Goal: Task Accomplishment & Management: Manage account settings

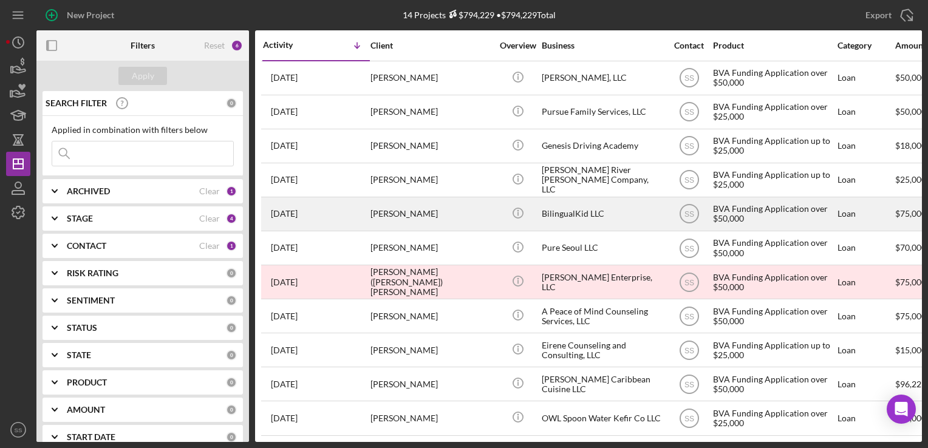
click at [382, 218] on div "[PERSON_NAME]" at bounding box center [431, 214] width 121 height 32
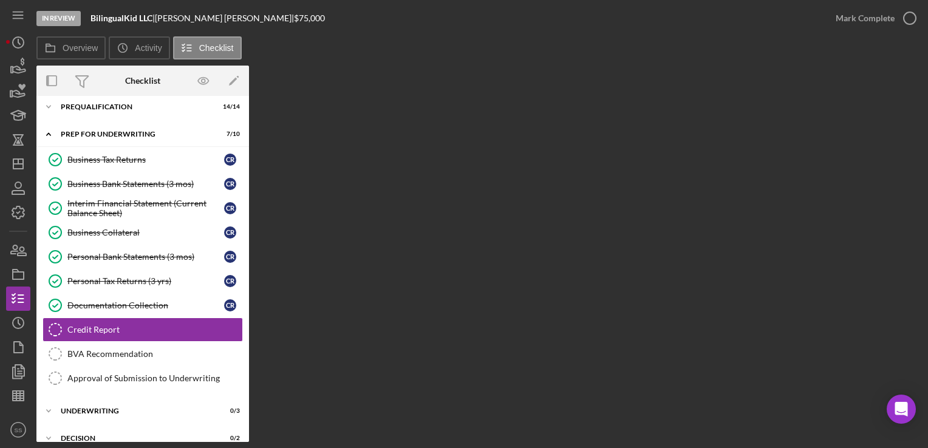
scroll to position [120, 0]
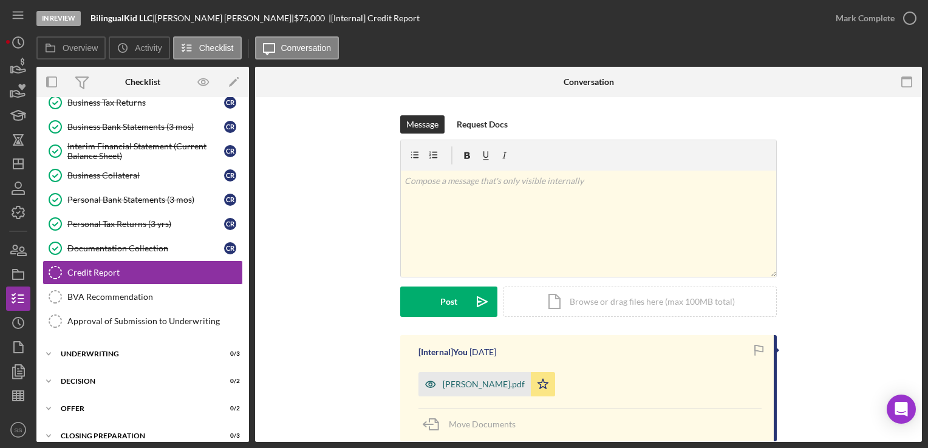
click at [481, 383] on div "[PERSON_NAME].pdf" at bounding box center [484, 385] width 82 height 10
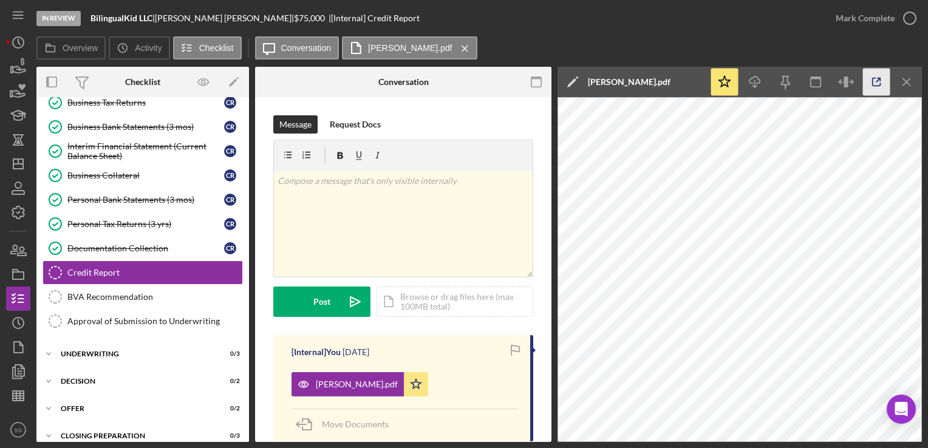
click at [875, 81] on icon "button" at bounding box center [876, 82] width 27 height 27
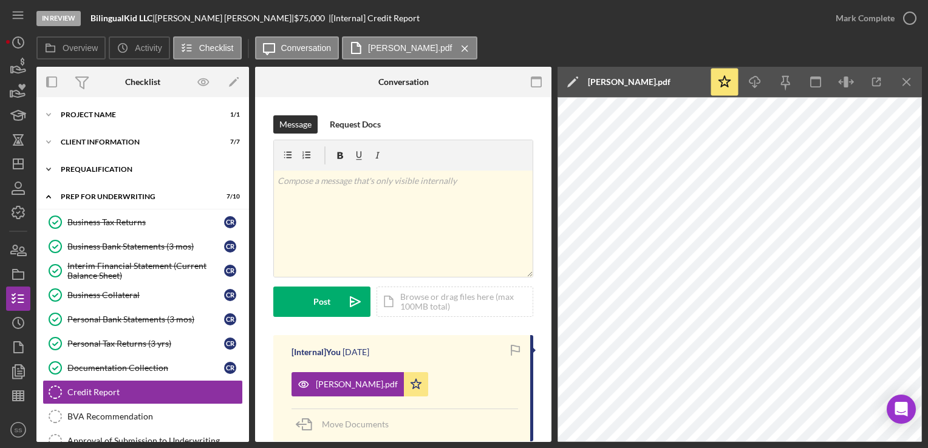
click at [165, 176] on div "Icon/Expander Prequalification 14 / 14" at bounding box center [142, 169] width 213 height 24
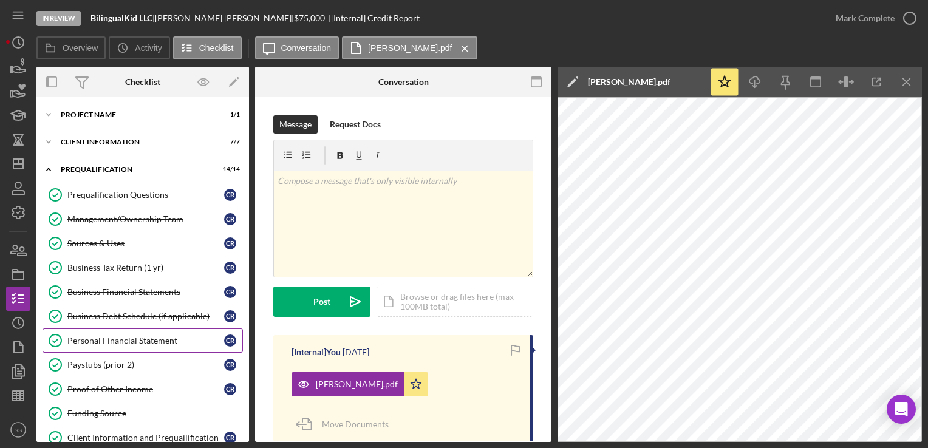
scroll to position [190, 0]
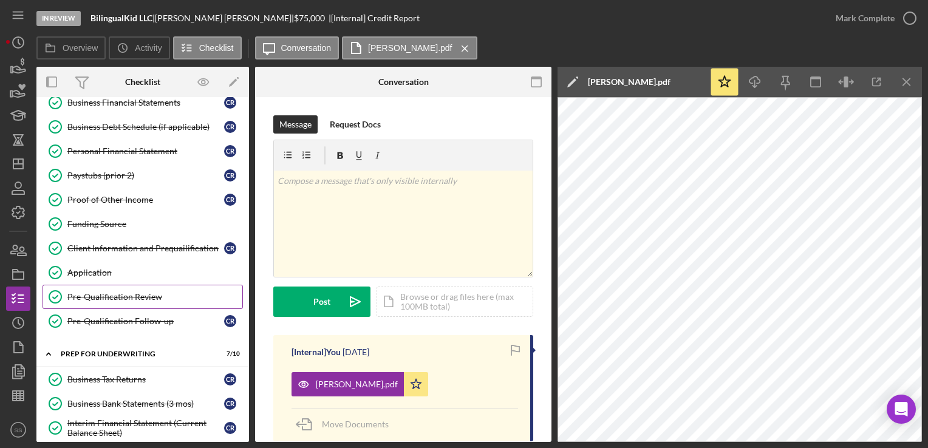
click at [159, 292] on div "Pre-Qualification Review" at bounding box center [154, 297] width 175 height 10
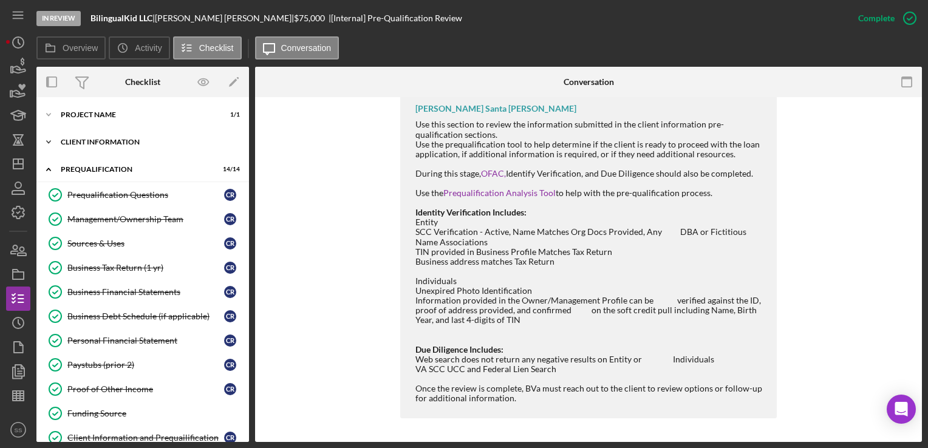
click at [91, 142] on div "Client Information" at bounding box center [147, 141] width 173 height 7
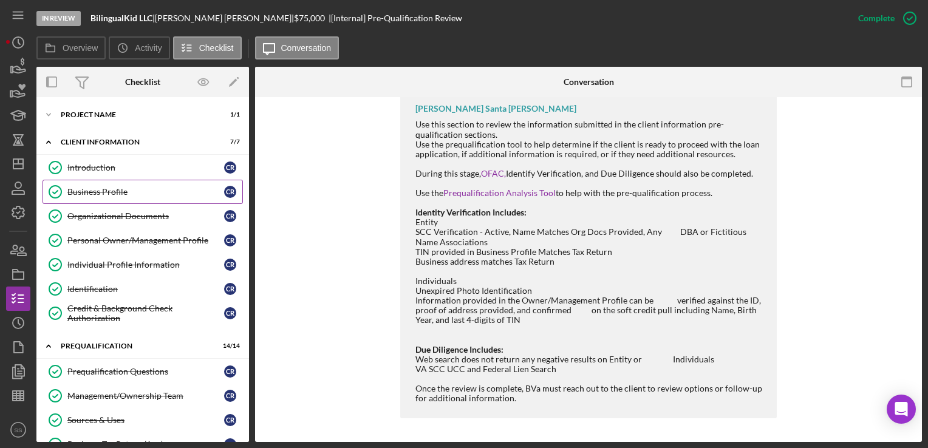
click at [105, 194] on div "Business Profile" at bounding box center [145, 192] width 157 height 10
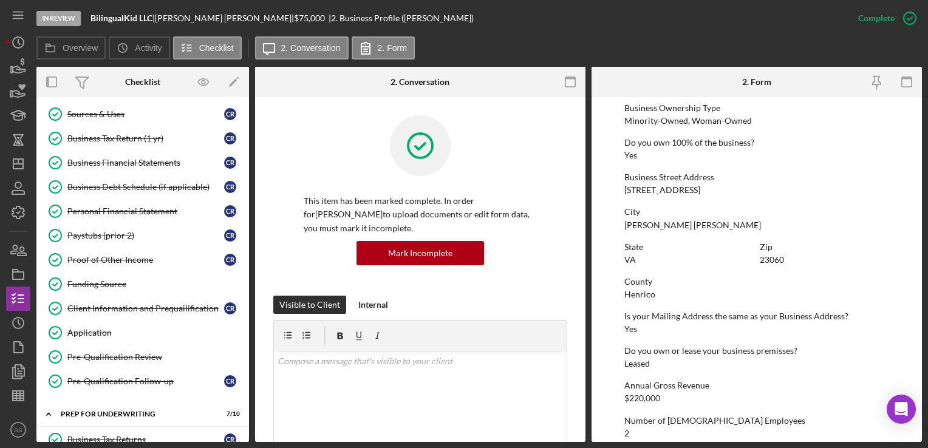
scroll to position [306, 0]
click at [121, 185] on div "Business Debt Schedule (if applicable)" at bounding box center [145, 187] width 157 height 10
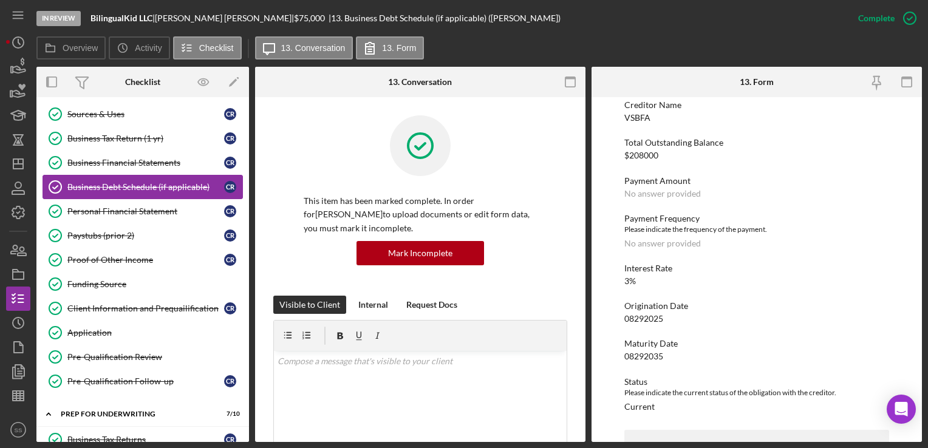
scroll to position [238, 0]
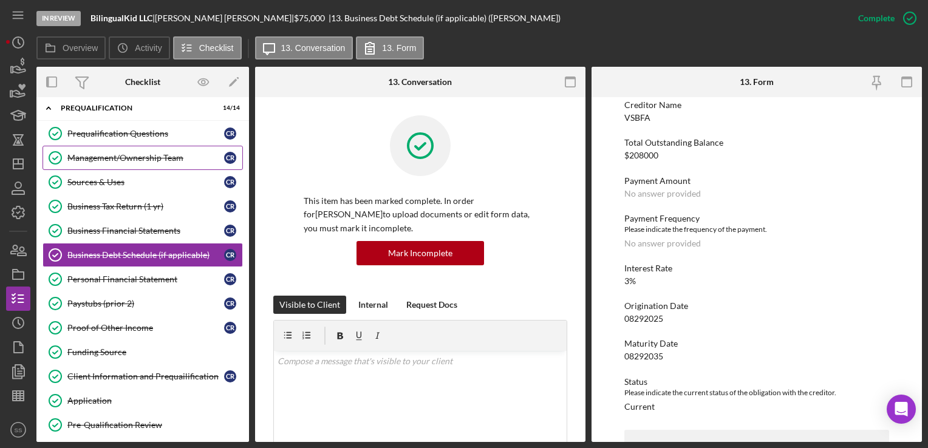
click at [112, 163] on link "Management/Ownership Team Management/Ownership Team C R" at bounding box center [143, 158] width 200 height 24
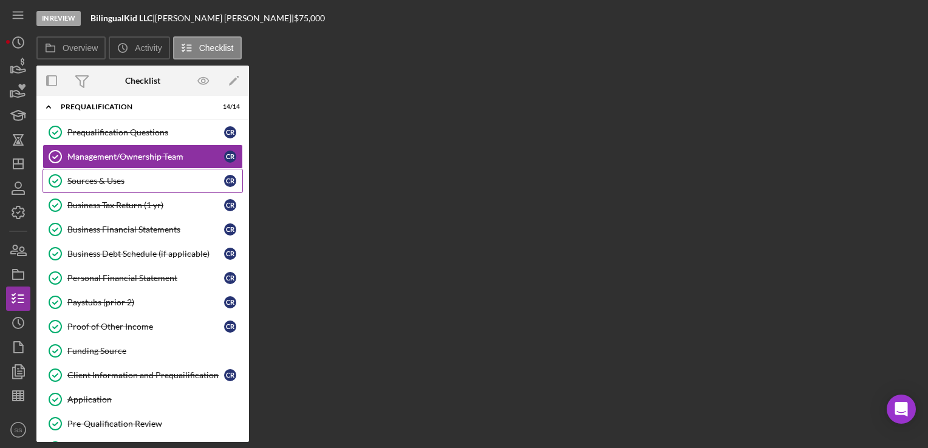
click at [117, 180] on div "Sources & Uses" at bounding box center [145, 181] width 157 height 10
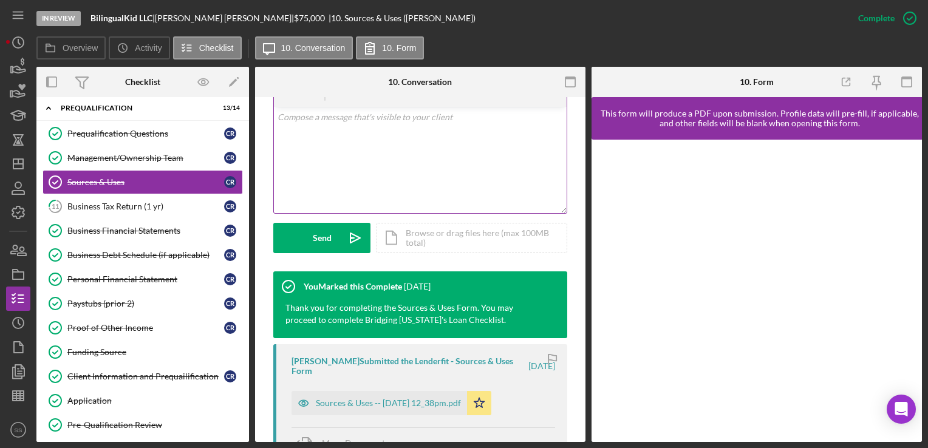
scroll to position [245, 0]
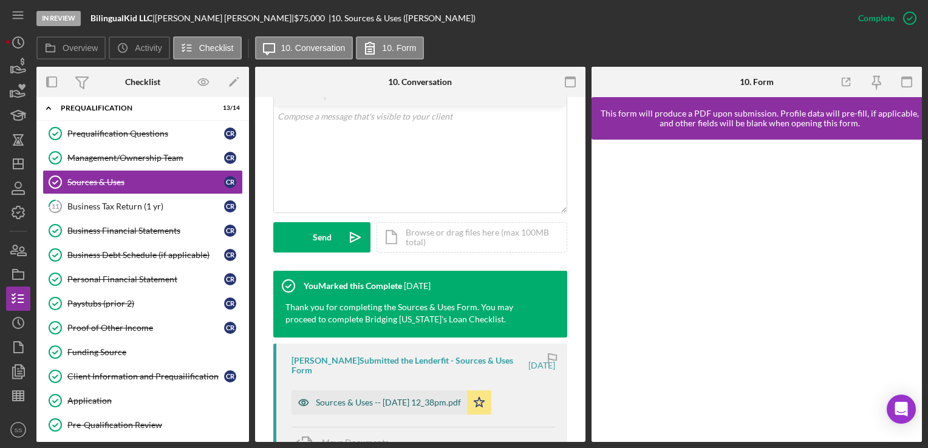
click at [367, 399] on div "Sources & Uses -- [DATE] 12_38pm.pdf" at bounding box center [388, 403] width 145 height 10
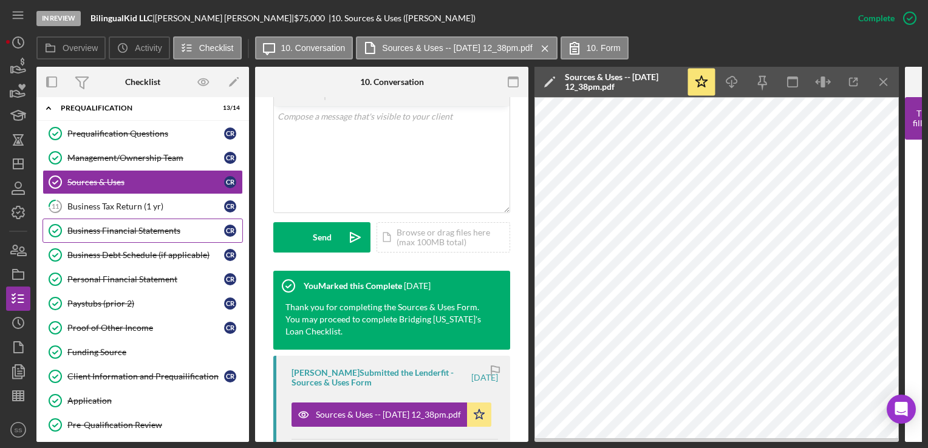
click at [123, 226] on div "Business Financial Statements" at bounding box center [145, 231] width 157 height 10
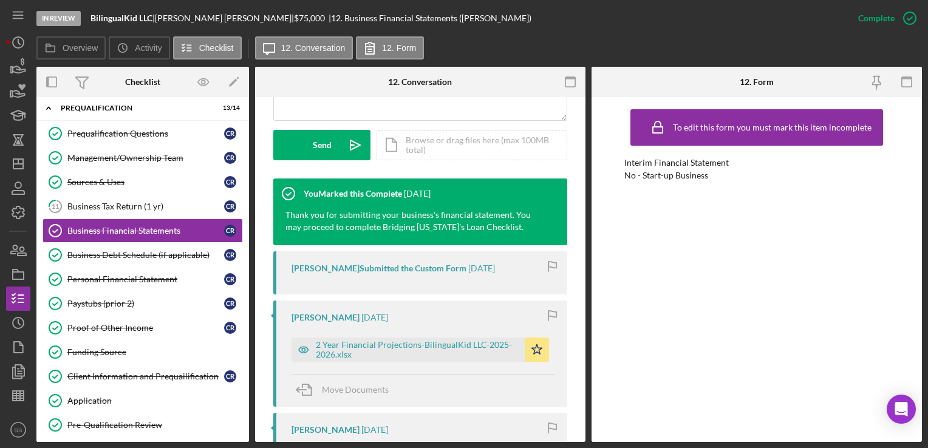
scroll to position [417, 0]
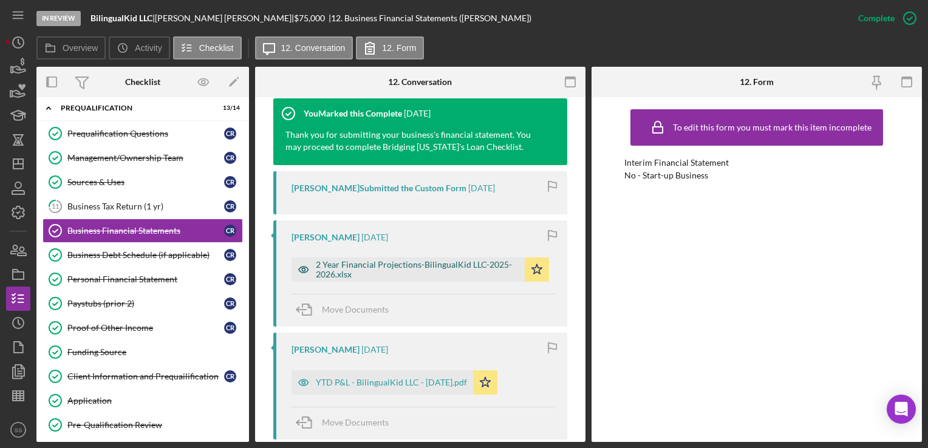
click at [398, 271] on div "2 Year Financial Projections-BilingualKid LLC-2025-2026.xlsx" at bounding box center [417, 269] width 203 height 19
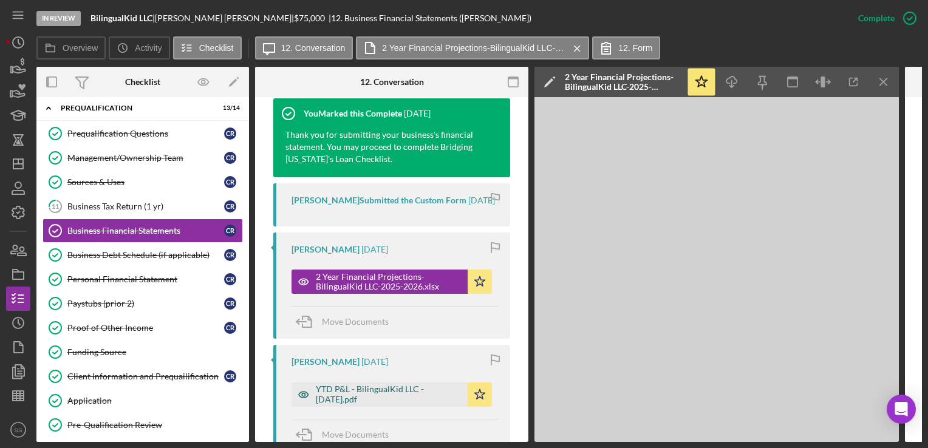
click at [357, 403] on div "YTD P&L - BilingualKid LLC - 08.15.2025.pdf" at bounding box center [389, 394] width 146 height 19
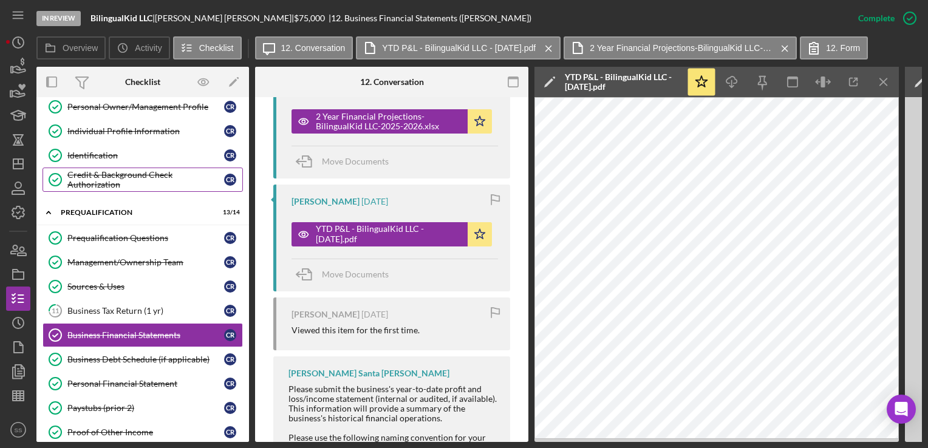
scroll to position [0, 0]
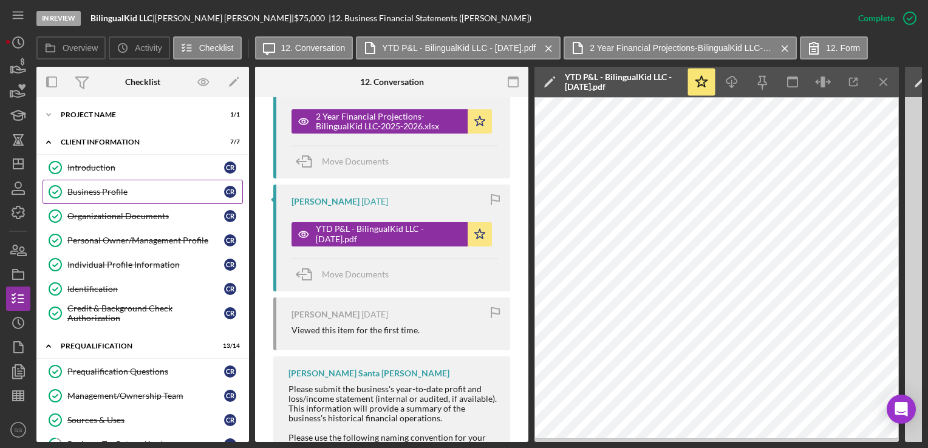
click at [99, 183] on link "Business Profile Business Profile C R" at bounding box center [143, 192] width 200 height 24
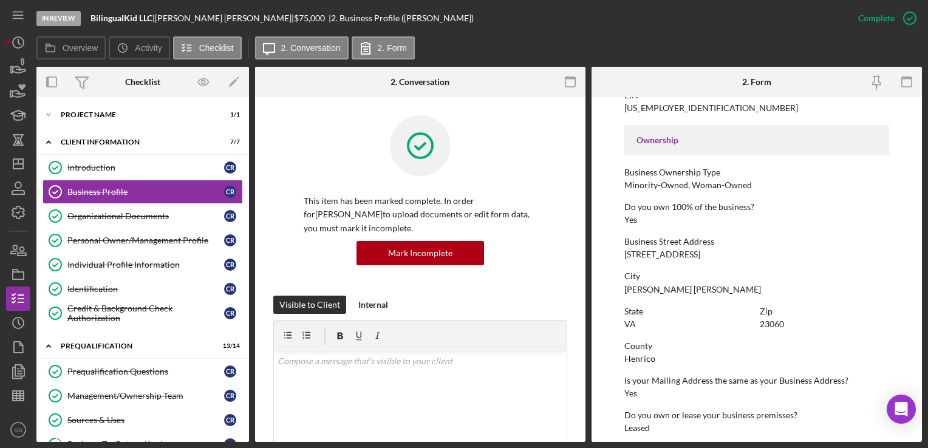
scroll to position [571, 0]
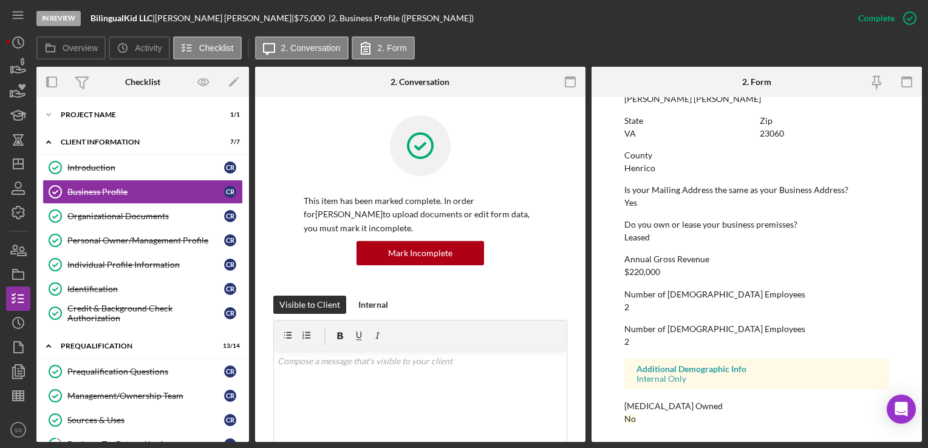
click at [698, 241] on div "Do you own or lease your business premisses? Leased" at bounding box center [756, 231] width 264 height 22
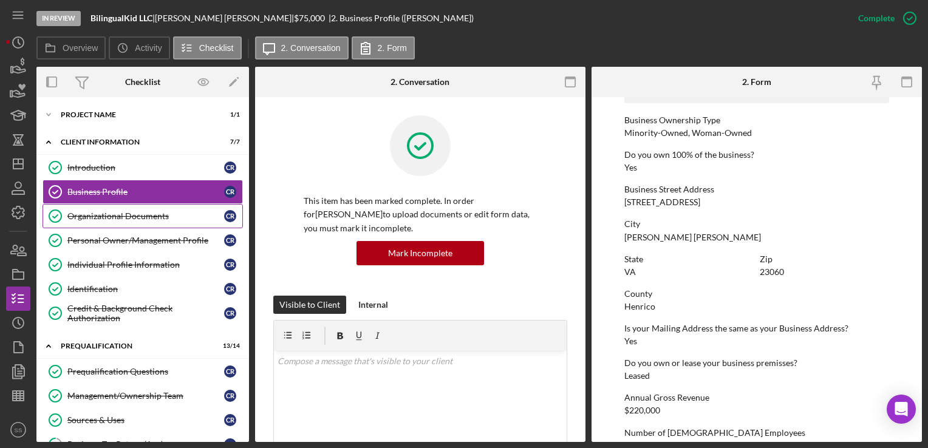
click at [111, 210] on link "Organizational Documents Organizational Documents C R" at bounding box center [143, 216] width 200 height 24
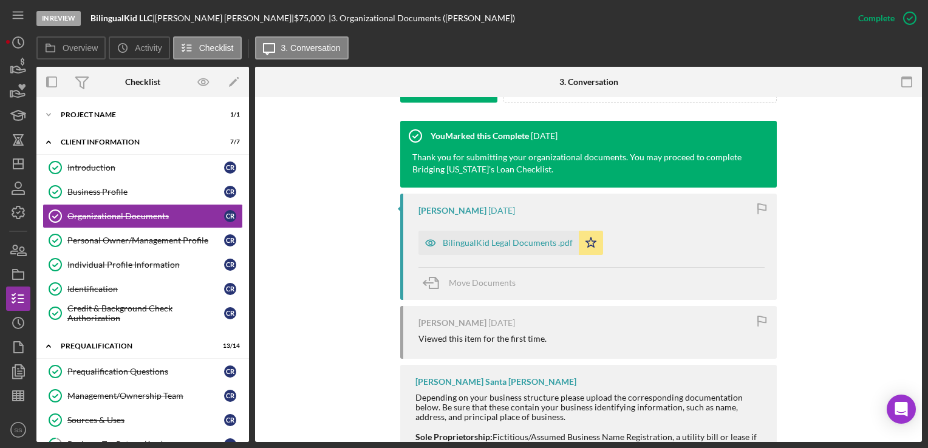
scroll to position [369, 0]
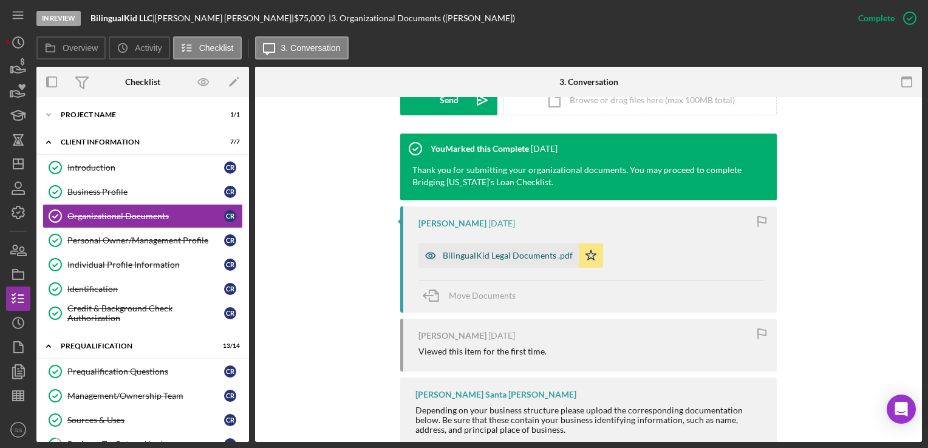
click at [450, 256] on div "BilingualKid Legal Documents .pdf" at bounding box center [508, 256] width 130 height 10
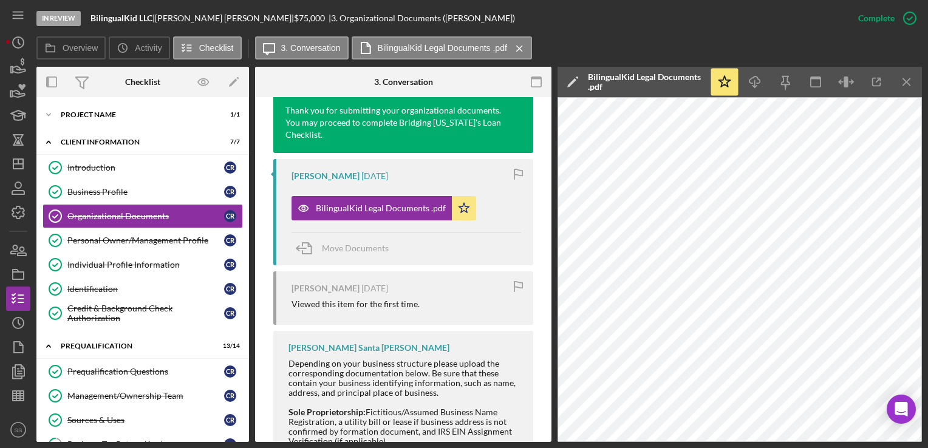
scroll to position [427, 0]
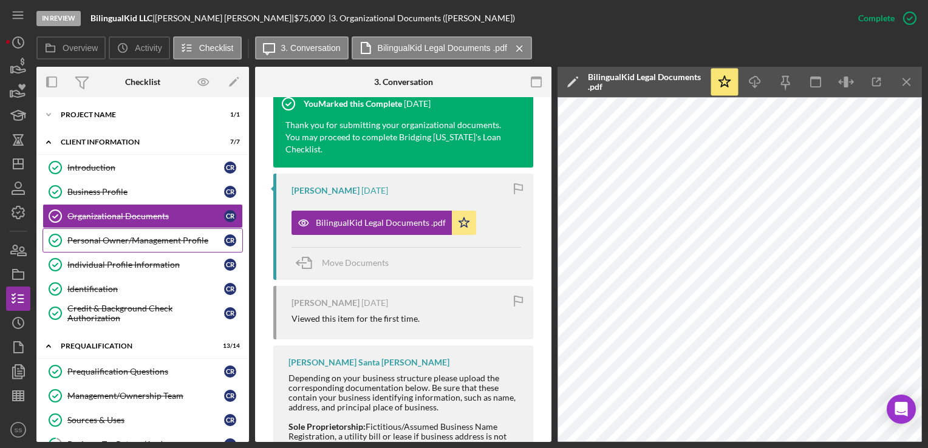
click at [108, 239] on div "Personal Owner/Management Profile" at bounding box center [145, 241] width 157 height 10
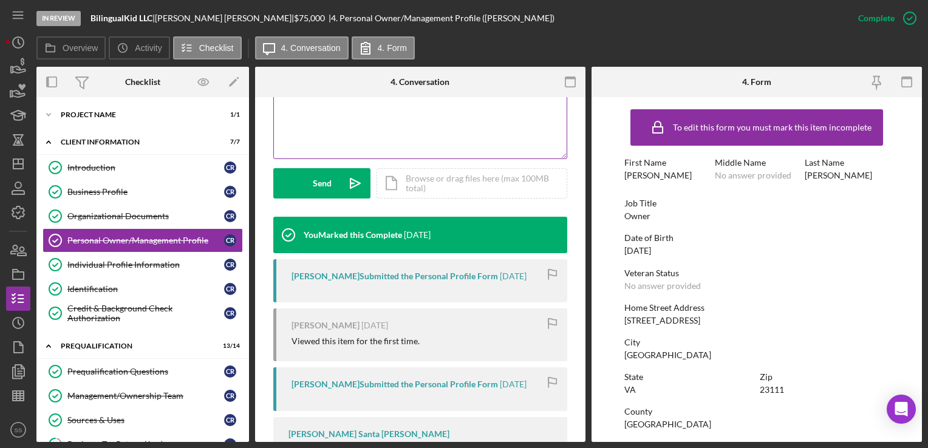
scroll to position [379, 0]
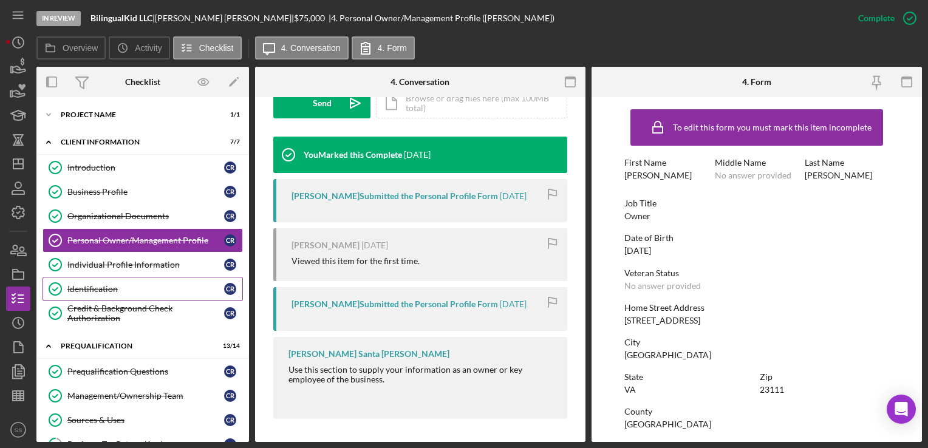
click at [125, 284] on div "Identification" at bounding box center [145, 289] width 157 height 10
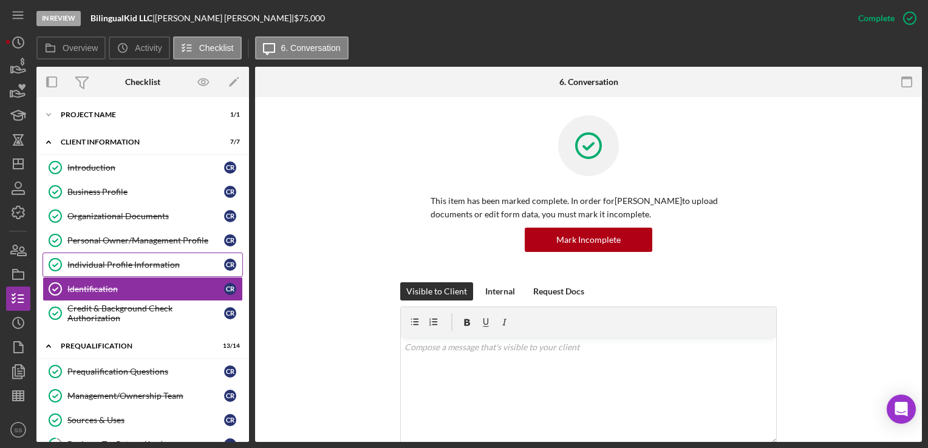
click at [121, 258] on link "Individual Profile Information Individual Profile Information C R" at bounding box center [143, 265] width 200 height 24
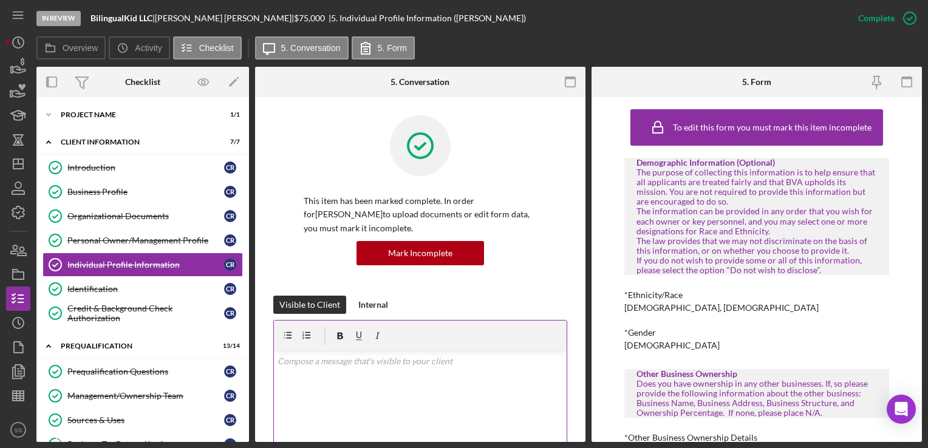
scroll to position [309, 0]
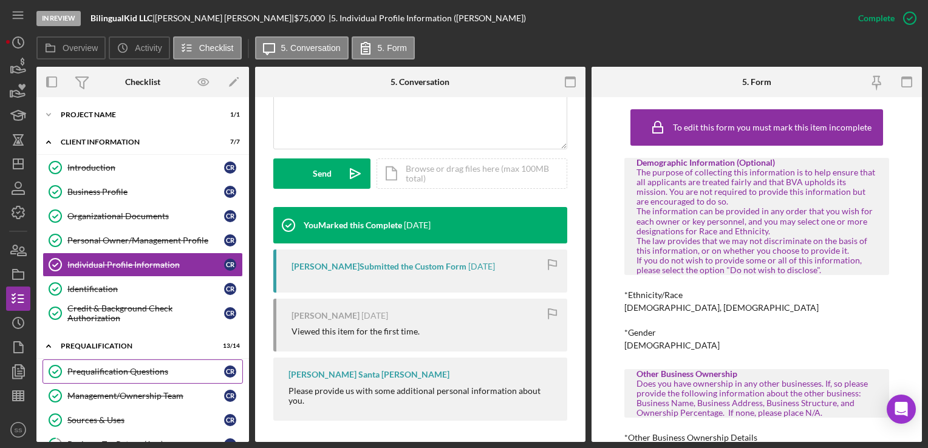
click at [99, 367] on div "Prequalification Questions" at bounding box center [145, 372] width 157 height 10
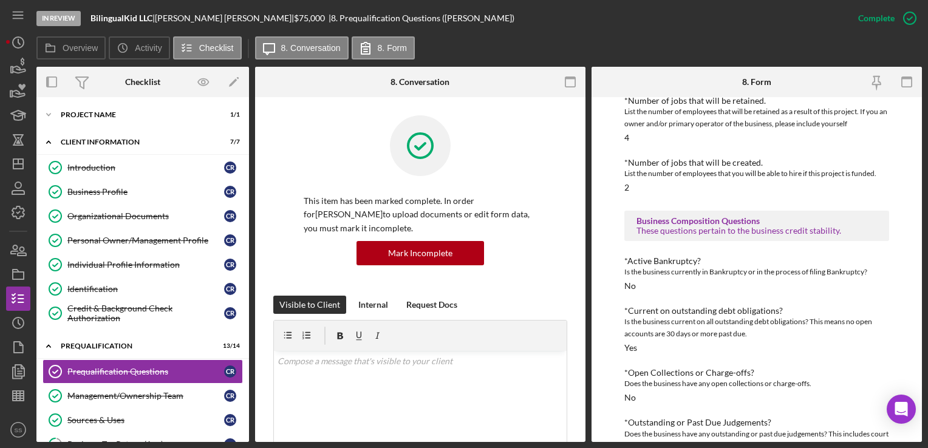
scroll to position [744, 0]
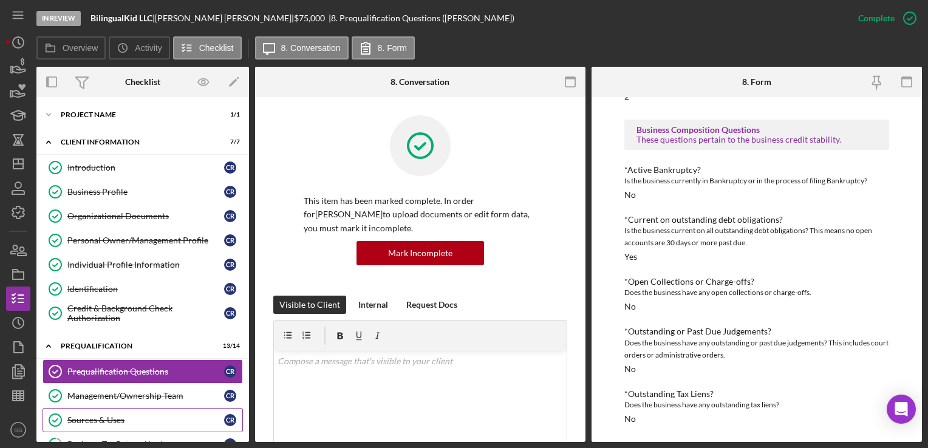
click at [102, 412] on link "Sources & Uses Sources & Uses C R" at bounding box center [143, 420] width 200 height 24
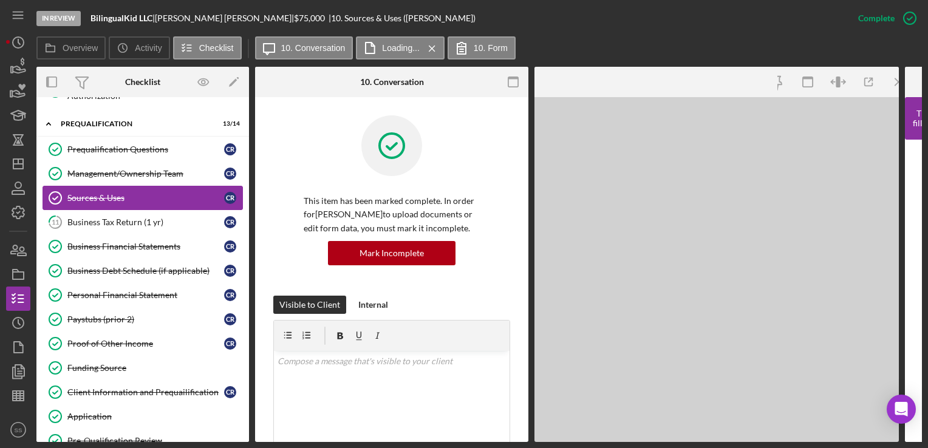
scroll to position [224, 0]
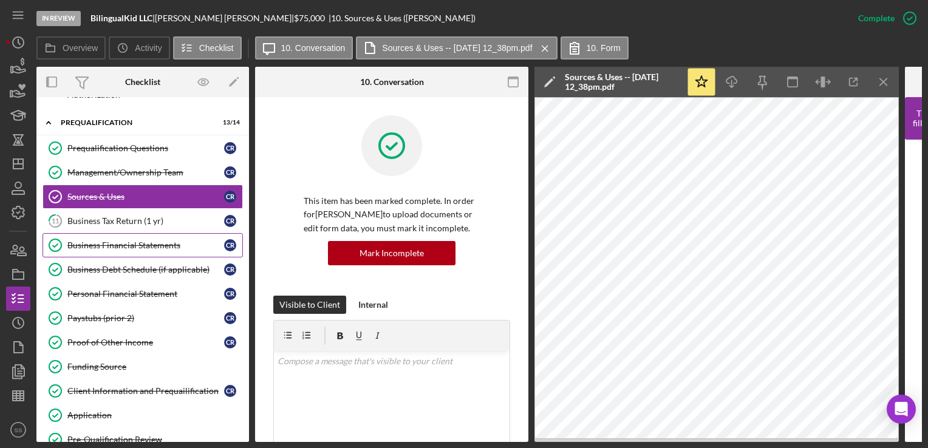
click at [97, 247] on link "Business Financial Statements Business Financial Statements C R" at bounding box center [143, 245] width 200 height 24
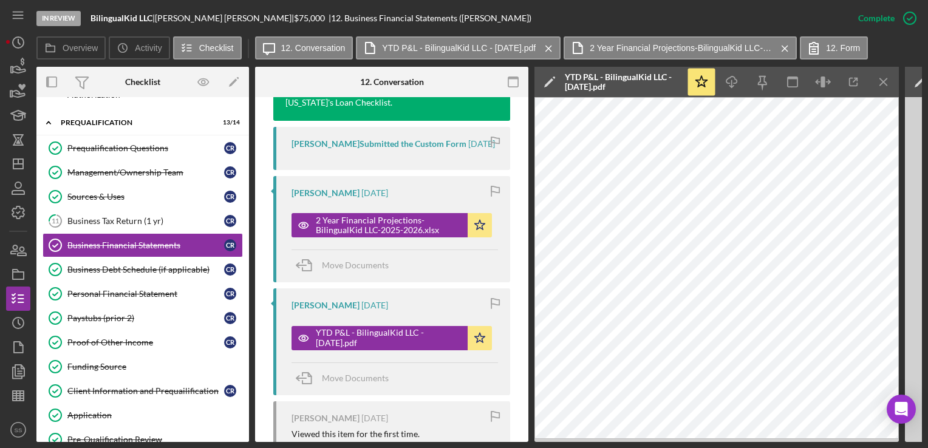
scroll to position [476, 0]
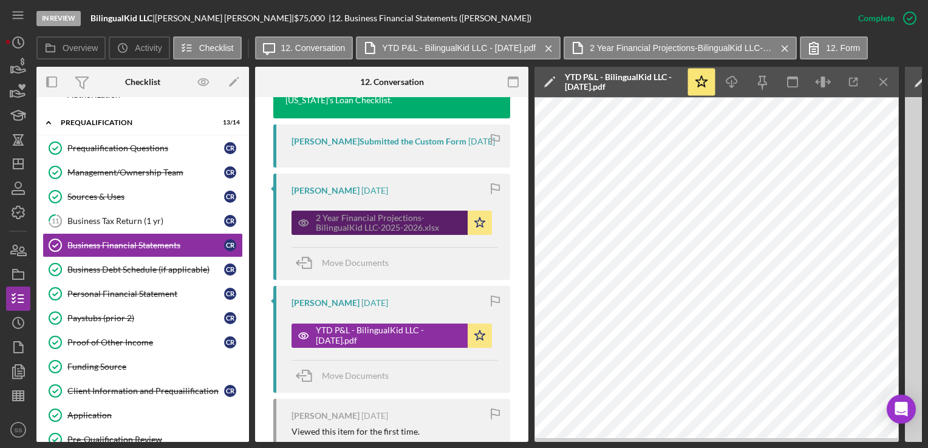
click at [371, 233] on div "2 Year Financial Projections-BilingualKid LLC-2025-2026.xlsx" at bounding box center [389, 222] width 146 height 19
click at [372, 230] on div "2 Year Financial Projections-BilingualKid LLC-2025-2026.xlsx" at bounding box center [389, 222] width 146 height 19
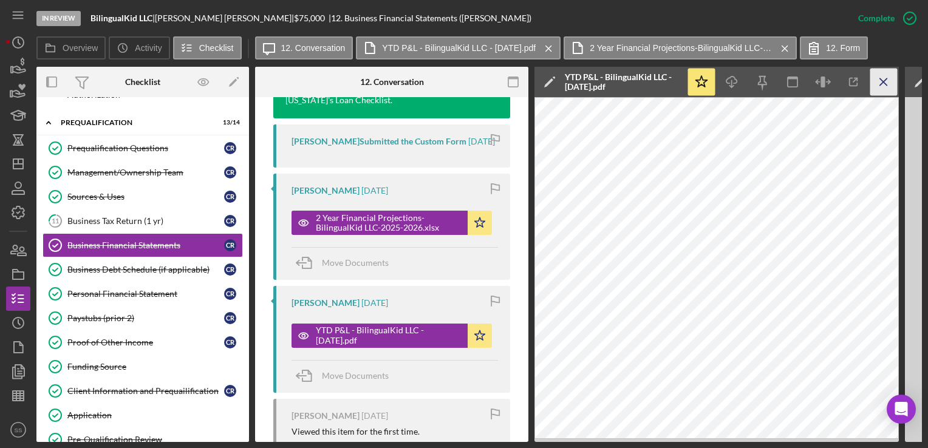
click at [885, 84] on icon "Icon/Menu Close" at bounding box center [883, 82] width 27 height 27
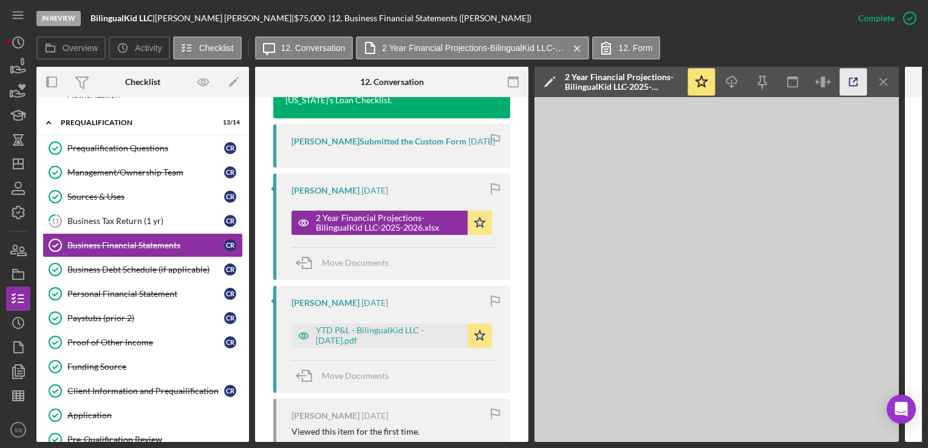
click at [854, 84] on icon "button" at bounding box center [853, 82] width 27 height 27
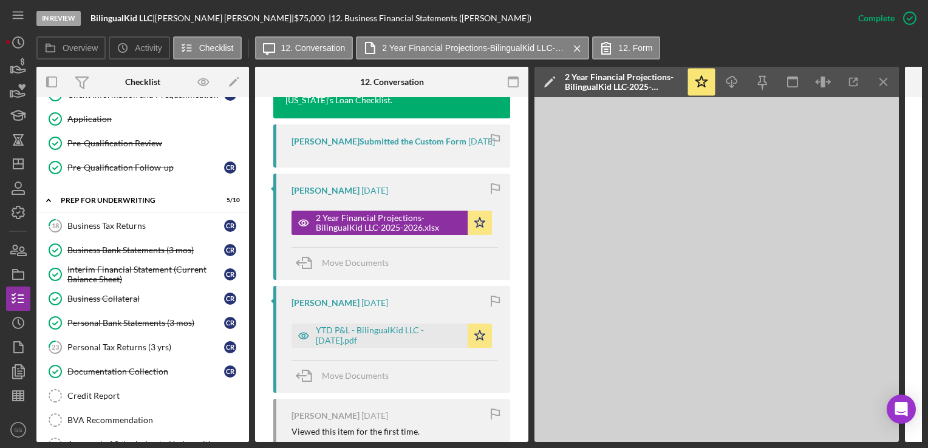
scroll to position [522, 0]
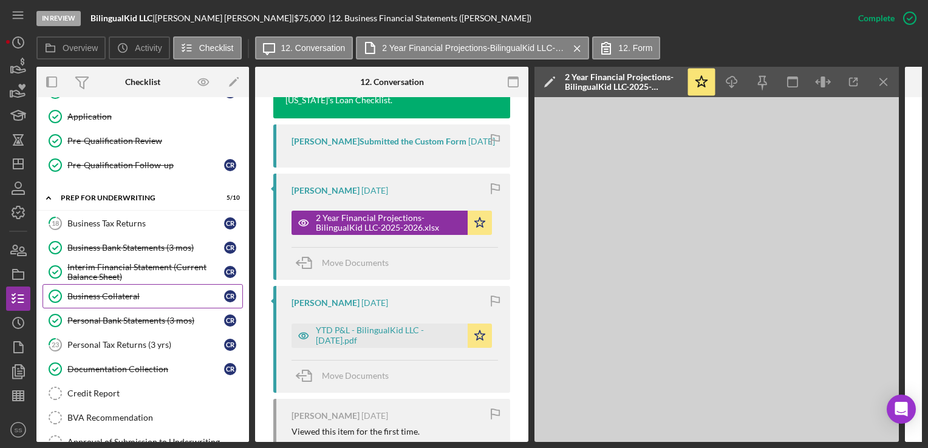
click at [127, 296] on link "Business Collateral Business Collateral C R" at bounding box center [143, 296] width 200 height 24
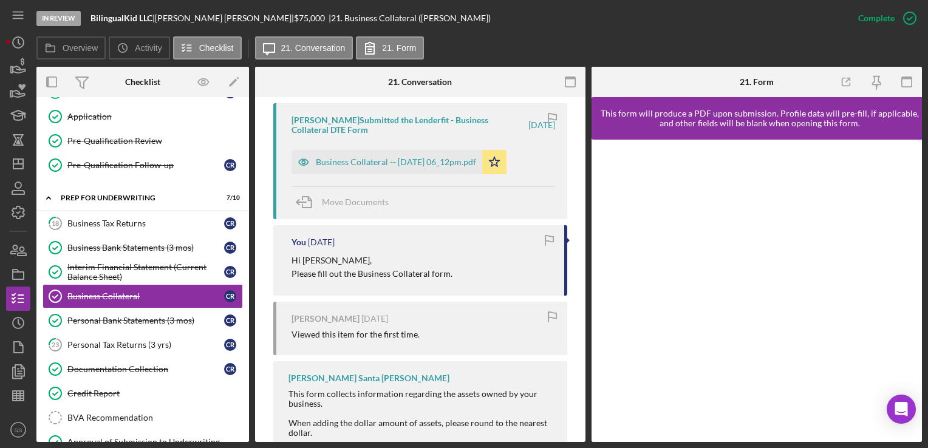
scroll to position [486, 0]
click at [448, 165] on div "Business Collateral -- 2025-09-02 06_12pm.pdf" at bounding box center [396, 162] width 160 height 10
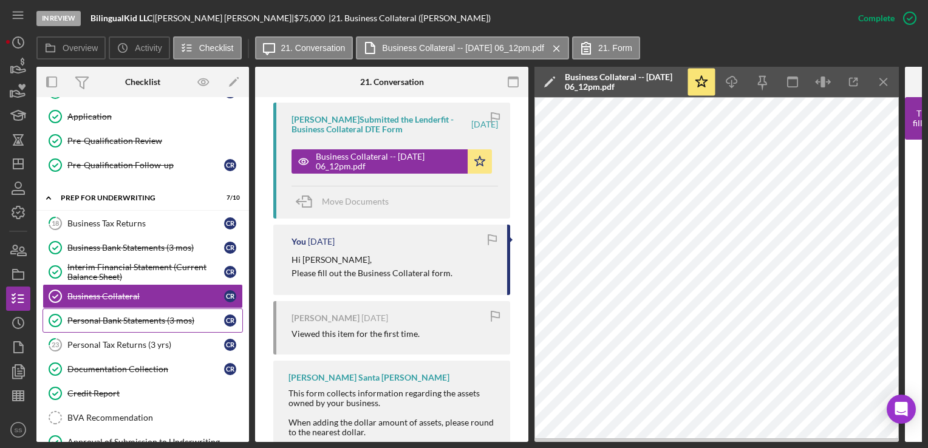
scroll to position [705, 0]
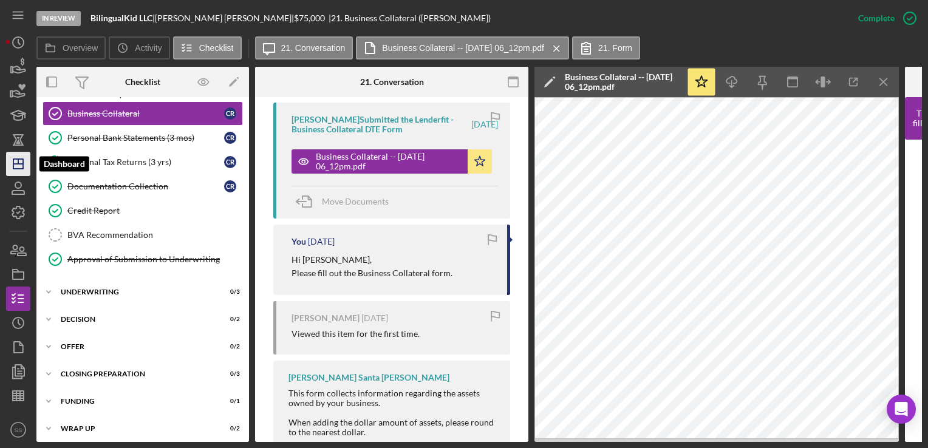
click at [17, 168] on polygon "button" at bounding box center [18, 164] width 10 height 10
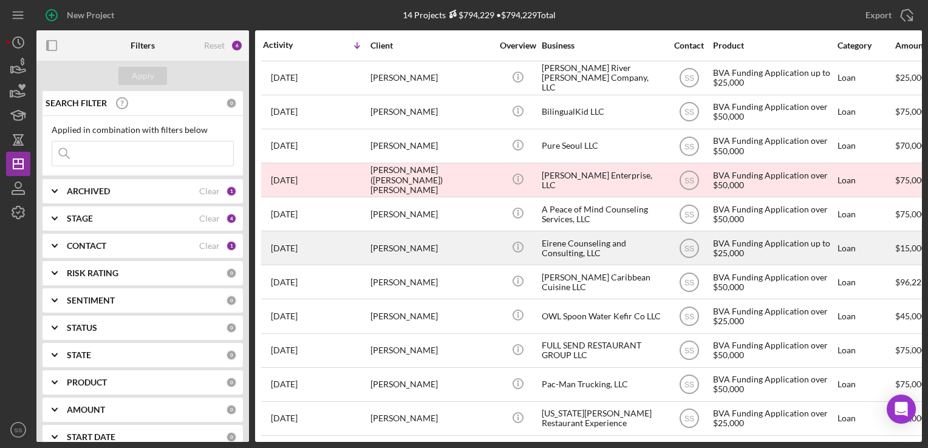
scroll to position [110, 0]
click at [379, 346] on div "Joe Kmetz" at bounding box center [431, 351] width 121 height 32
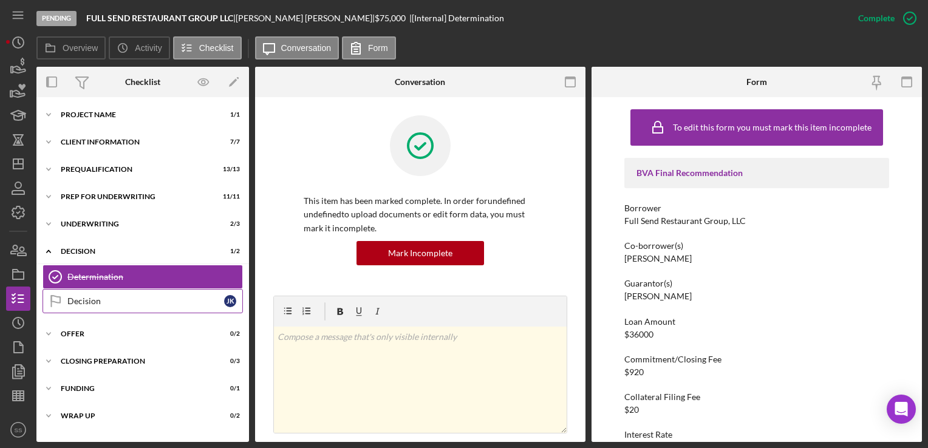
click at [156, 306] on link "Decision Decision J K" at bounding box center [143, 301] width 200 height 24
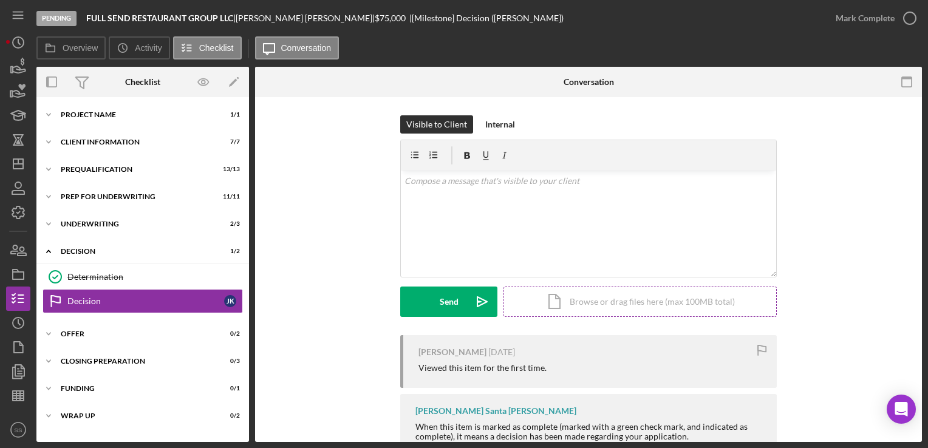
scroll to position [38, 0]
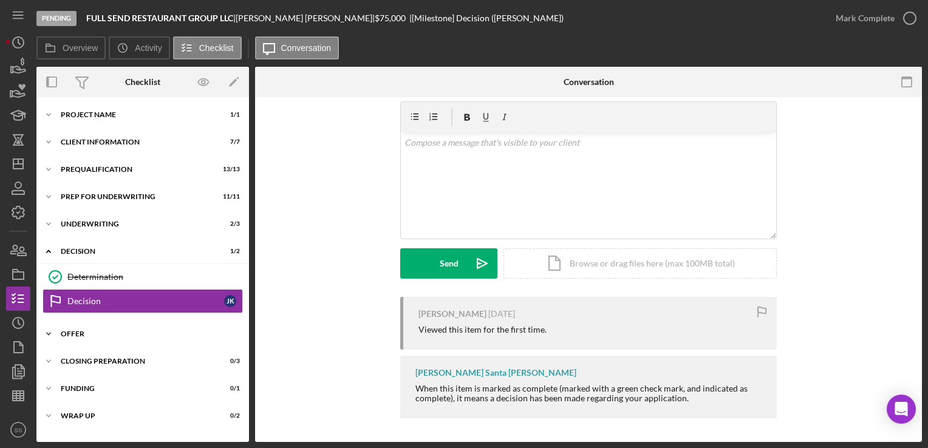
click at [140, 340] on div "Icon/Expander Offer 0 / 2" at bounding box center [142, 334] width 213 height 24
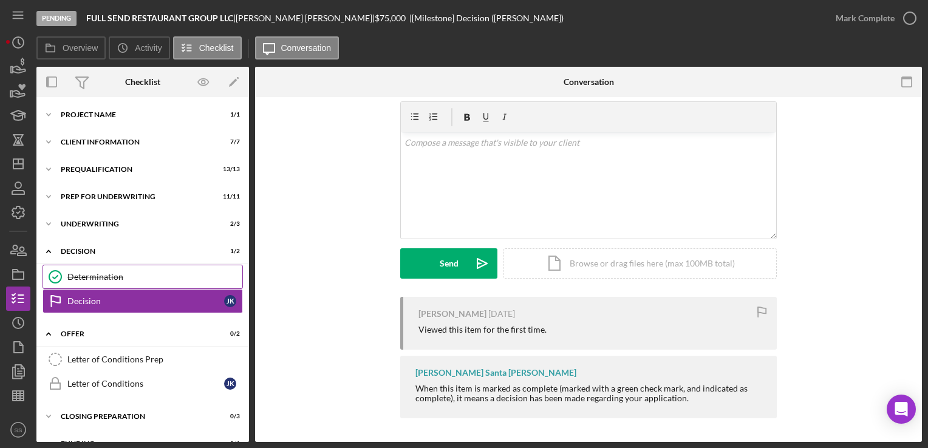
click at [85, 276] on div "Determination" at bounding box center [154, 277] width 175 height 10
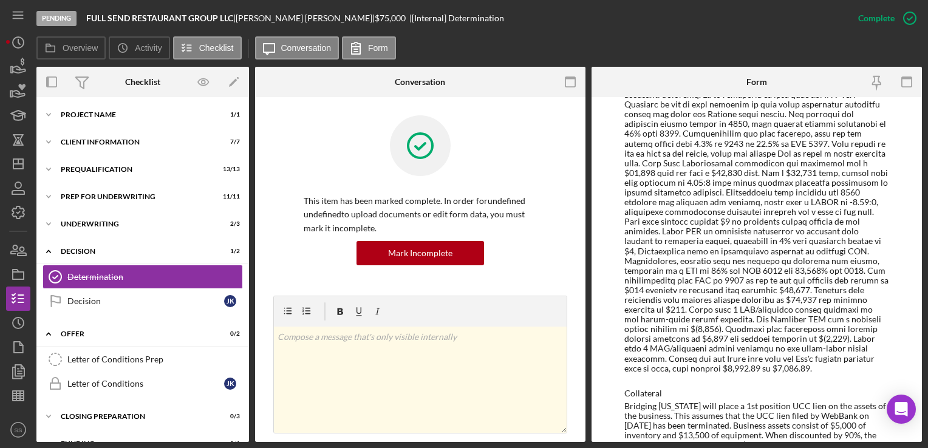
scroll to position [1016, 0]
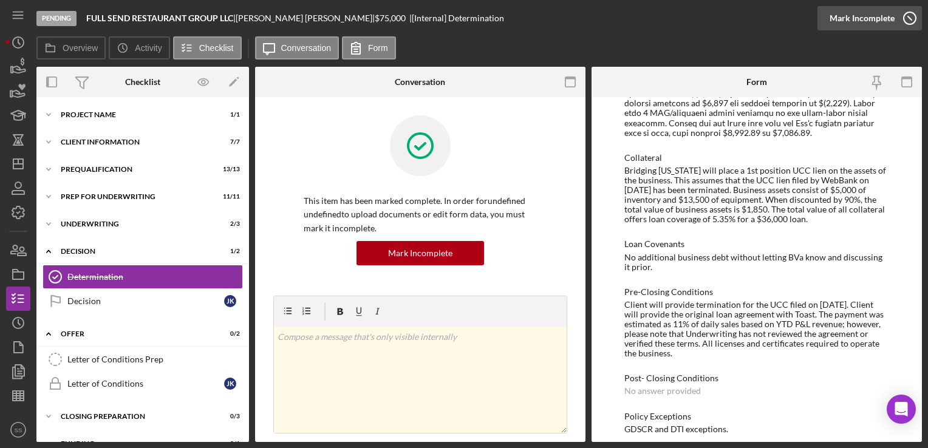
click at [866, 19] on div "Mark Incomplete" at bounding box center [862, 18] width 65 height 24
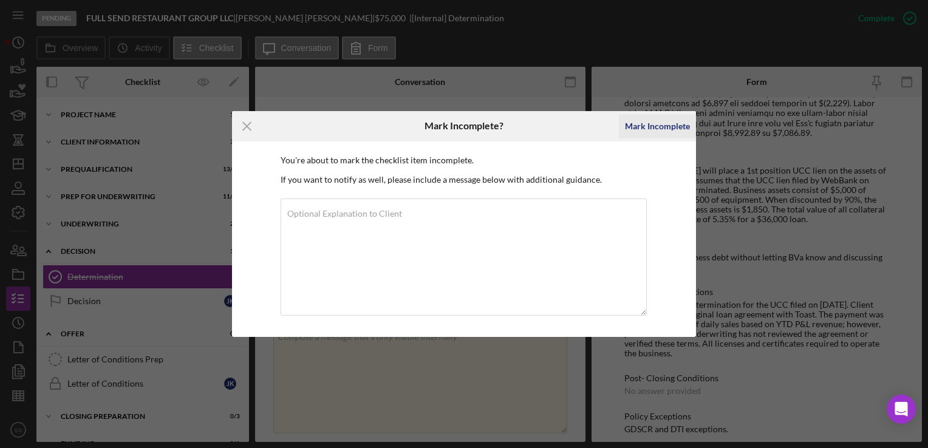
click at [646, 127] on div "Mark Incomplete" at bounding box center [657, 126] width 65 height 24
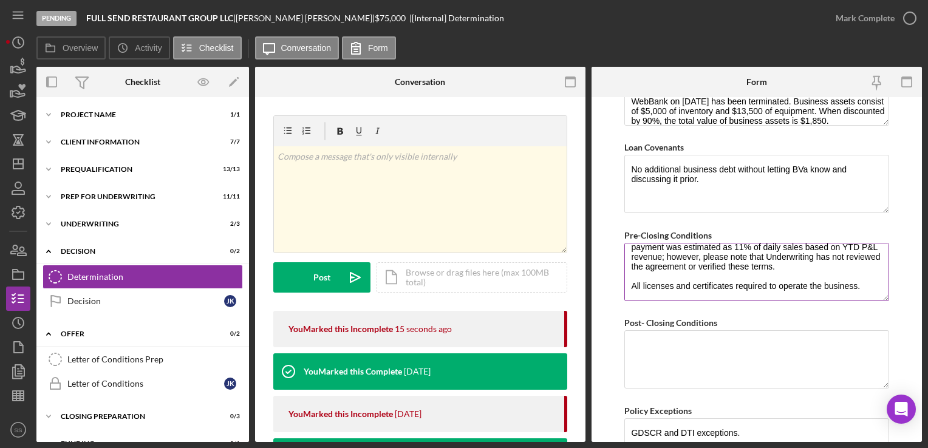
scroll to position [53, 0]
click at [862, 270] on textarea "Client will provide termination for the UCC filed on 01/28/25. Client will prov…" at bounding box center [756, 272] width 264 height 58
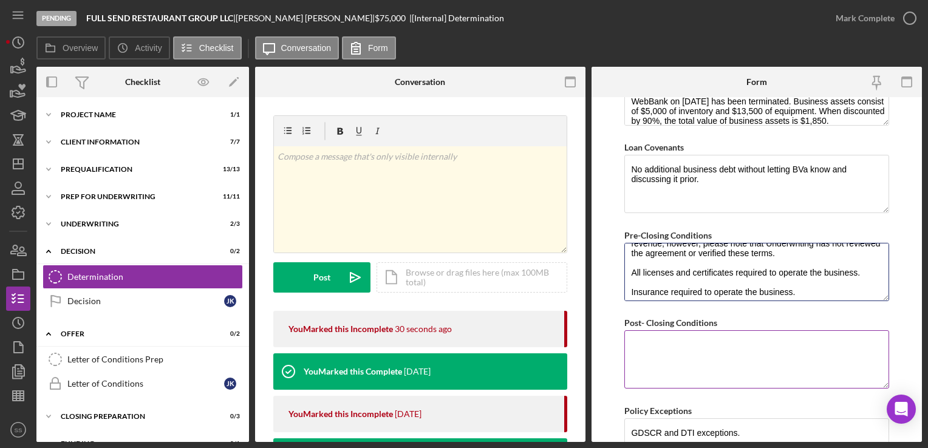
scroll to position [906, 0]
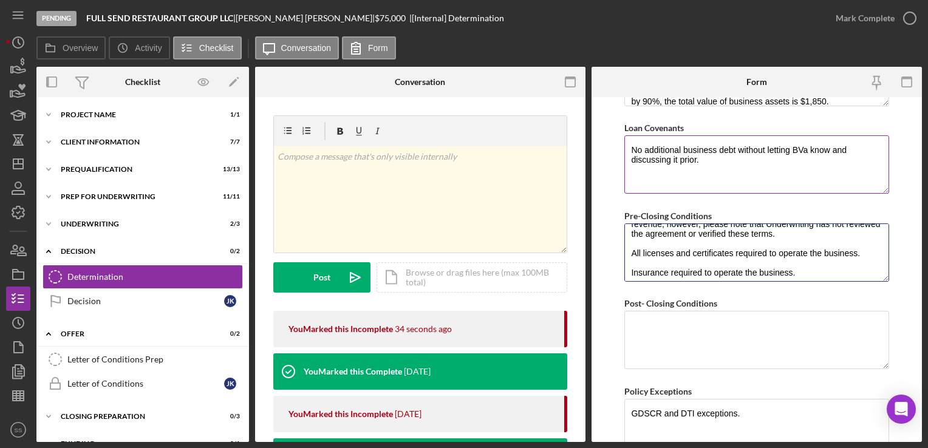
type textarea "Client will provide termination for the UCC filed on 01/28/25. Client will prov…"
click at [712, 156] on textarea "No additional business debt without letting BVa know and discussing it prior." at bounding box center [756, 164] width 264 height 58
click at [716, 176] on textarea "No additional business debt without letting BVa know and discussing it prior. M…" at bounding box center [756, 164] width 264 height 58
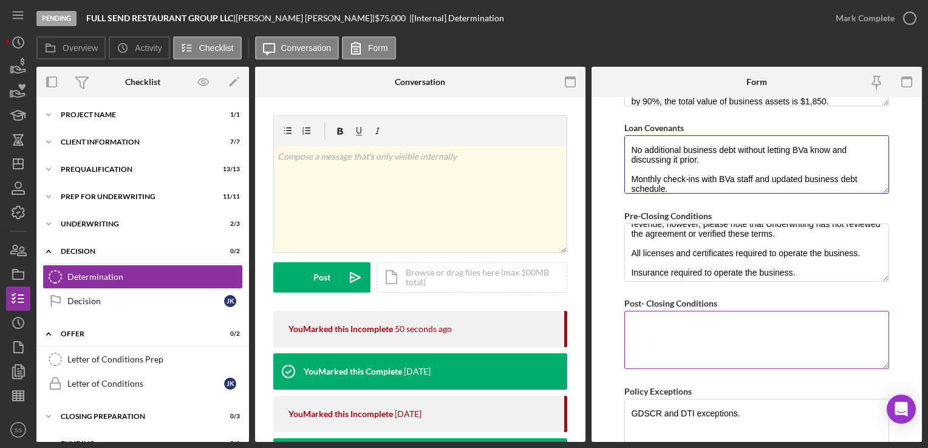
scroll to position [964, 0]
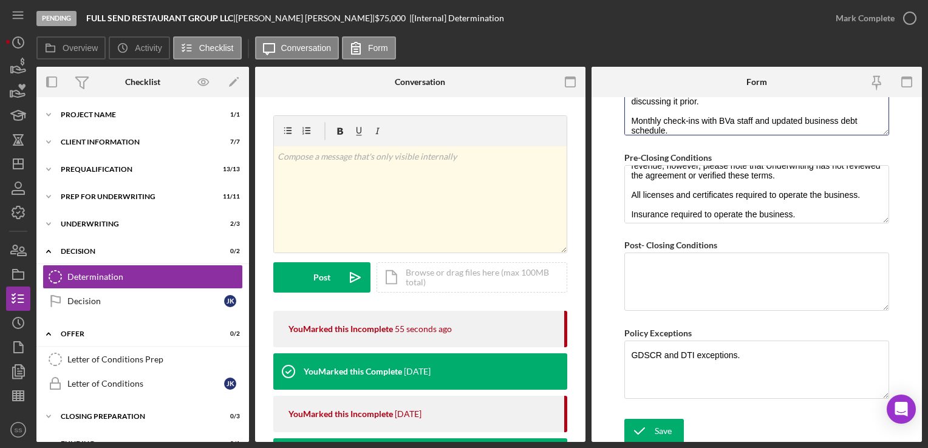
type textarea "No additional business debt without letting BVa know and discussing it prior. M…"
drag, startPoint x: 660, startPoint y: 424, endPoint x: 680, endPoint y: 346, distance: 80.9
click at [680, 346] on form "BVA Final Recommendation Borrower Full Send Restaurant Group, LLC Co-borrower(s…" at bounding box center [757, 269] width 330 height 345
click at [638, 428] on icon "submit" at bounding box center [639, 431] width 30 height 30
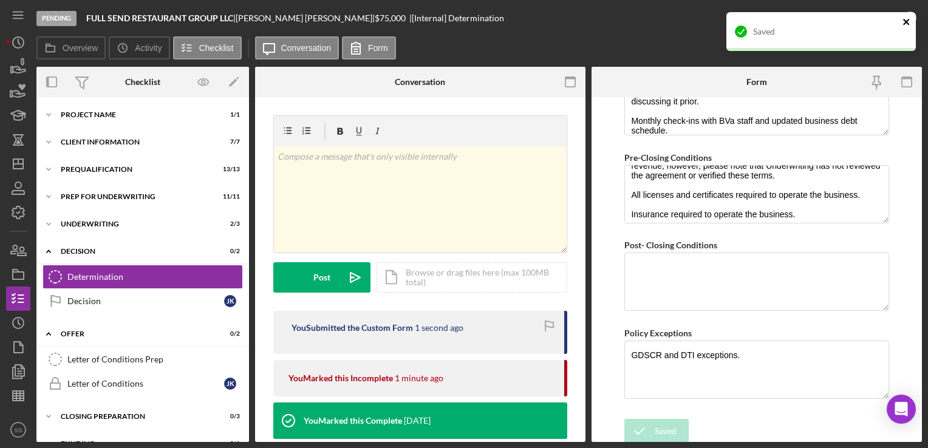
click at [909, 17] on icon "close" at bounding box center [907, 22] width 9 height 10
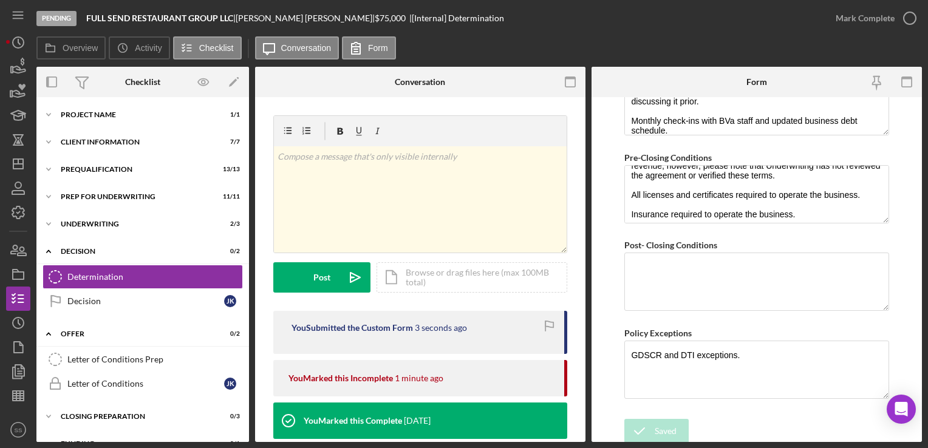
click at [0, 0] on icon "button" at bounding box center [0, 0] width 0 height 0
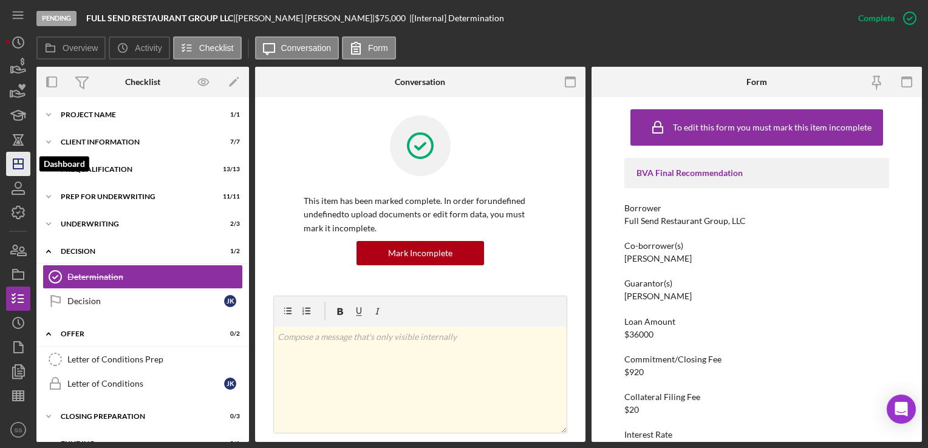
click at [16, 171] on icon "Icon/Dashboard" at bounding box center [18, 164] width 30 height 30
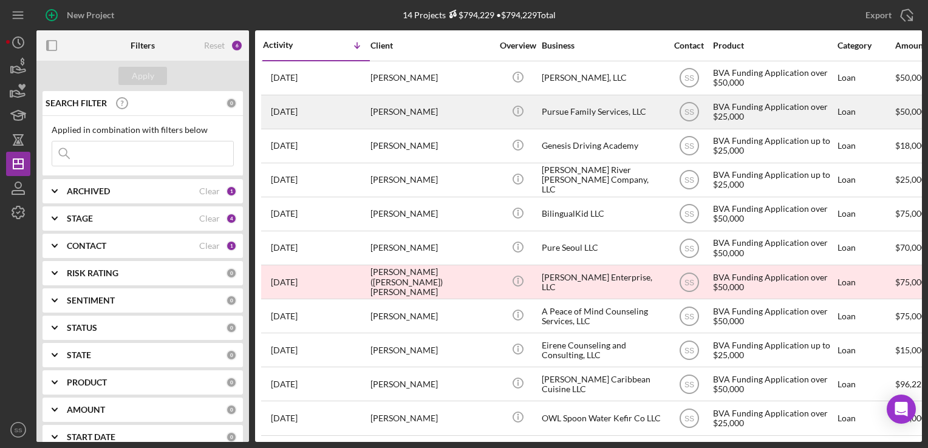
click at [394, 123] on div "Trina Davis" at bounding box center [431, 112] width 121 height 32
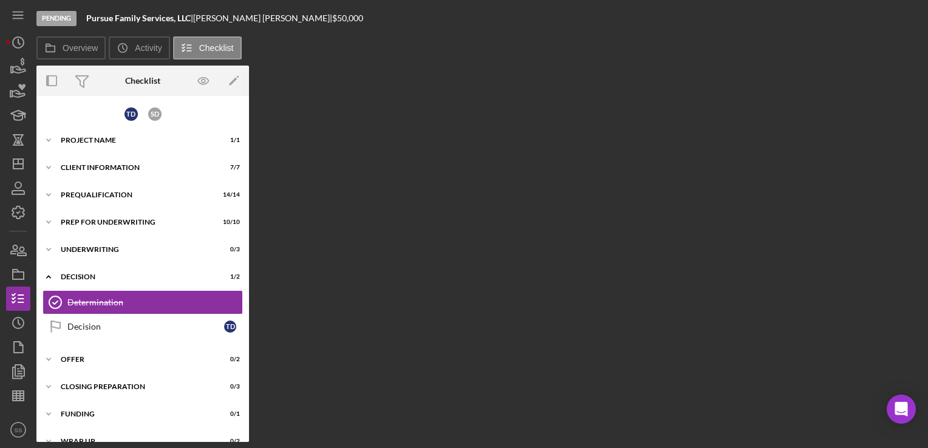
scroll to position [16, 0]
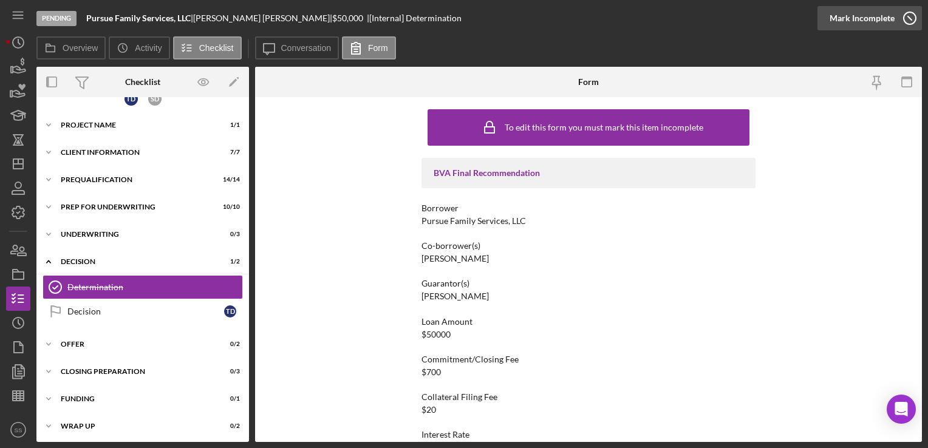
click at [901, 22] on icon "button" at bounding box center [910, 18] width 30 height 30
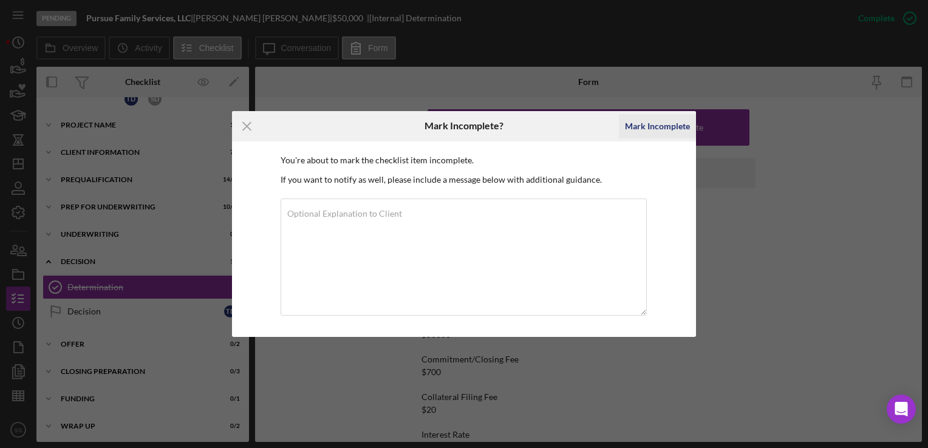
click at [680, 126] on div "Mark Incomplete" at bounding box center [657, 126] width 65 height 24
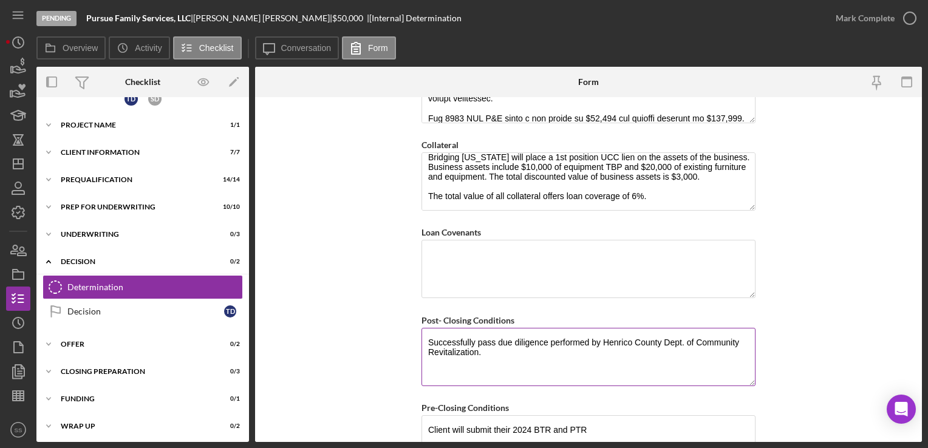
scroll to position [814, 0]
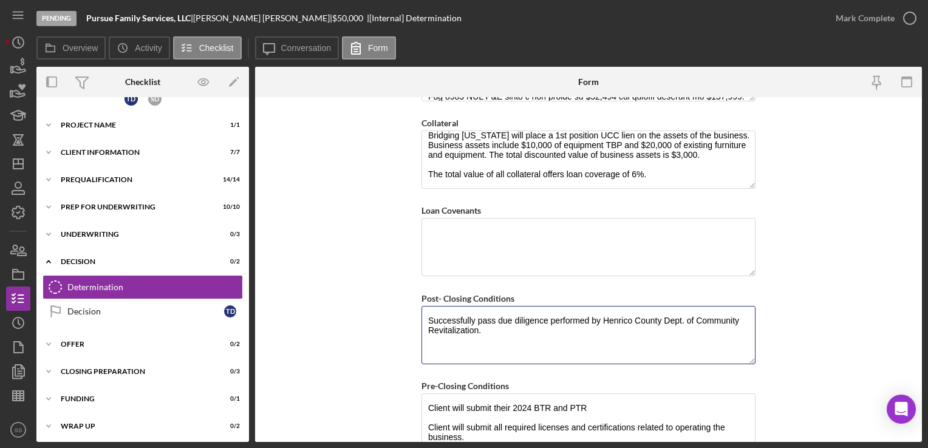
drag, startPoint x: 493, startPoint y: 329, endPoint x: 383, endPoint y: 303, distance: 113.0
click at [383, 303] on form "BVA Final Recommendation Borrower Pursue Family Services, LLC Co-borrower(s) Tr…" at bounding box center [588, 269] width 667 height 345
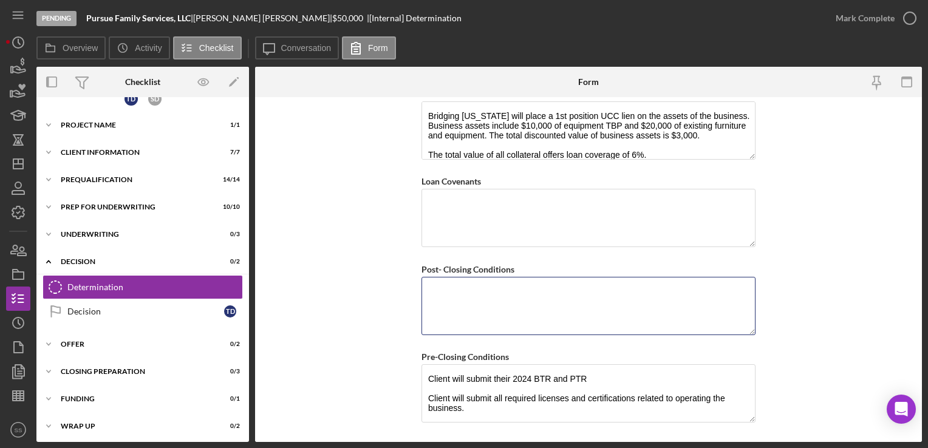
scroll to position [955, 0]
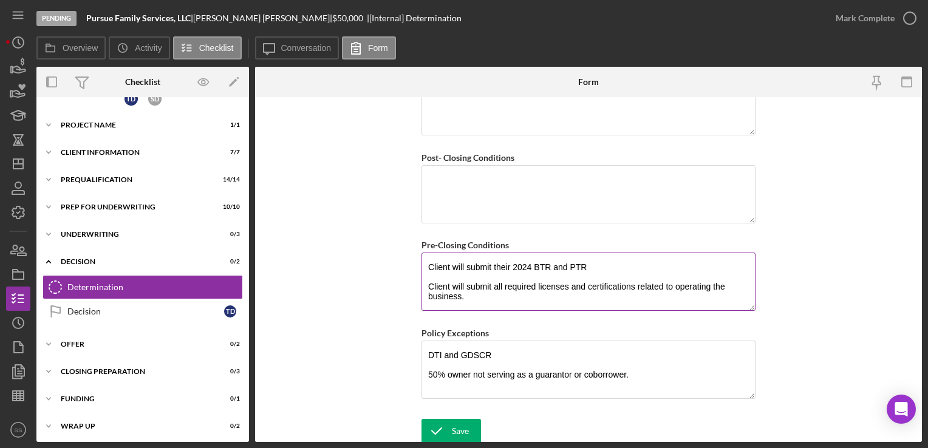
click at [474, 295] on textarea "Client will submit their 2024 BTR and PTR Client will submit all required licen…" at bounding box center [589, 282] width 334 height 58
paste textarea "Successfully pass due diligence performed by Henrico County Dept. of Community …"
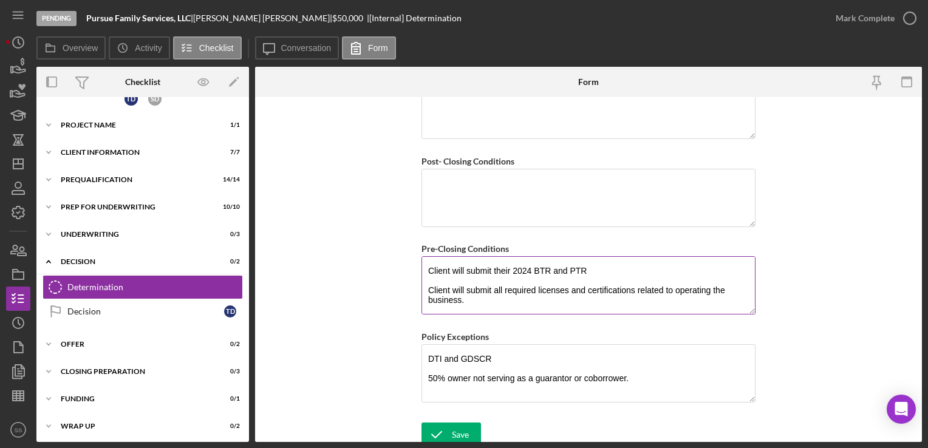
scroll to position [68, 0]
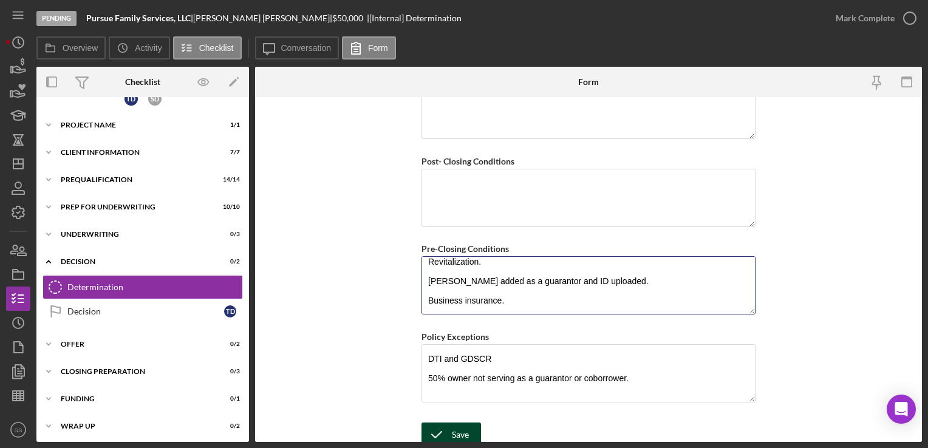
type textarea "Client will submit their 2024 BTR and PTR Client will submit all required licen…"
click at [454, 424] on div "Save" at bounding box center [460, 435] width 17 height 24
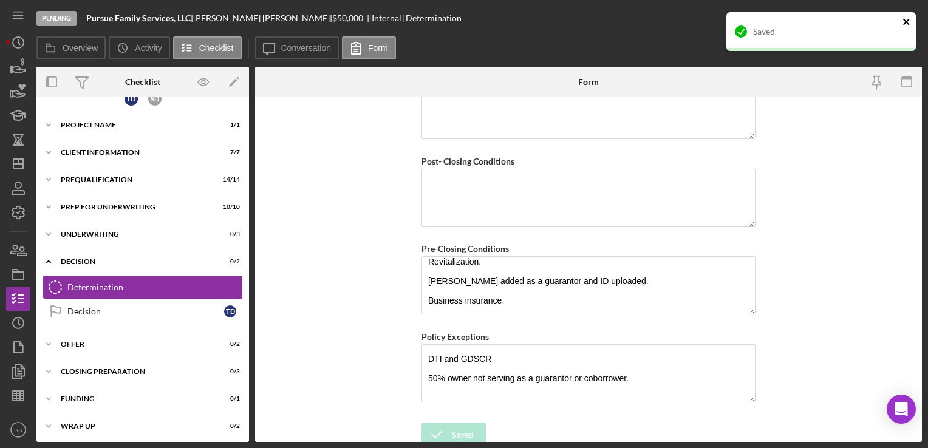
click at [906, 19] on icon "close" at bounding box center [907, 22] width 9 height 10
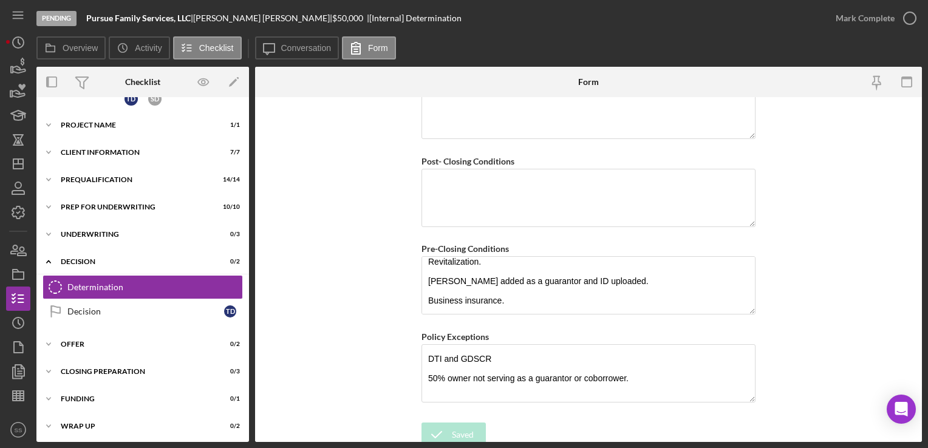
click at [906, 19] on div "Saved" at bounding box center [821, 36] width 194 height 53
click at [0, 0] on icon "button" at bounding box center [0, 0] width 0 height 0
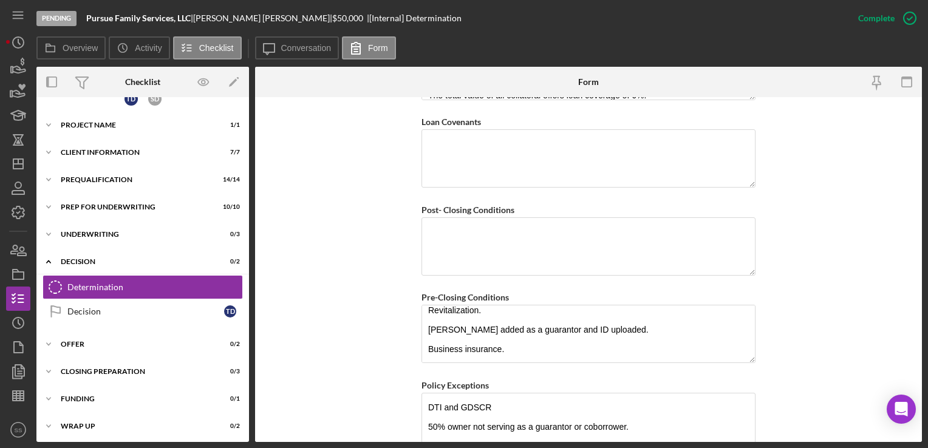
scroll to position [1000, 0]
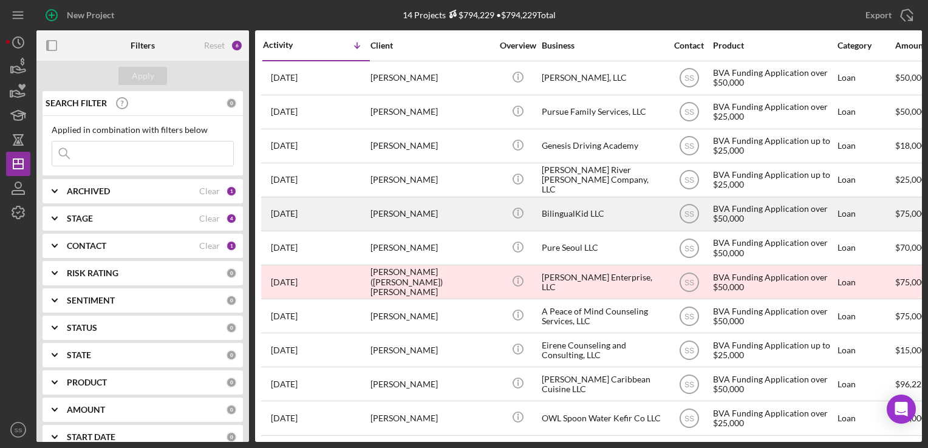
click at [429, 222] on div "[PERSON_NAME]" at bounding box center [431, 214] width 121 height 32
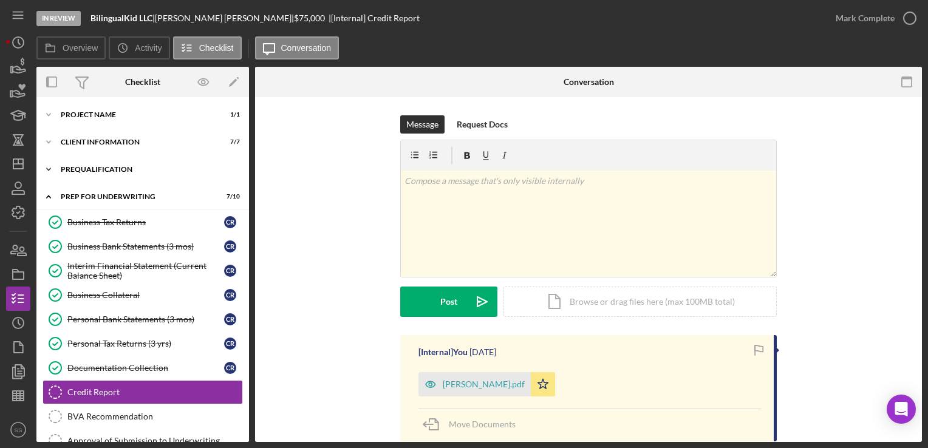
click at [112, 167] on div "Prequalification" at bounding box center [147, 169] width 173 height 7
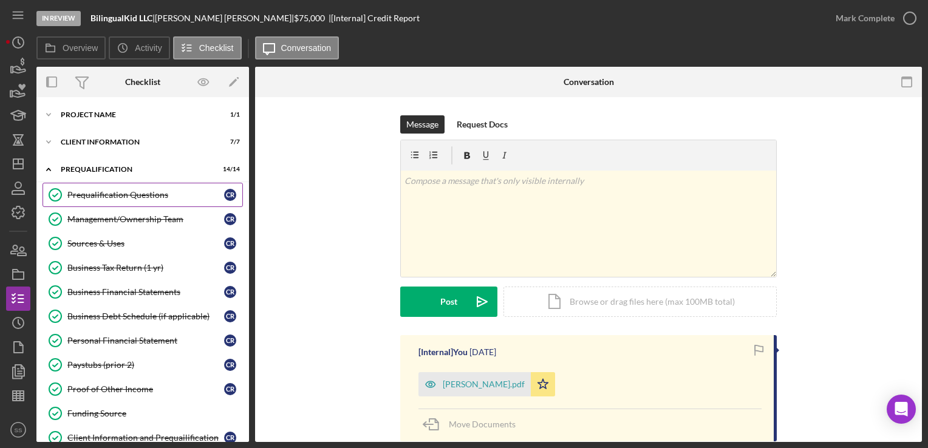
click at [117, 199] on div "Prequalification Questions" at bounding box center [145, 195] width 157 height 10
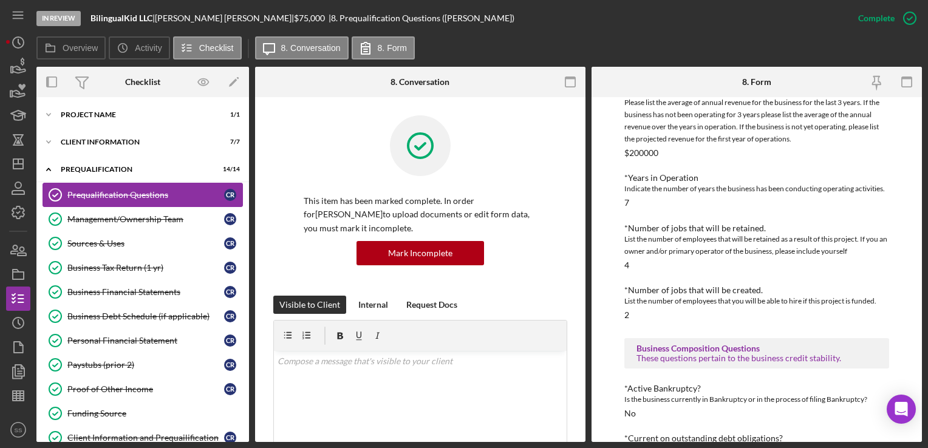
scroll to position [524, 0]
click at [646, 148] on div "$200000" at bounding box center [641, 153] width 34 height 10
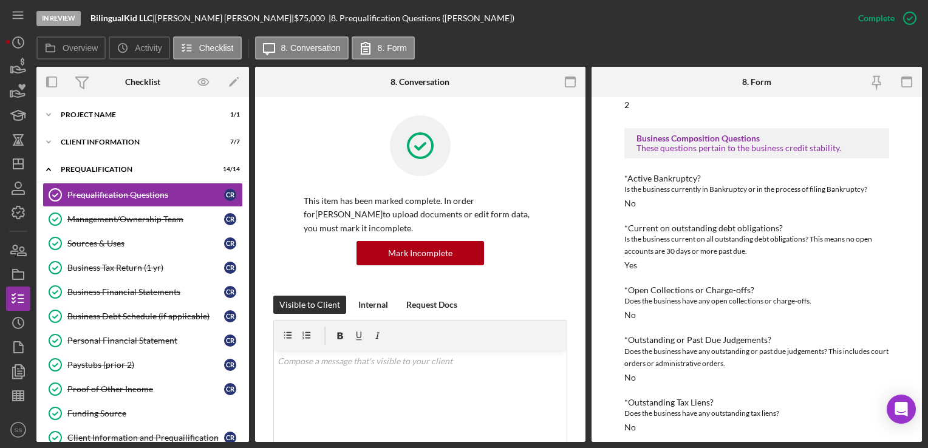
scroll to position [744, 0]
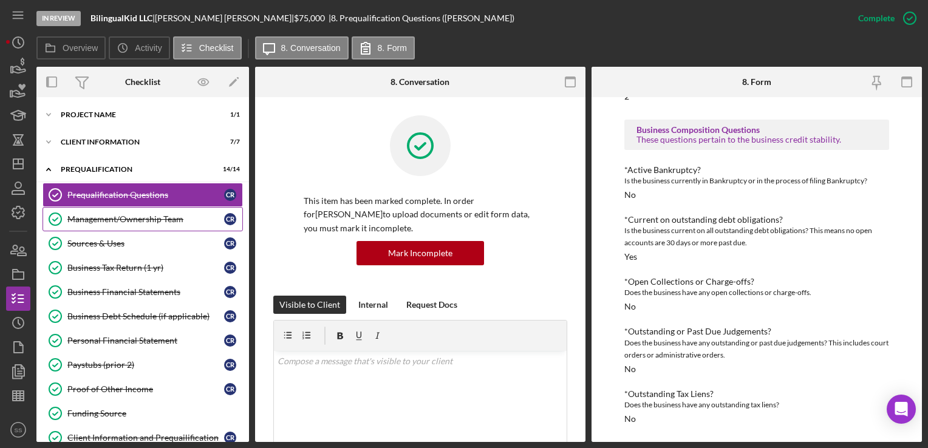
click at [109, 221] on div "Management/Ownership Team" at bounding box center [145, 219] width 157 height 10
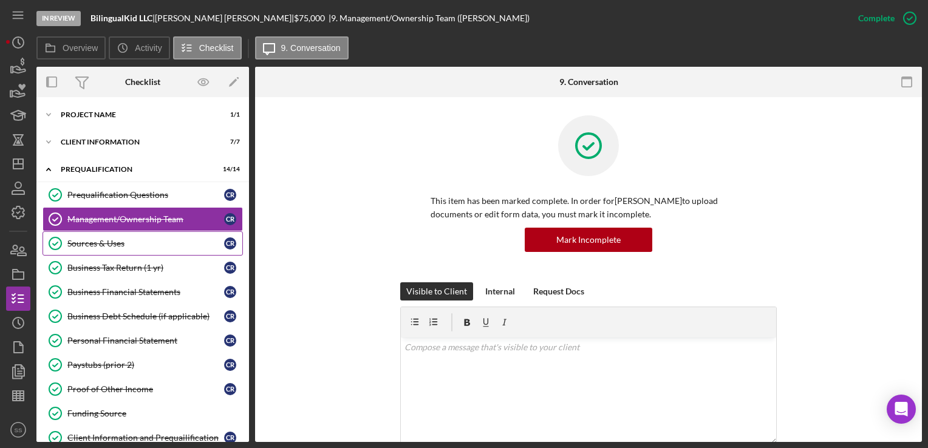
click at [109, 244] on div "Sources & Uses" at bounding box center [145, 244] width 157 height 10
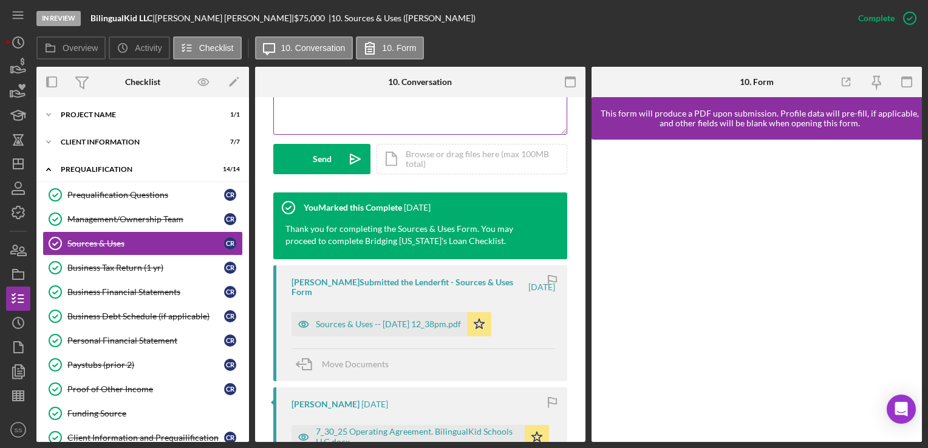
scroll to position [324, 0]
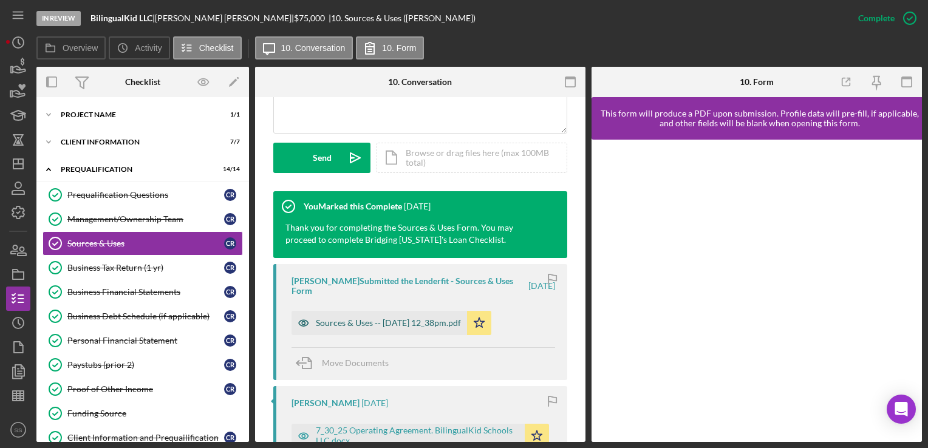
click at [352, 332] on div "Sources & Uses -- 2025-08-15 12_38pm.pdf" at bounding box center [380, 323] width 176 height 24
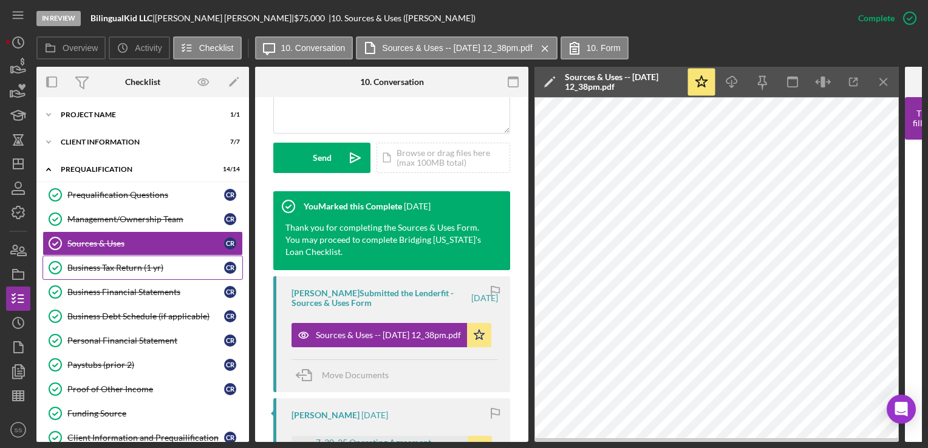
click at [80, 265] on div "Business Tax Return (1 yr)" at bounding box center [145, 268] width 157 height 10
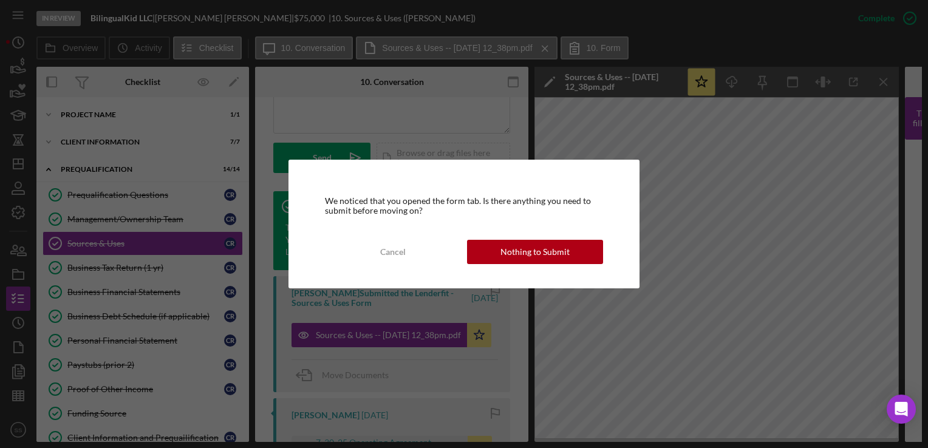
click at [481, 264] on div "We noticed that you opened the form tab. Is there anything you need to submit b…" at bounding box center [464, 224] width 351 height 129
click at [518, 249] on div "Nothing to Submit" at bounding box center [535, 252] width 69 height 24
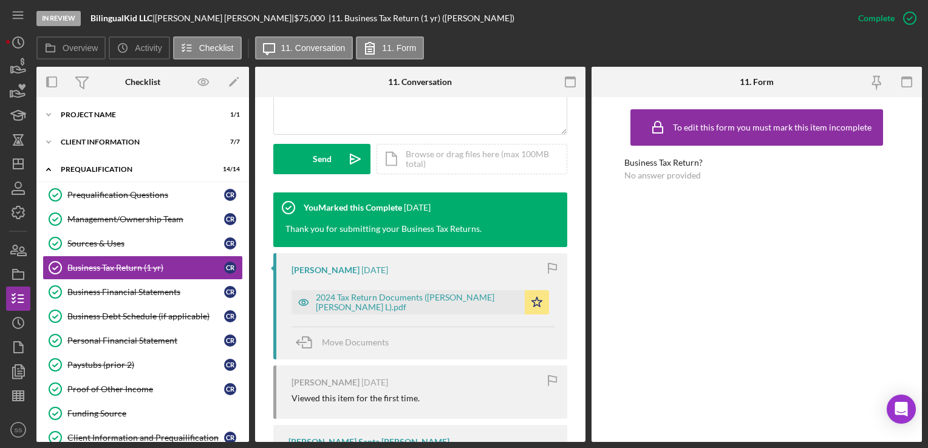
scroll to position [323, 0]
click at [391, 287] on div "2024 Tax Return Documents (ROBLES ARIAS CLAUDIA L).pdf Icon/Star" at bounding box center [424, 299] width 264 height 30
click at [428, 305] on div "2024 Tax Return Documents (ROBLES ARIAS CLAUDIA L).pdf" at bounding box center [417, 302] width 203 height 19
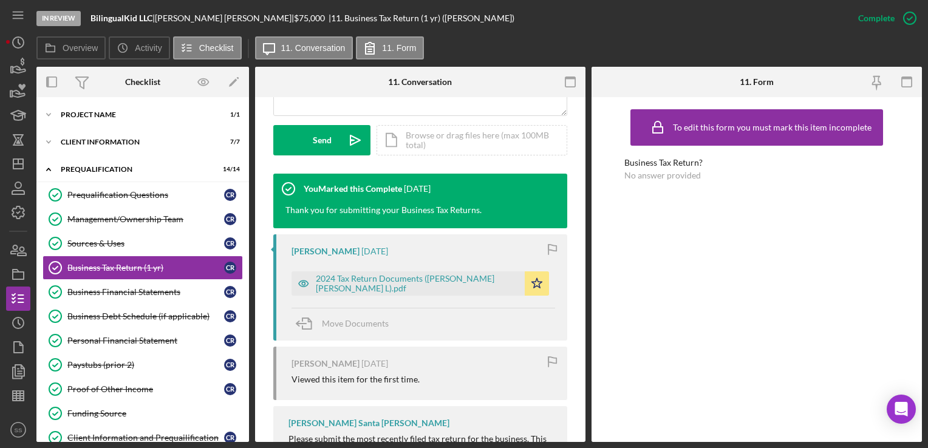
scroll to position [395, 0]
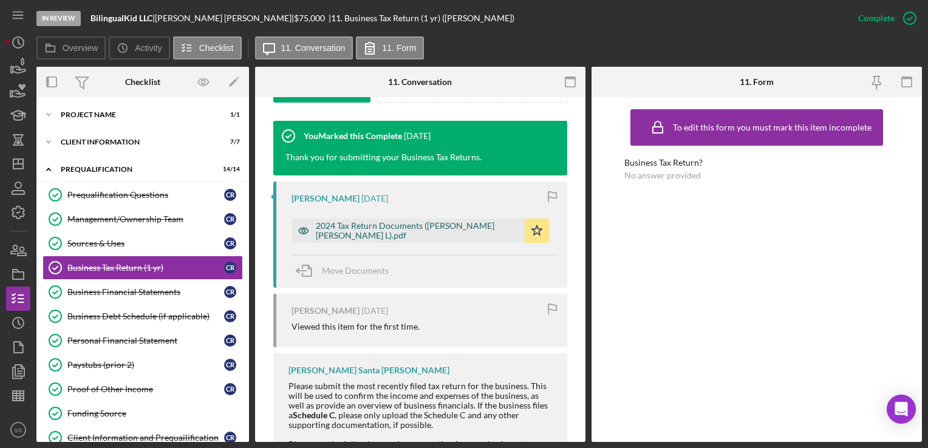
click at [374, 222] on div "2024 Tax Return Documents ([PERSON_NAME] [PERSON_NAME] L).pdf" at bounding box center [417, 230] width 203 height 19
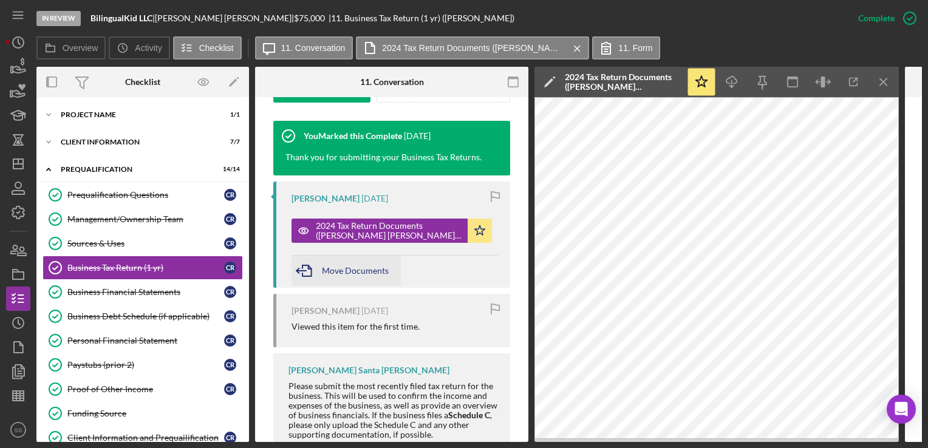
scroll to position [199, 0]
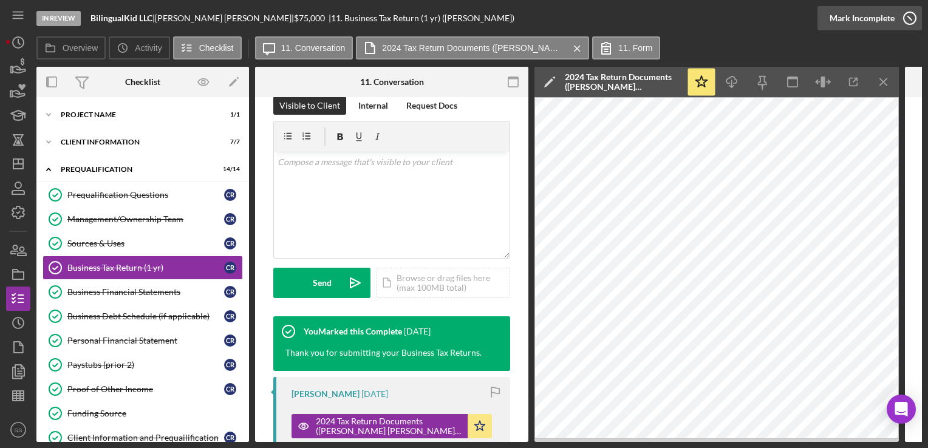
click at [861, 13] on div "Mark Incomplete" at bounding box center [862, 18] width 65 height 24
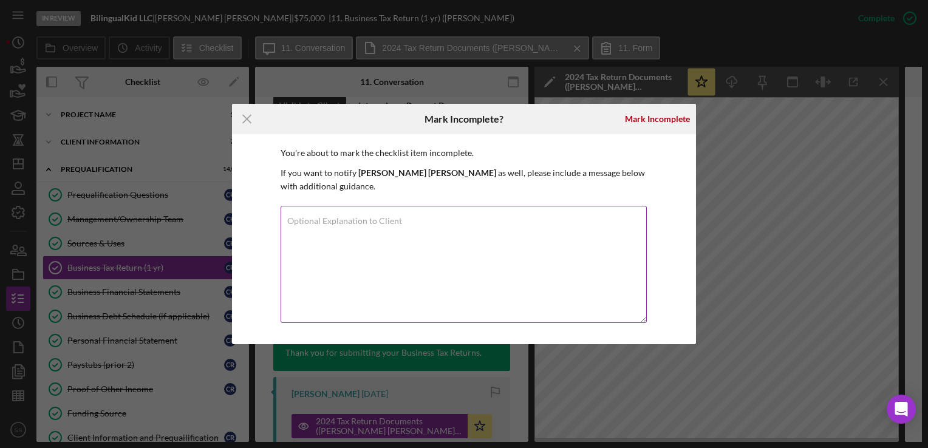
click at [415, 292] on textarea "Optional Explanation to Client" at bounding box center [464, 264] width 366 height 117
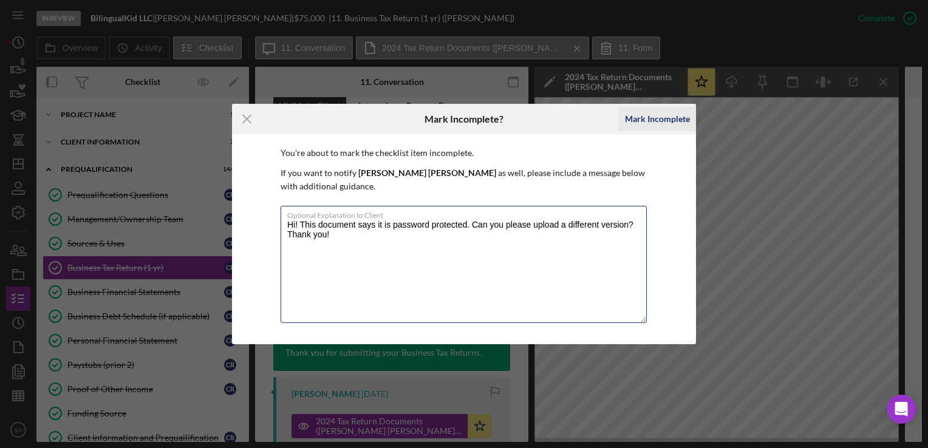
type textarea "Hi! This document says it is password protected. Can you please upload a differ…"
click at [660, 122] on div "Mark Incomplete" at bounding box center [657, 119] width 65 height 24
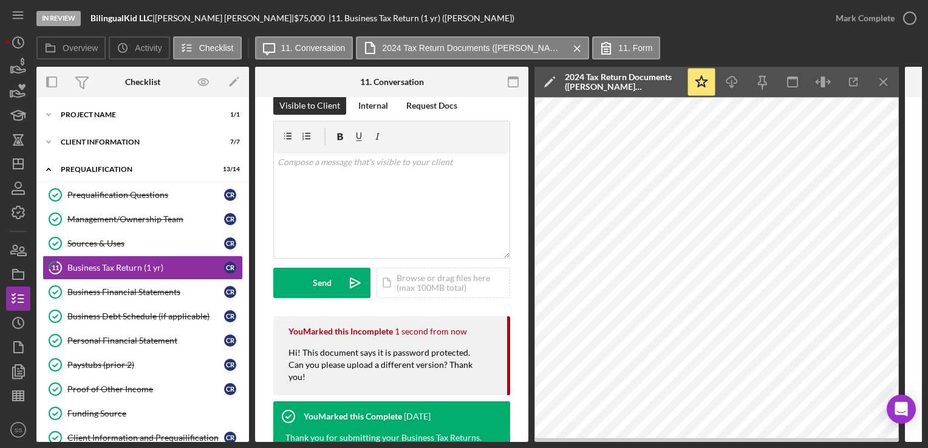
scroll to position [172, 0]
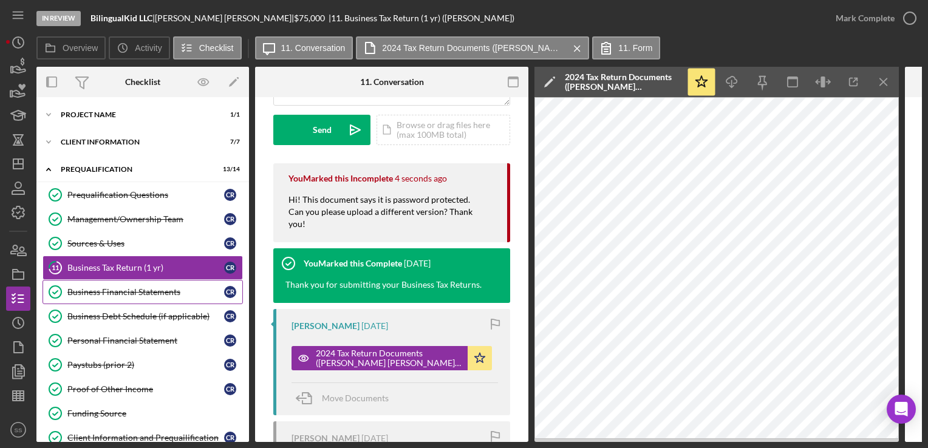
click at [120, 293] on div "Business Financial Statements" at bounding box center [145, 292] width 157 height 10
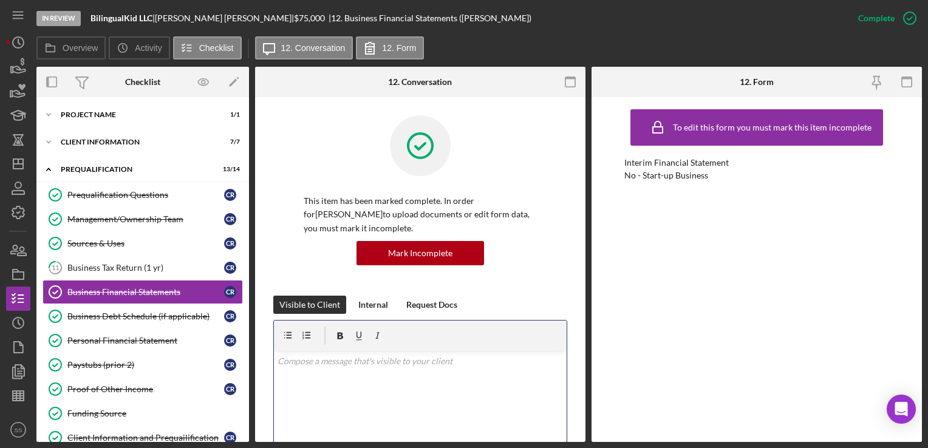
drag, startPoint x: 771, startPoint y: 322, endPoint x: 377, endPoint y: 392, distance: 400.5
click at [377, 392] on div "Overview Internal Workflow Stage In Review Icon/Dropdown Arrow Archive (can una…" at bounding box center [479, 254] width 886 height 375
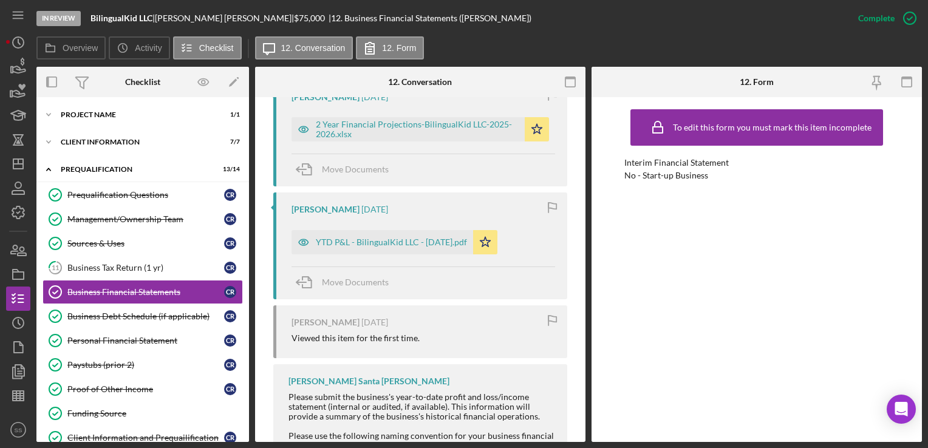
scroll to position [538, 0]
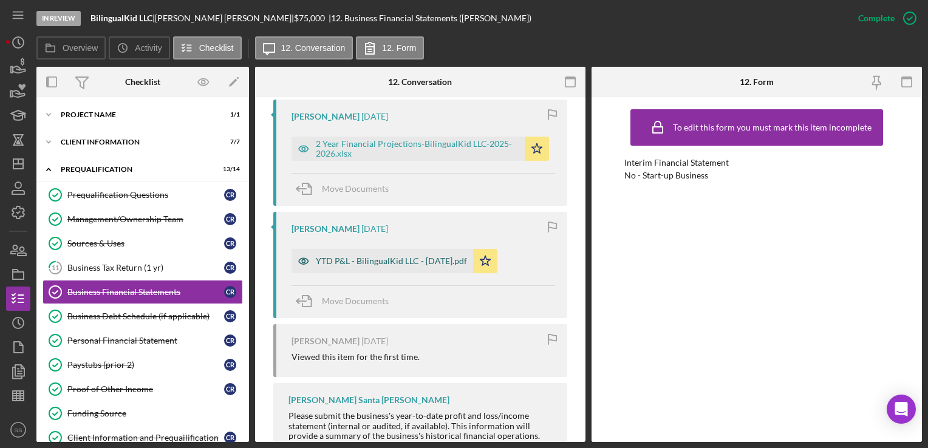
click at [423, 262] on div "YTD P&L - BilingualKid LLC - 08.15.2025.pdf" at bounding box center [391, 261] width 151 height 10
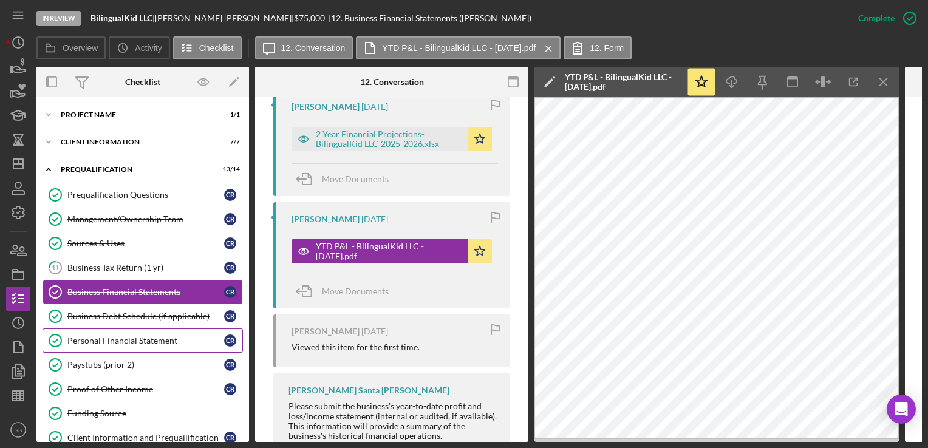
scroll to position [7, 0]
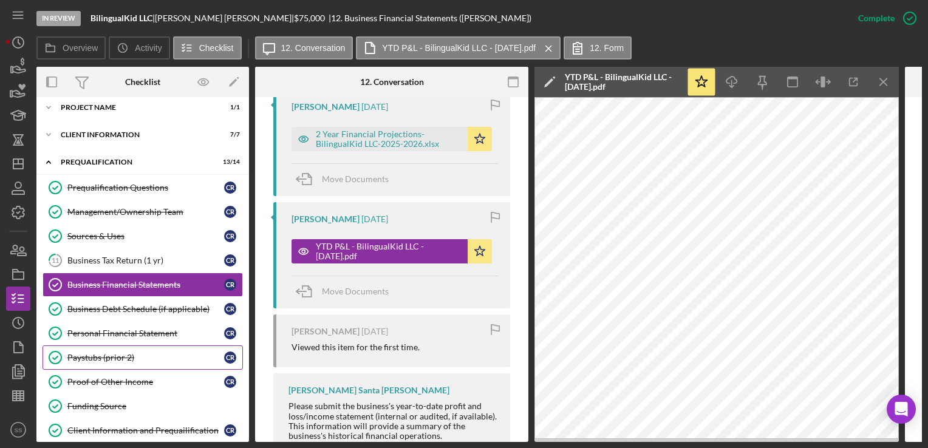
click at [104, 347] on link "Paystubs (prior 2) Paystubs (prior 2) C R" at bounding box center [143, 358] width 200 height 24
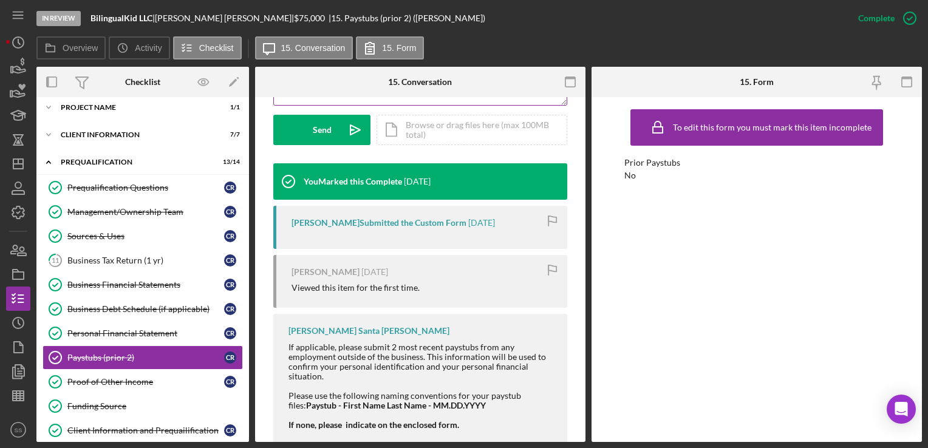
scroll to position [379, 0]
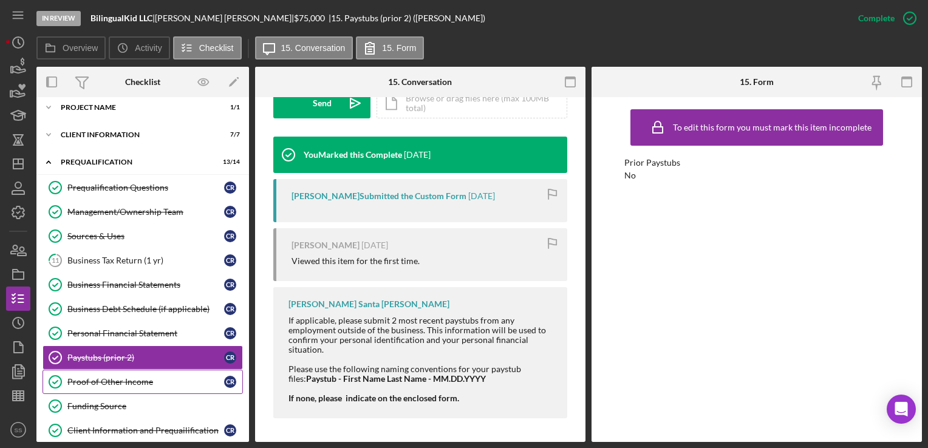
click at [126, 379] on div "Proof of Other Income" at bounding box center [145, 382] width 157 height 10
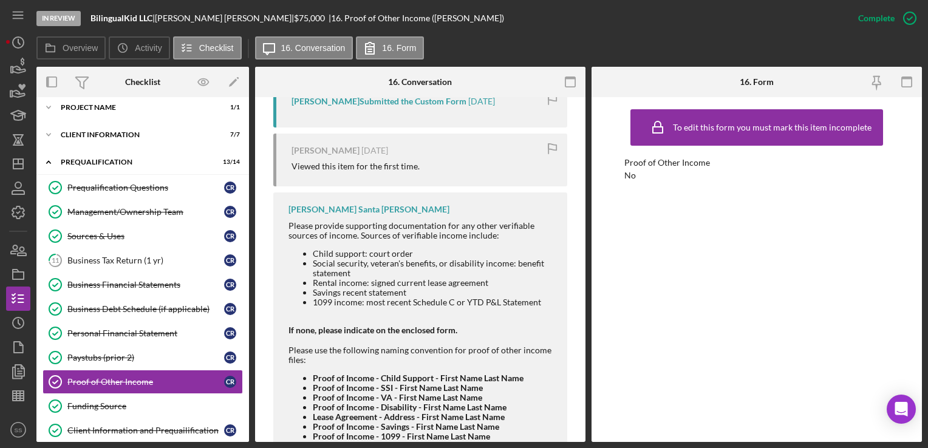
scroll to position [521, 0]
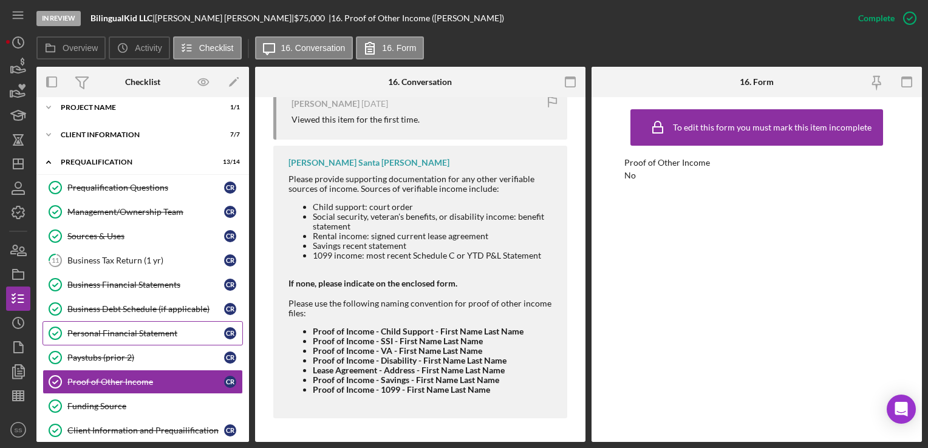
click at [131, 326] on link "Personal Financial Statement Personal Financial Statement C R" at bounding box center [143, 333] width 200 height 24
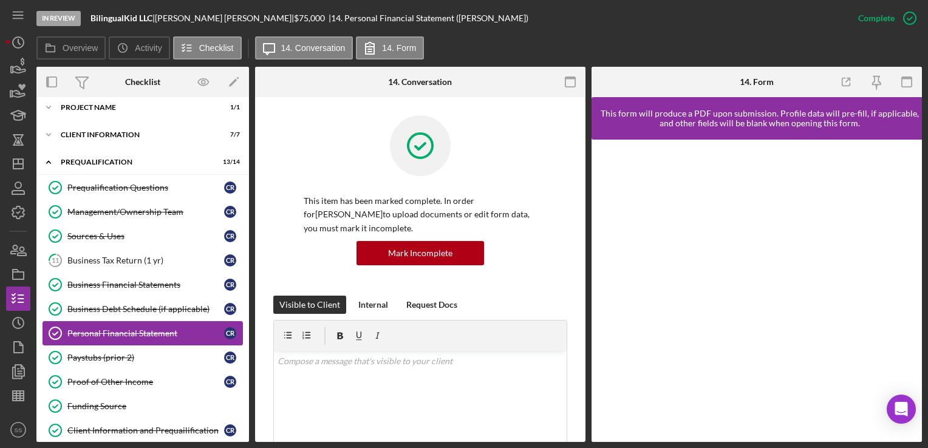
click at [131, 326] on link "Personal Financial Statement Personal Financial Statement C R" at bounding box center [143, 333] width 200 height 24
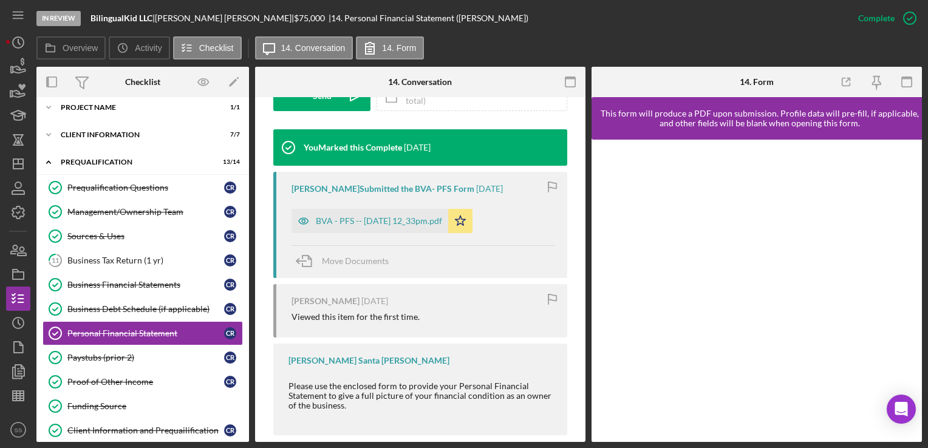
scroll to position [403, 0]
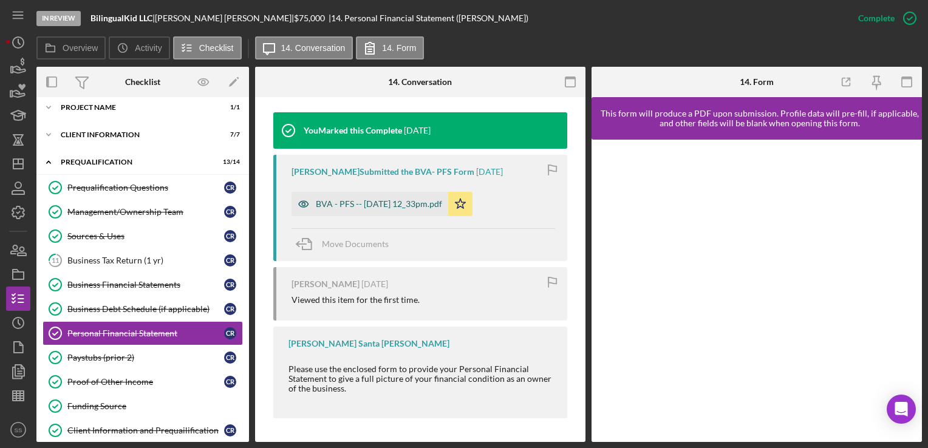
click at [356, 204] on div "BVA - PFS -- 2025-08-15 12_33pm.pdf" at bounding box center [379, 204] width 126 height 10
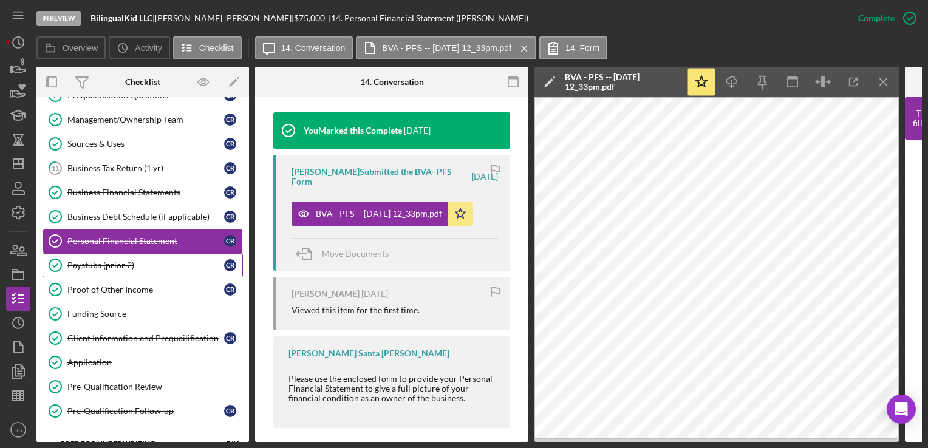
scroll to position [100, 0]
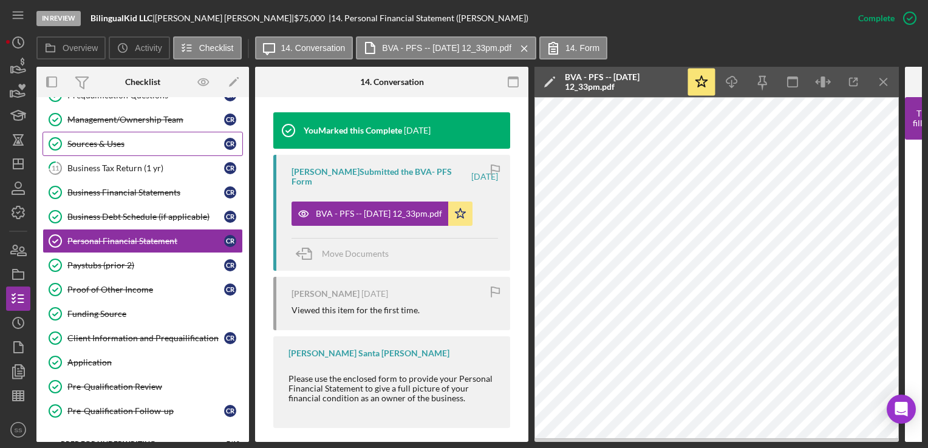
click at [110, 140] on div "Sources & Uses" at bounding box center [145, 144] width 157 height 10
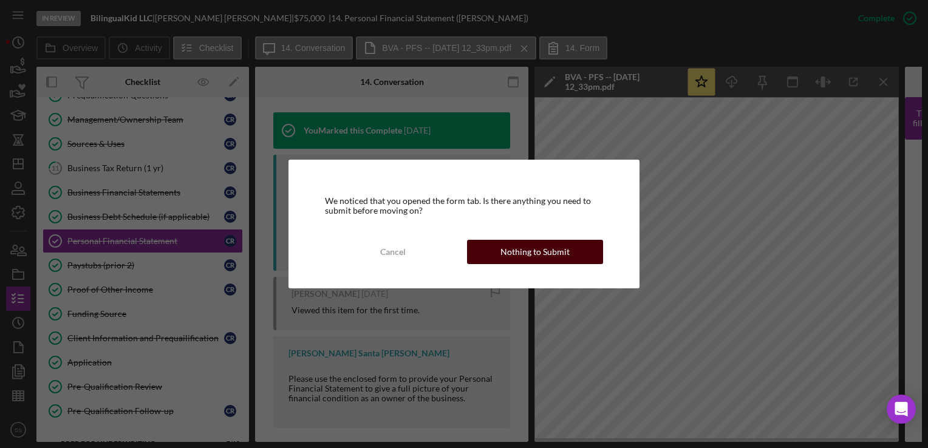
click at [529, 261] on div "Nothing to Submit" at bounding box center [535, 252] width 69 height 24
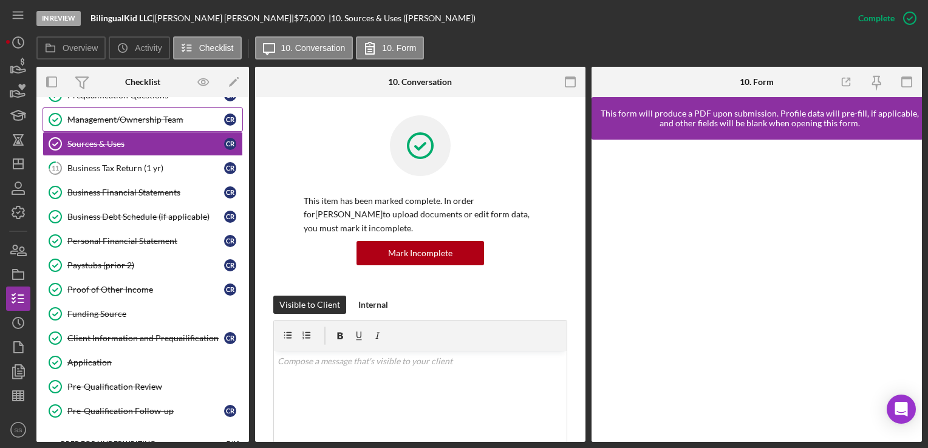
click at [151, 118] on div "Management/Ownership Team" at bounding box center [145, 120] width 157 height 10
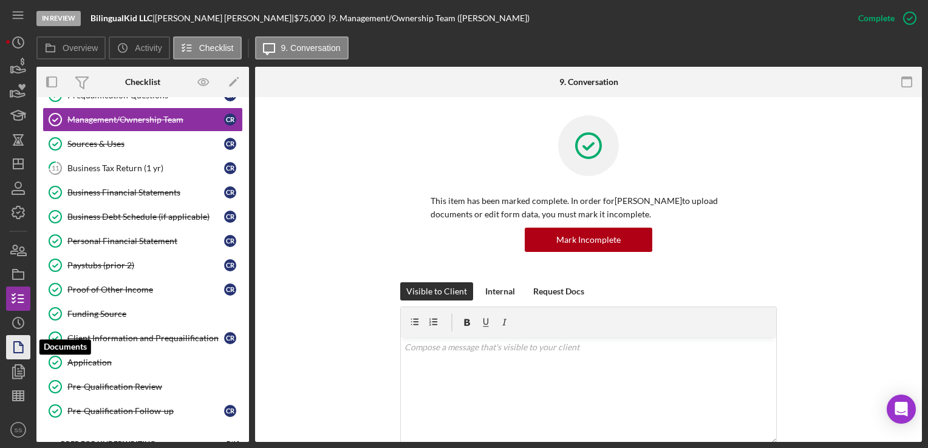
click at [14, 349] on polygon "button" at bounding box center [18, 347] width 9 height 11
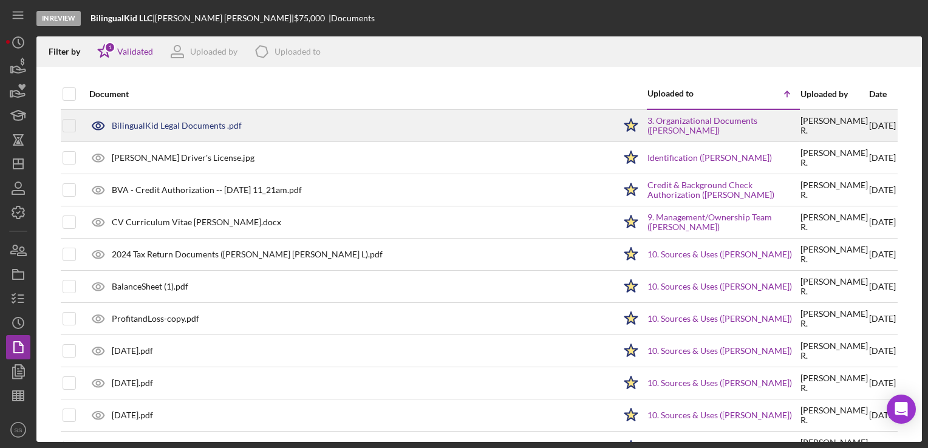
click at [170, 136] on div "BilingualKid Legal Documents .pdf" at bounding box center [349, 126] width 532 height 30
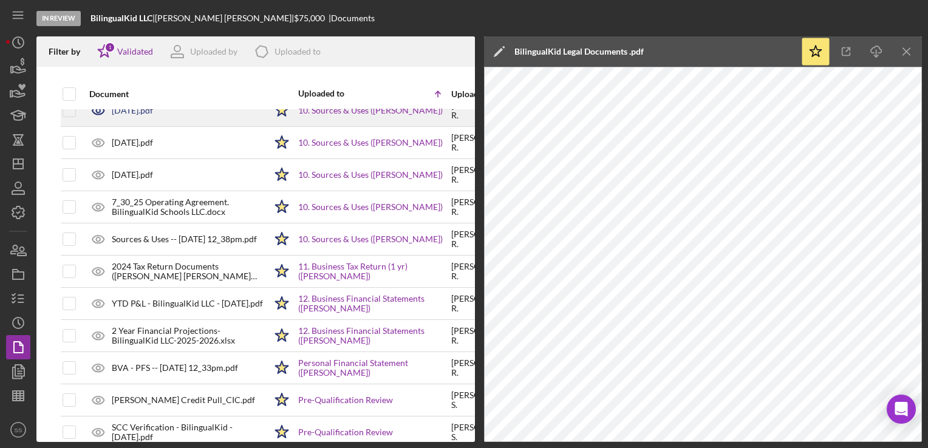
scroll to position [241, 0]
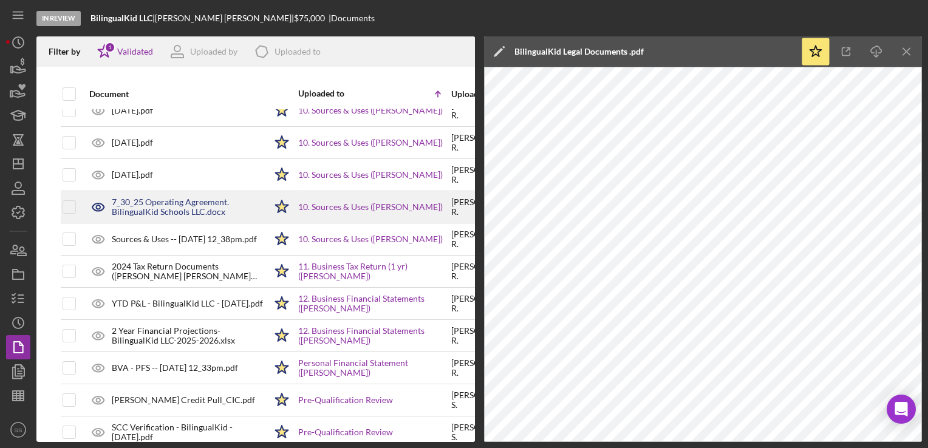
click at [143, 217] on div "7_30_25 Operating Agreement. BilingualKid Schools LLC.docx" at bounding box center [174, 207] width 182 height 30
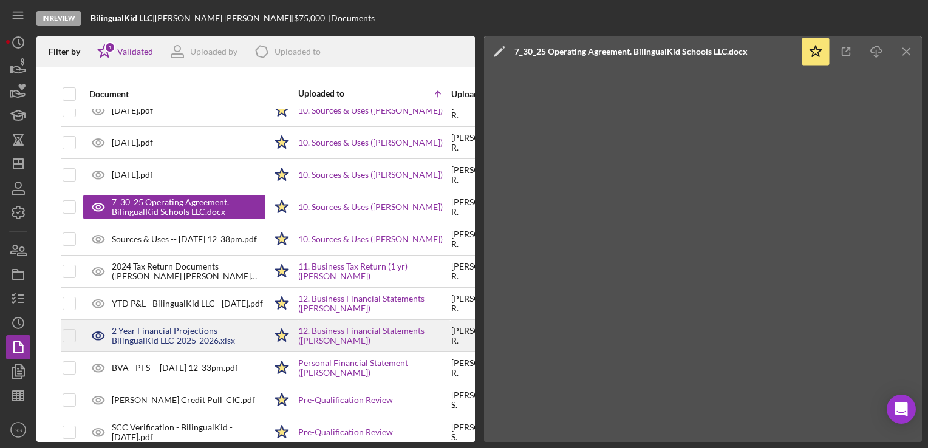
click at [173, 326] on div "2 Year Financial Projections-BilingualKid LLC-2025-2026.xlsx" at bounding box center [189, 335] width 154 height 19
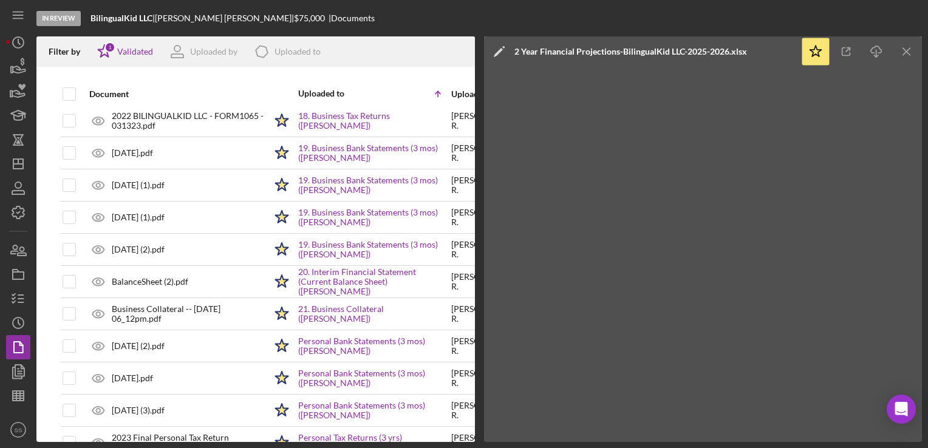
scroll to position [779, 0]
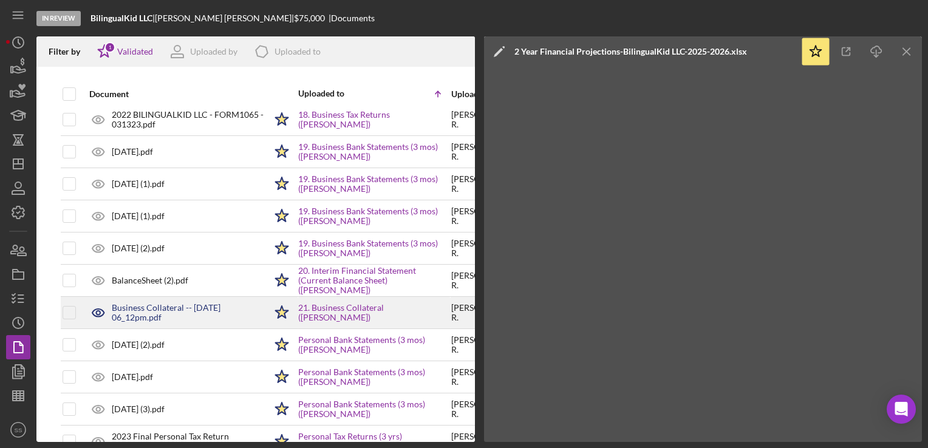
click at [141, 303] on div "Business Collateral -- 2025-09-02 06_12pm.pdf" at bounding box center [189, 312] width 154 height 19
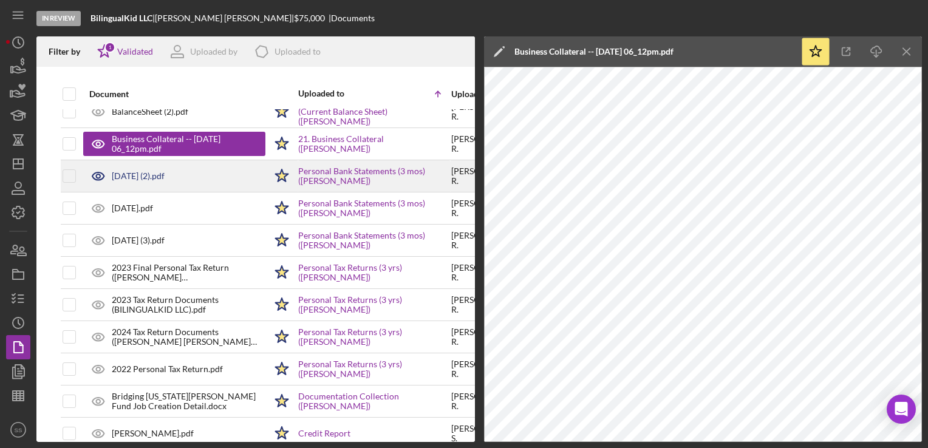
scroll to position [971, 0]
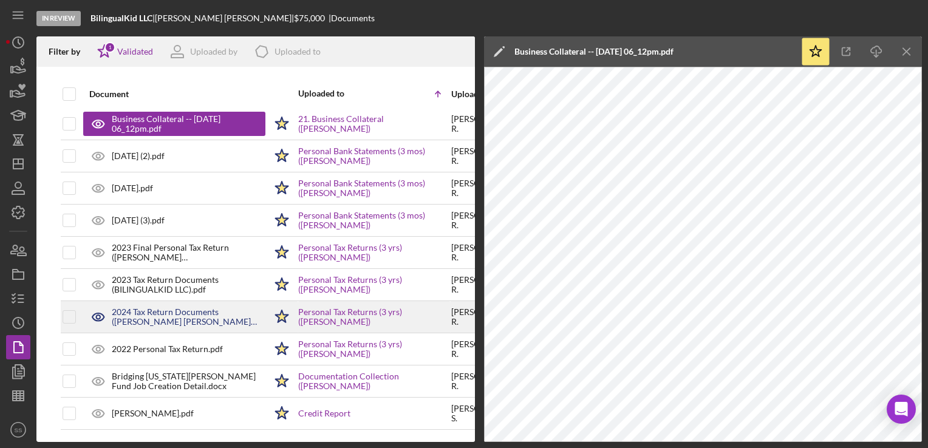
click at [151, 307] on div "2024 Tax Return Documents (ROBLES ARIAS CLAUDIA L).pdf" at bounding box center [189, 316] width 154 height 19
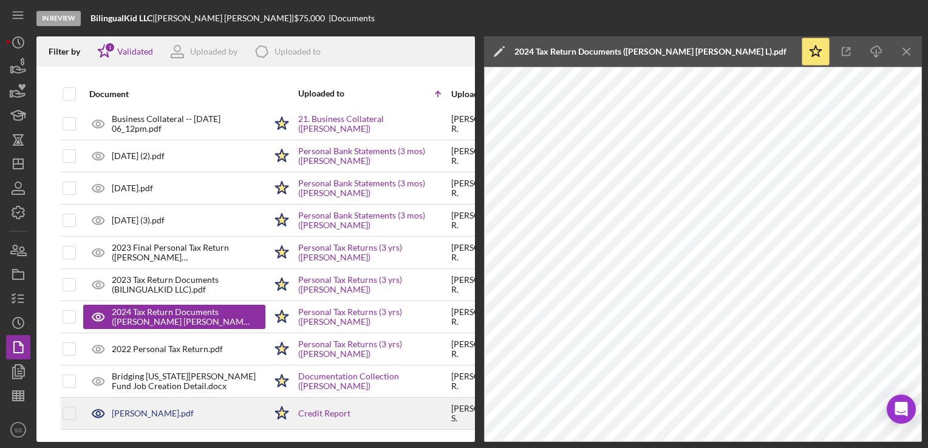
click at [140, 409] on div "Claudia Robles_HP_credit_report.pdf" at bounding box center [153, 414] width 82 height 10
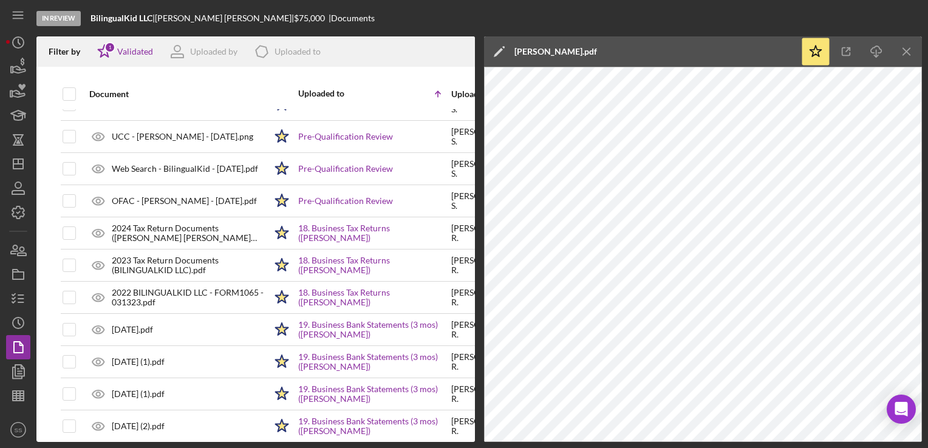
scroll to position [602, 0]
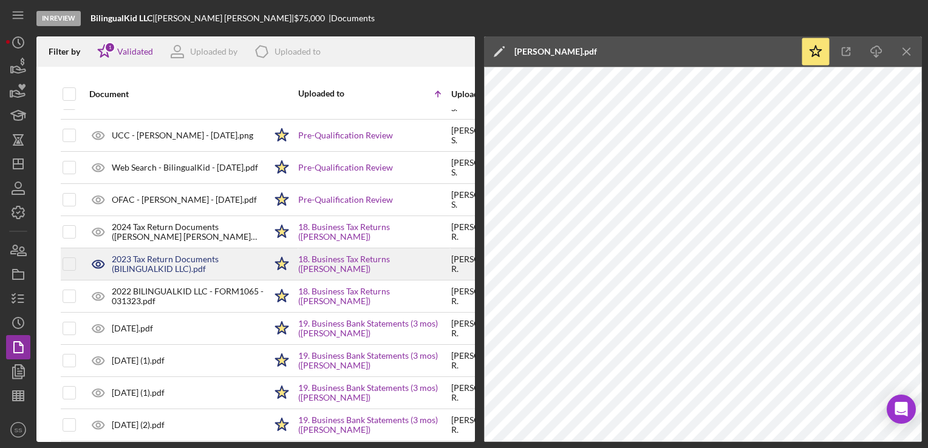
click at [174, 265] on div "2023 Tax Return Documents (BILINGUALKID LLC).pdf" at bounding box center [189, 264] width 154 height 19
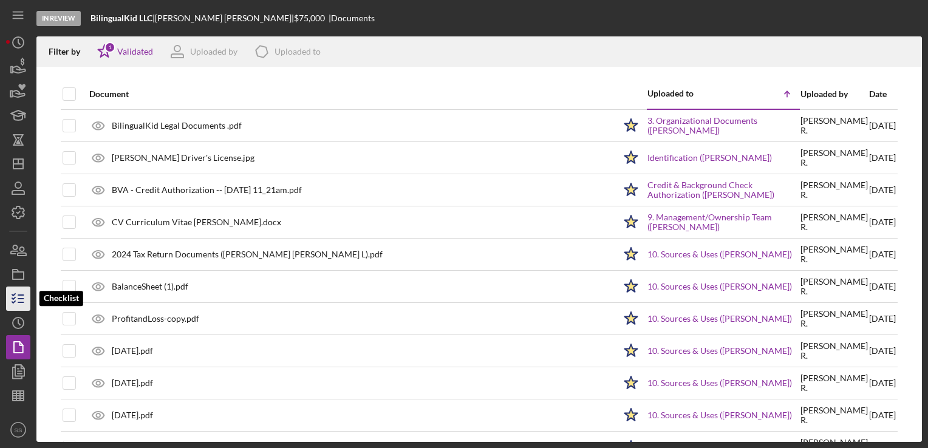
click at [22, 298] on icon "button" at bounding box center [18, 299] width 30 height 30
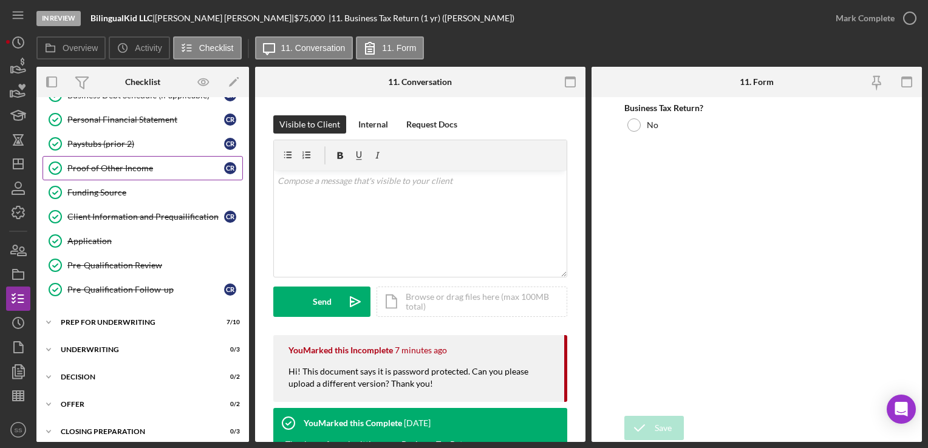
scroll to position [236, 0]
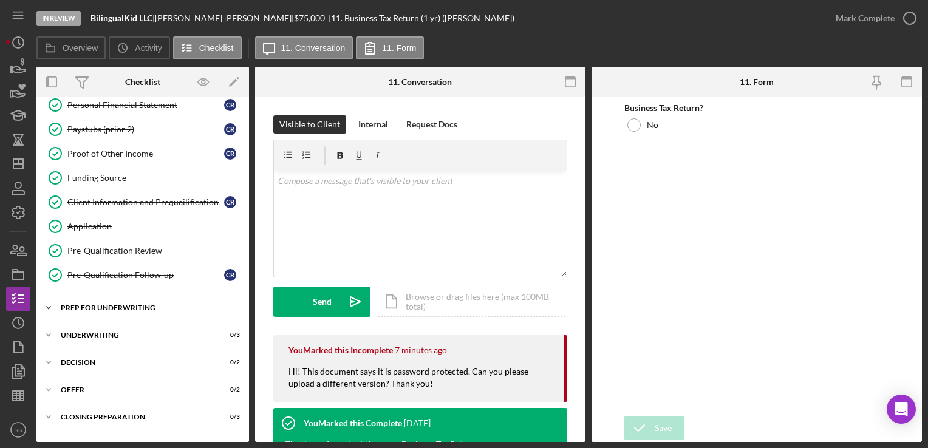
click at [95, 304] on div "Prep for Underwriting" at bounding box center [147, 307] width 173 height 7
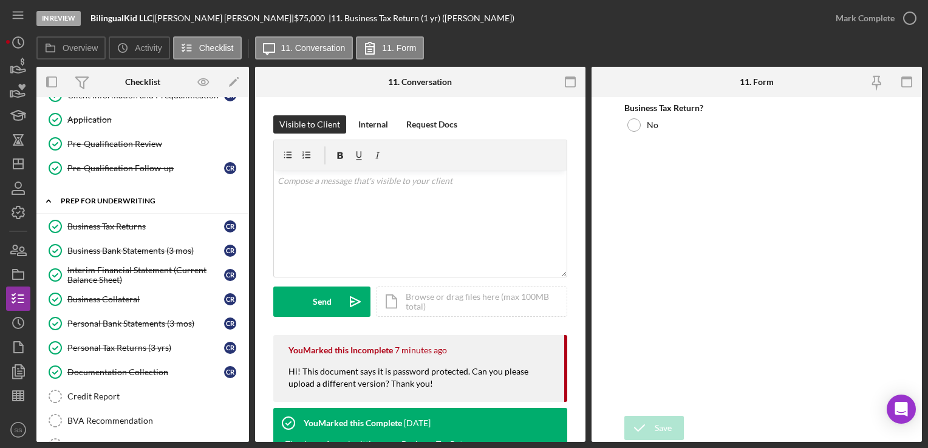
scroll to position [344, 0]
click at [109, 221] on div "Business Tax Returns" at bounding box center [145, 226] width 157 height 10
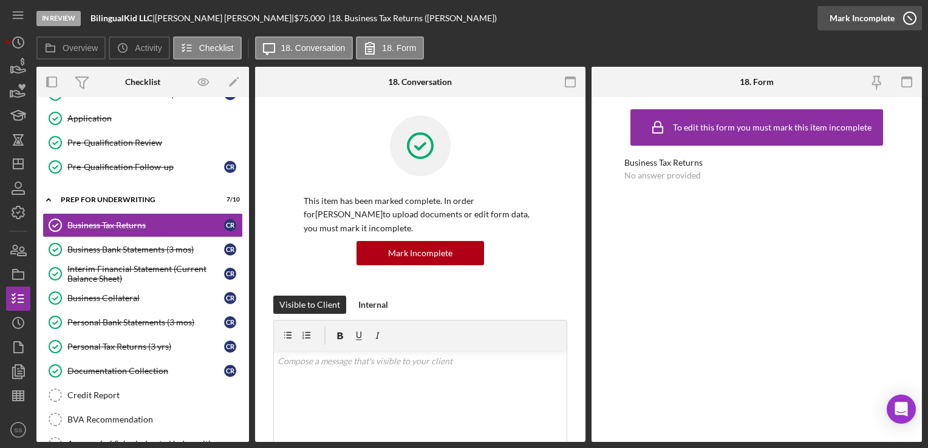
click at [893, 21] on button "Complete Mark Incomplete" at bounding box center [870, 18] width 104 height 24
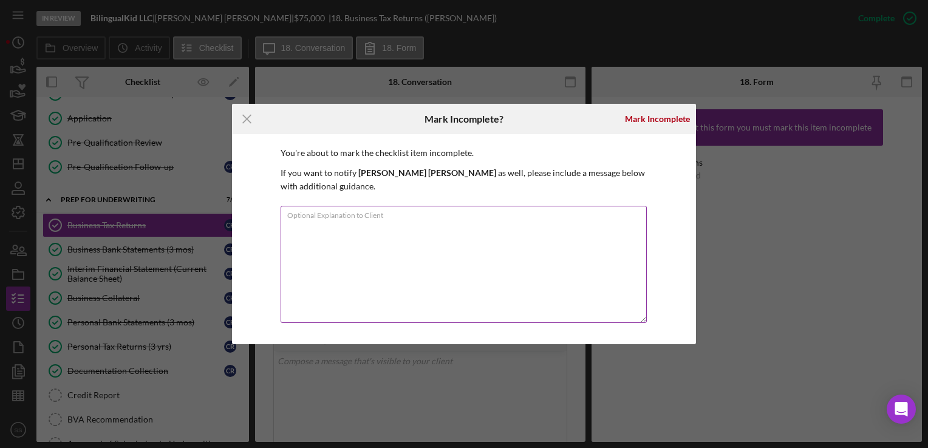
click at [495, 247] on textarea "Optional Explanation to Client" at bounding box center [464, 264] width 366 height 117
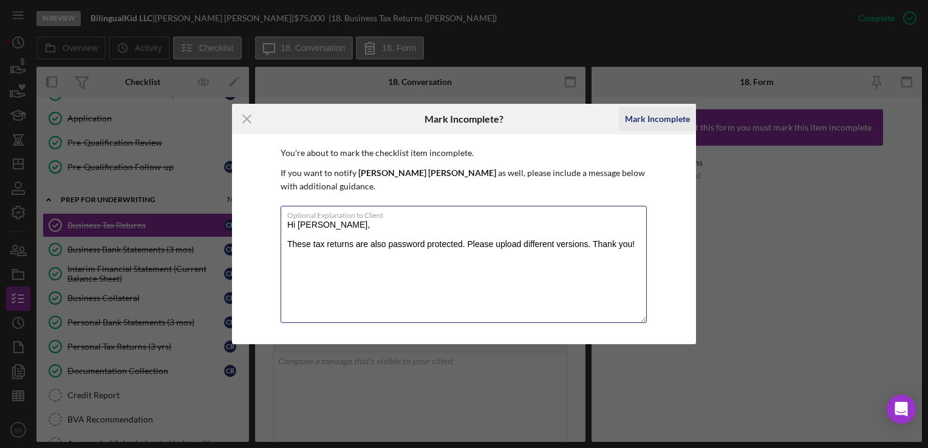
type textarea "Hi Claudia, These tax returns are also password protected. Please upload differ…"
click at [644, 116] on div "Mark Incomplete" at bounding box center [657, 119] width 65 height 24
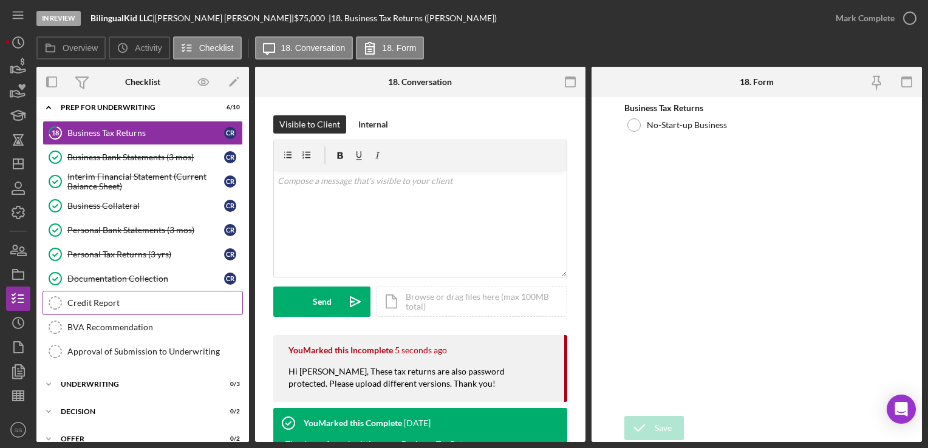
scroll to position [429, 0]
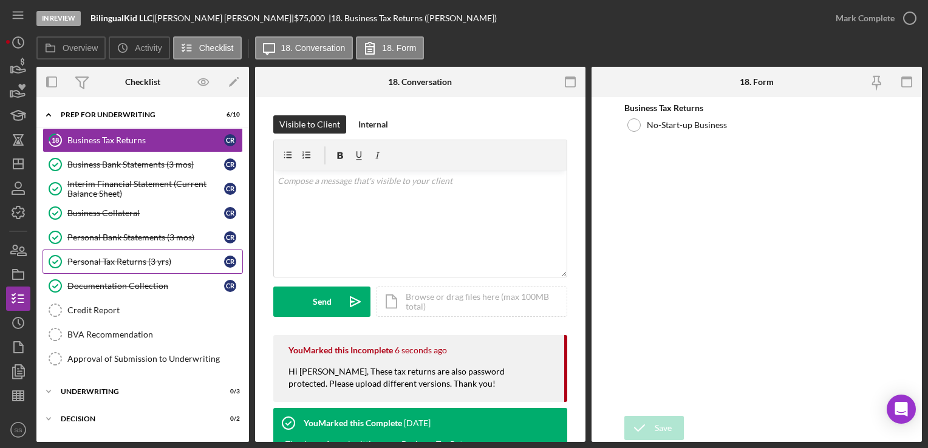
click at [133, 250] on link "Personal Tax Returns (3 yrs) Personal Tax Returns (3 yrs) C R" at bounding box center [143, 262] width 200 height 24
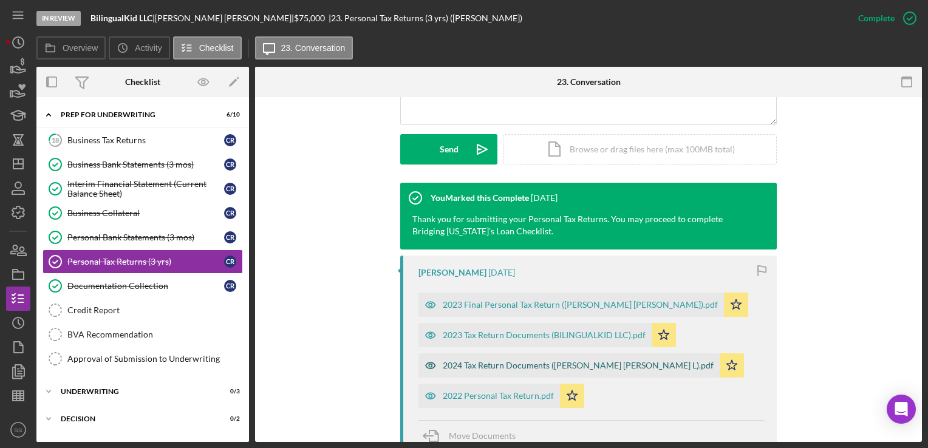
click at [506, 373] on div "2024 Tax Return Documents ([PERSON_NAME] [PERSON_NAME] L).pdf" at bounding box center [569, 366] width 301 height 24
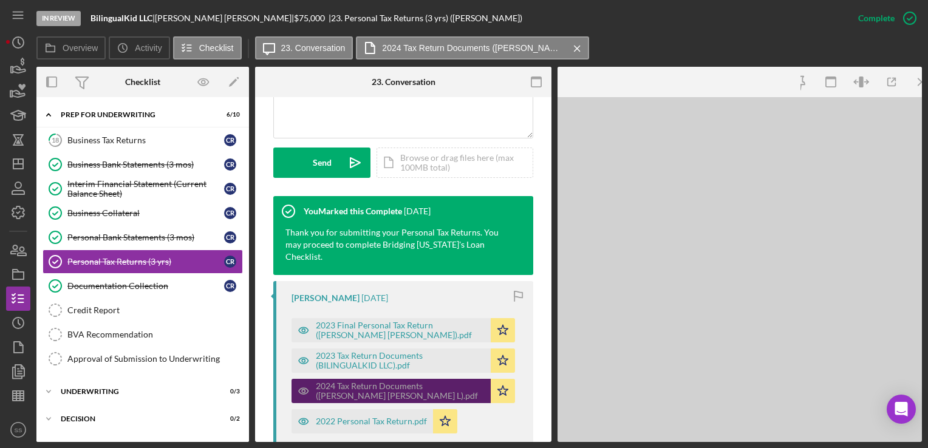
scroll to position [333, 0]
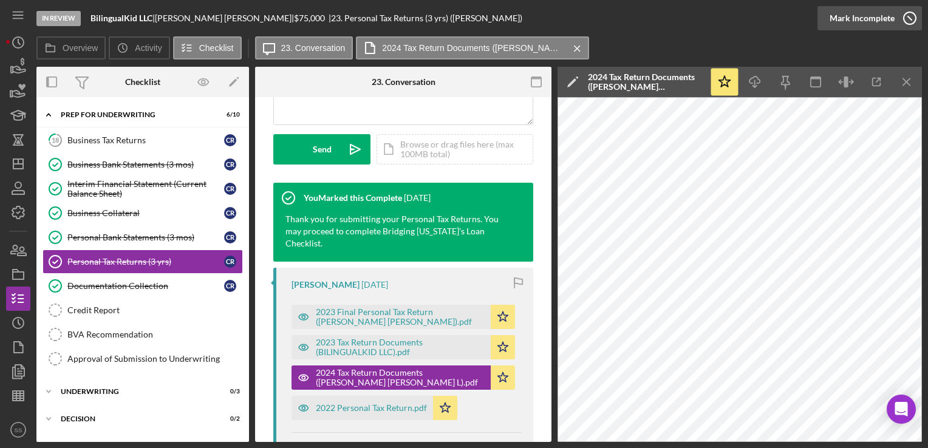
click at [896, 13] on icon "button" at bounding box center [910, 18] width 30 height 30
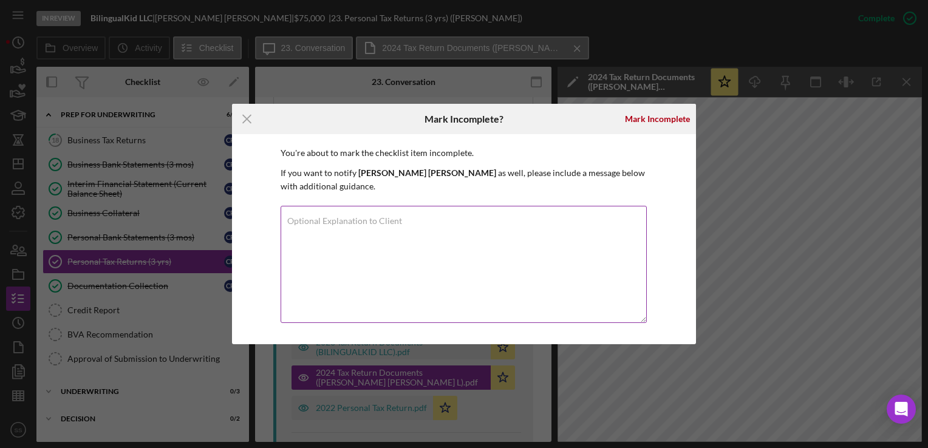
click at [576, 242] on textarea "Optional Explanation to Client" at bounding box center [464, 264] width 366 height 117
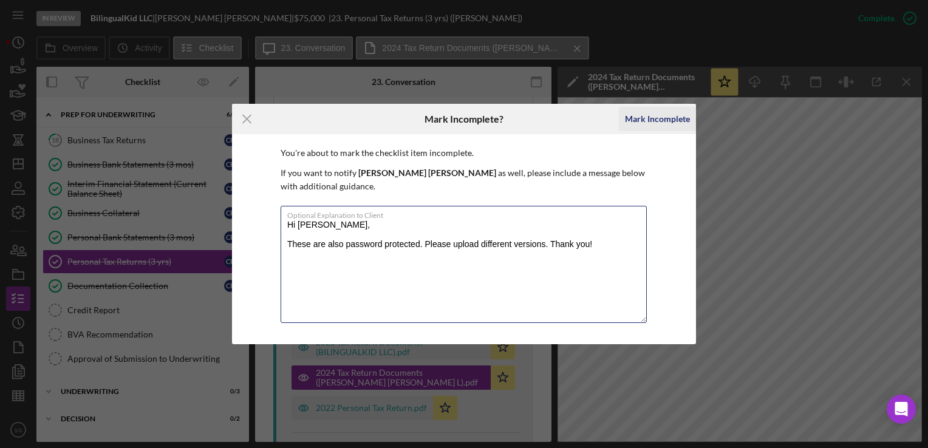
type textarea "Hi Claudia, These are also password protected. Please upload different versions…"
click at [649, 120] on div "Mark Incomplete" at bounding box center [657, 119] width 65 height 24
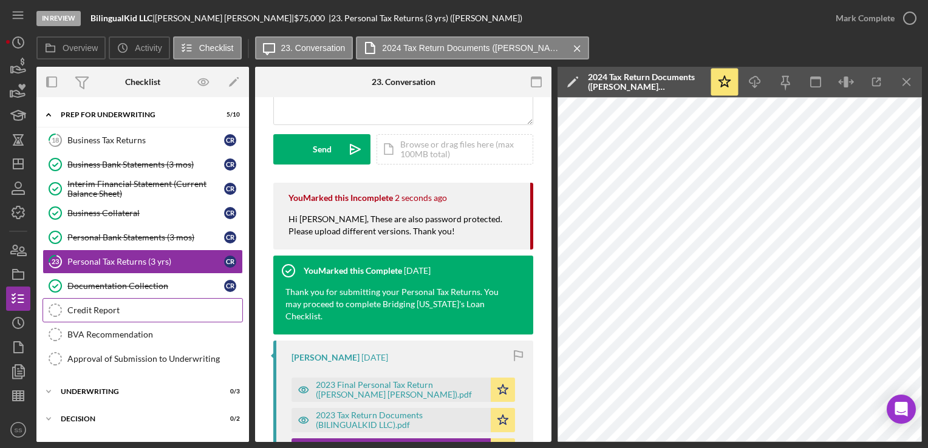
scroll to position [527, 0]
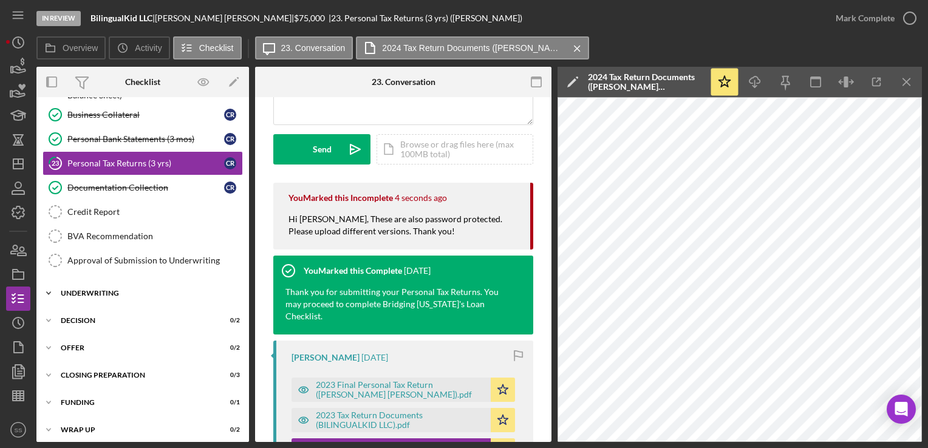
click at [143, 290] on div "Underwriting" at bounding box center [147, 293] width 173 height 7
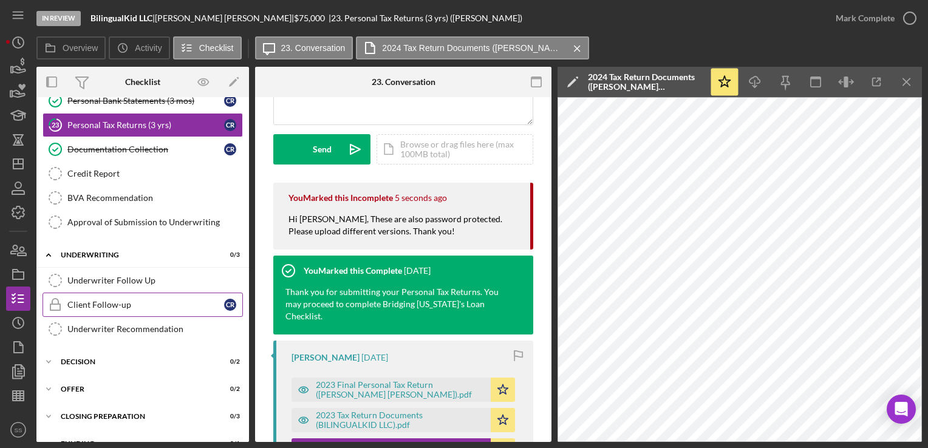
scroll to position [566, 0]
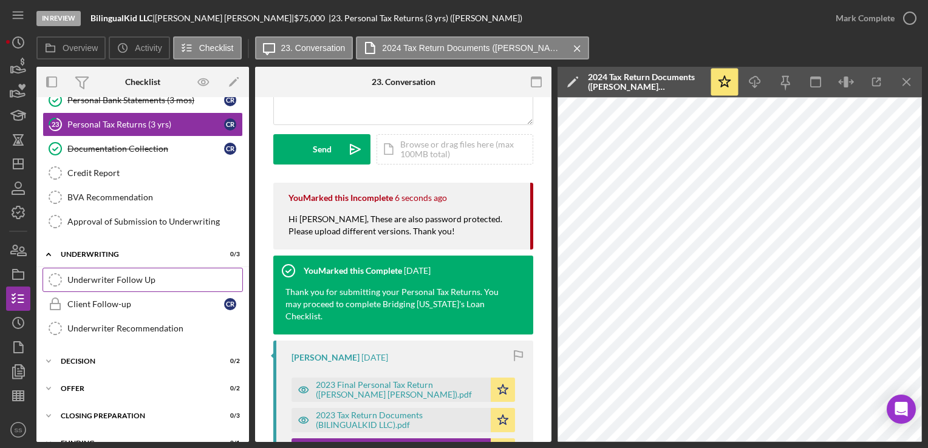
click at [137, 284] on link "Underwriter Follow Up Underwriter Follow Up" at bounding box center [143, 280] width 200 height 24
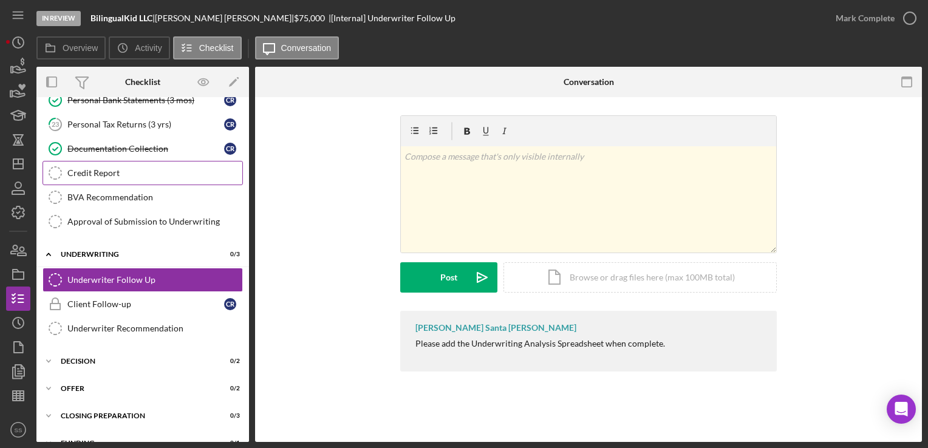
click at [135, 177] on link "Credit Report Credit Report" at bounding box center [143, 173] width 200 height 24
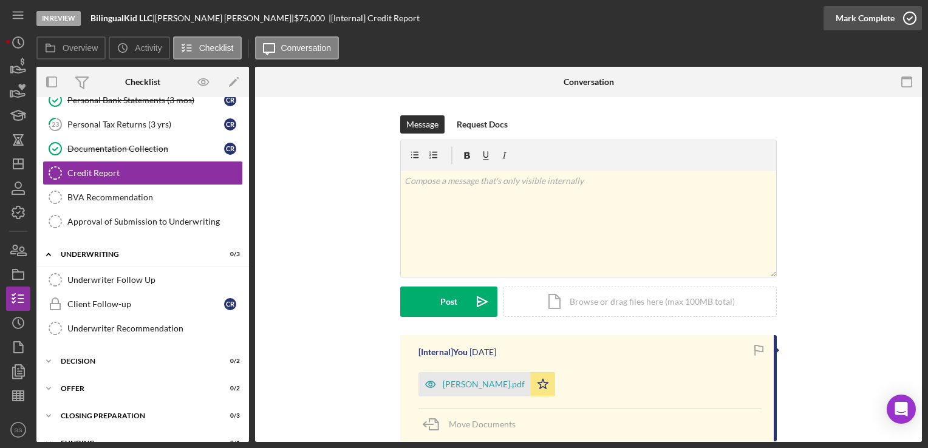
click at [892, 15] on div "Mark Complete" at bounding box center [865, 18] width 59 height 24
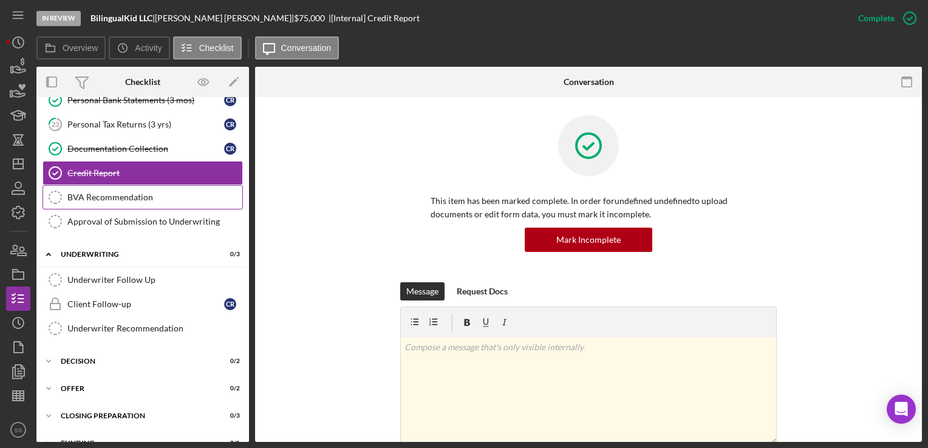
click at [138, 185] on link "BVA Recommendation BVA Recommendation" at bounding box center [143, 197] width 200 height 24
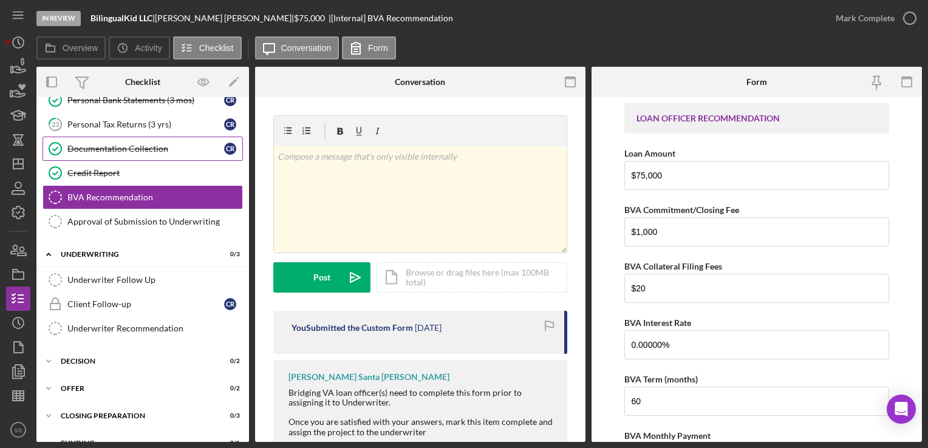
scroll to position [524, 0]
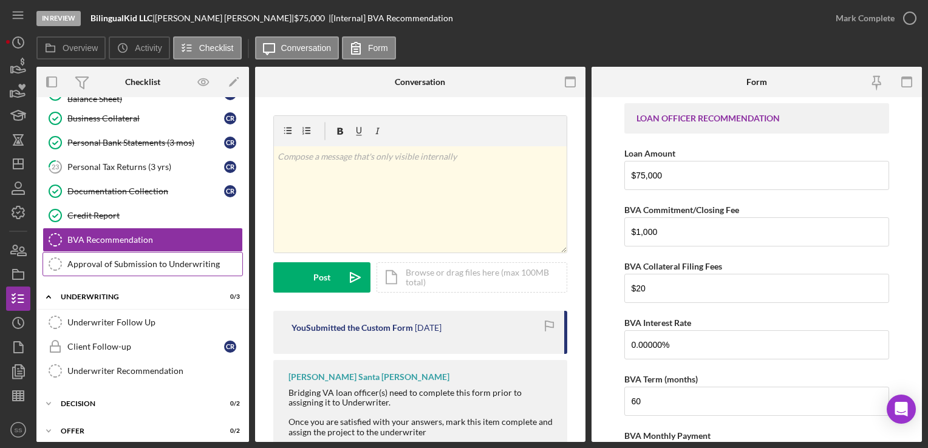
click at [127, 259] on div "Approval of Submission to Underwriting" at bounding box center [154, 264] width 175 height 10
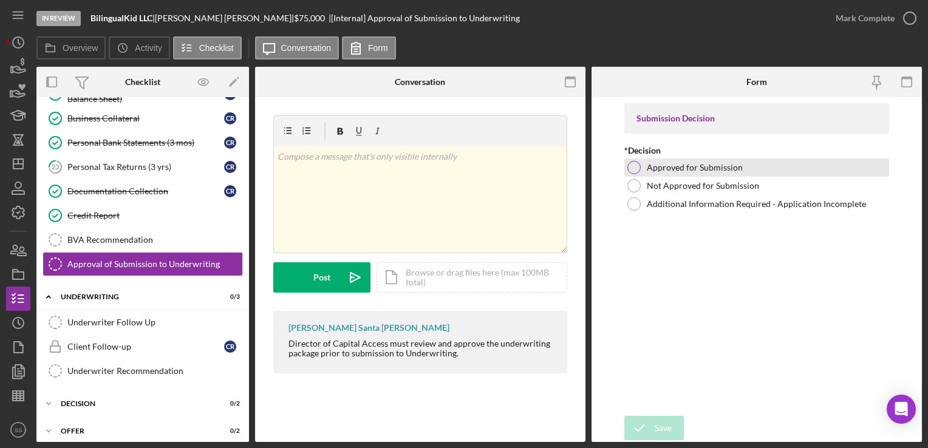
click at [636, 165] on div at bounding box center [633, 167] width 13 height 13
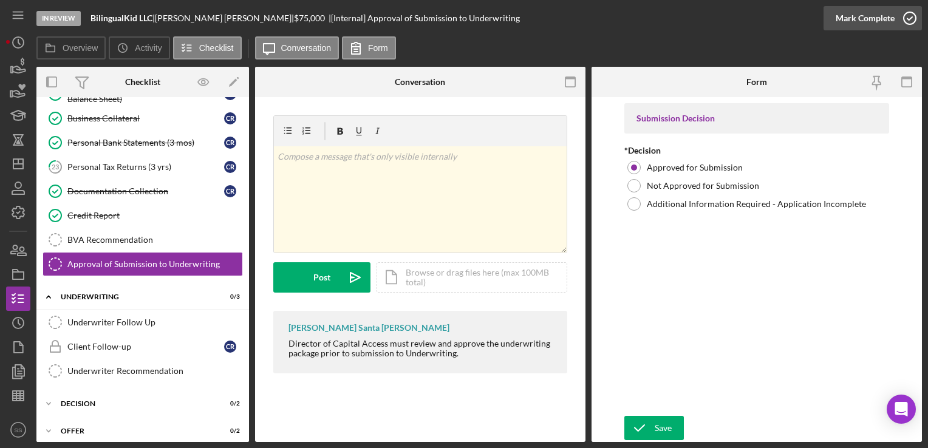
click at [900, 14] on icon "button" at bounding box center [910, 18] width 30 height 30
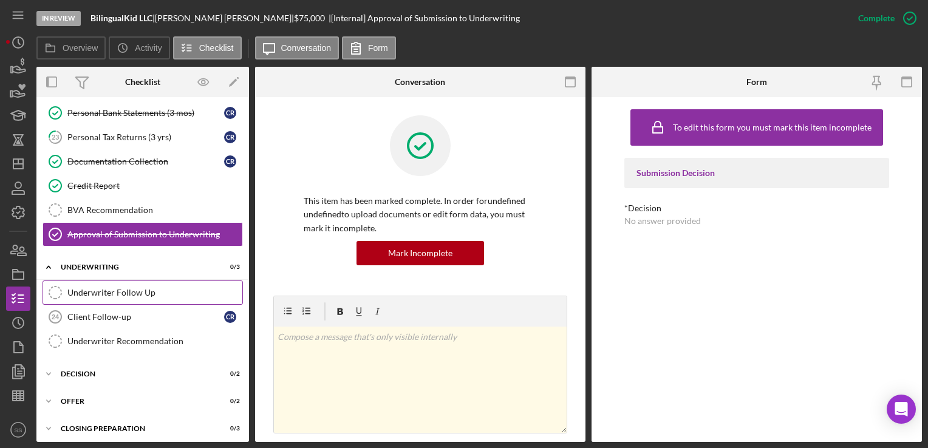
scroll to position [554, 0]
click at [835, 293] on div "To edit this form you must mark this item incomplete Submission Decision *Decis…" at bounding box center [756, 269] width 264 height 333
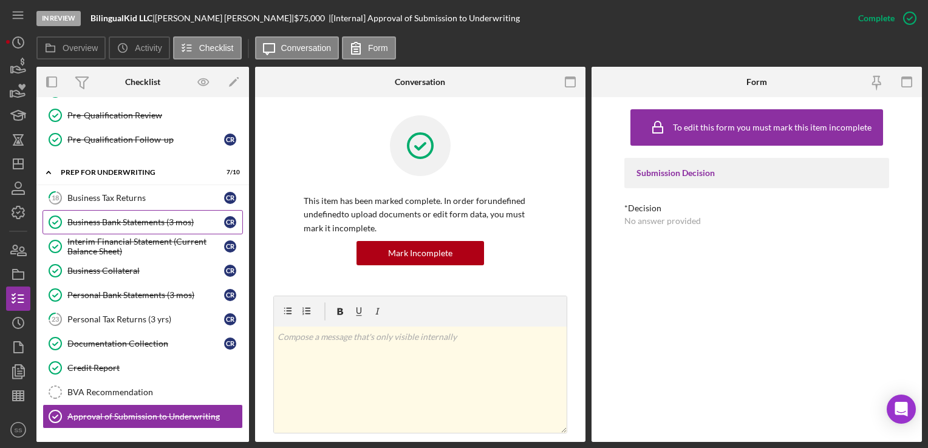
scroll to position [371, 0]
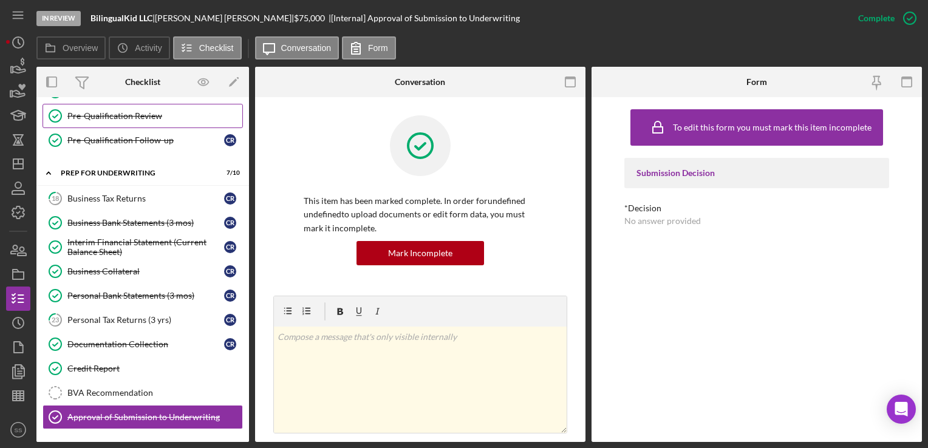
click at [108, 111] on div "Pre-Qualification Review" at bounding box center [154, 116] width 175 height 10
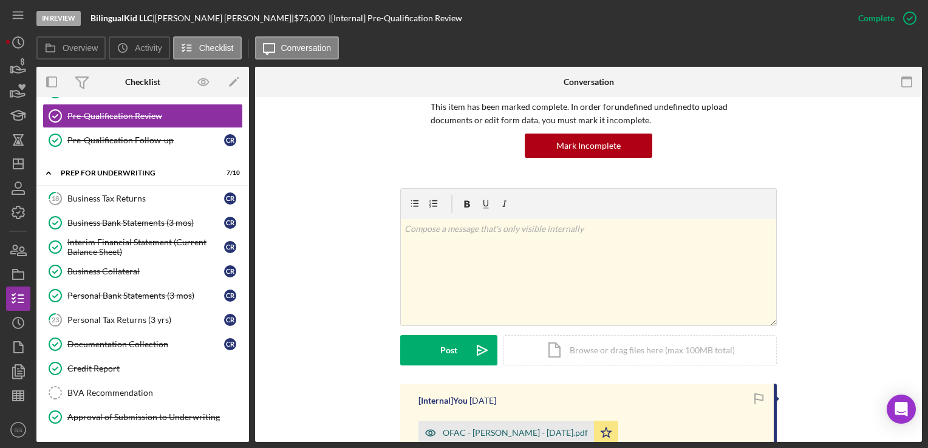
scroll to position [213, 0]
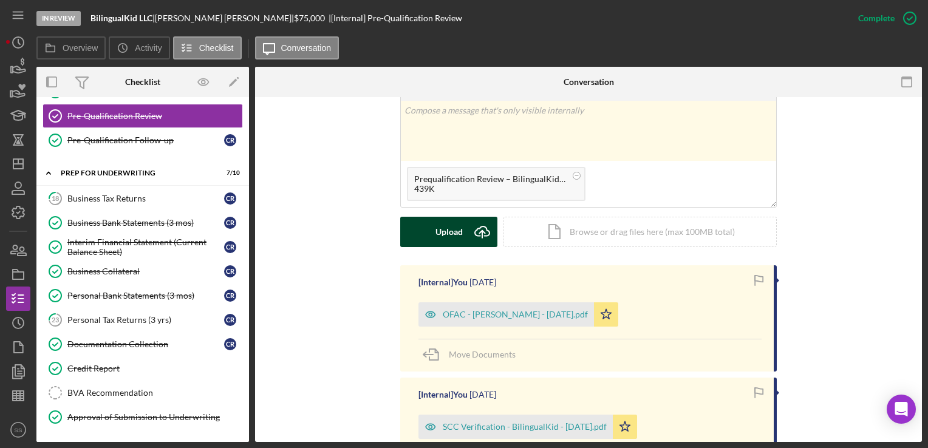
click at [453, 238] on div "Upload" at bounding box center [449, 232] width 27 height 30
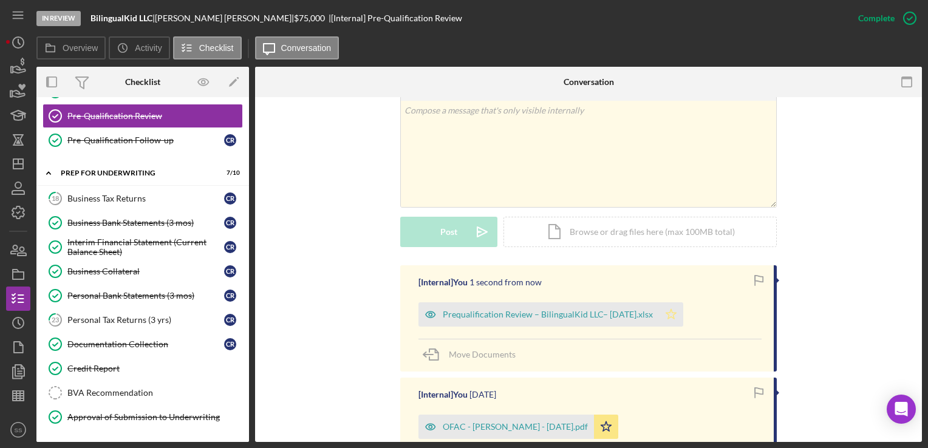
click at [667, 313] on icon "Icon/Star" at bounding box center [671, 315] width 24 height 24
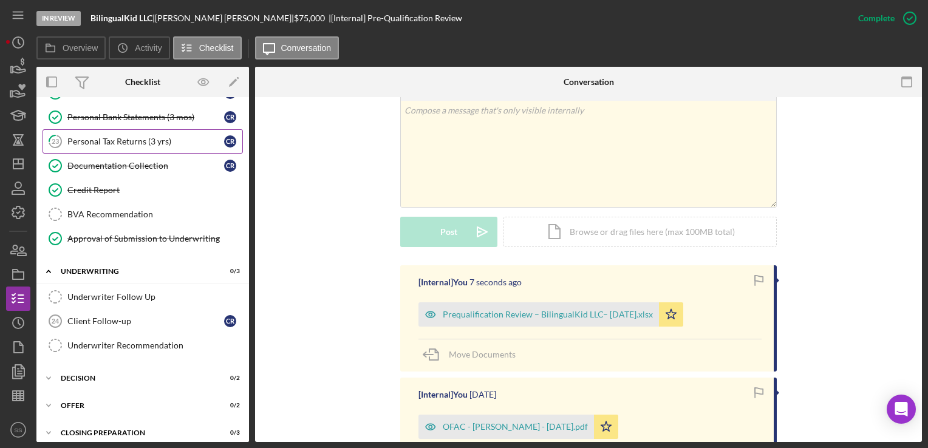
scroll to position [549, 0]
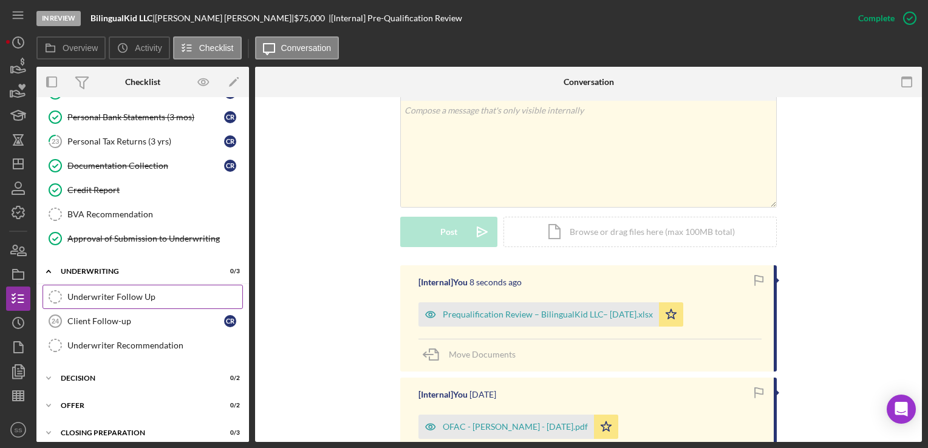
click at [158, 293] on div "Underwriter Follow Up" at bounding box center [154, 297] width 175 height 10
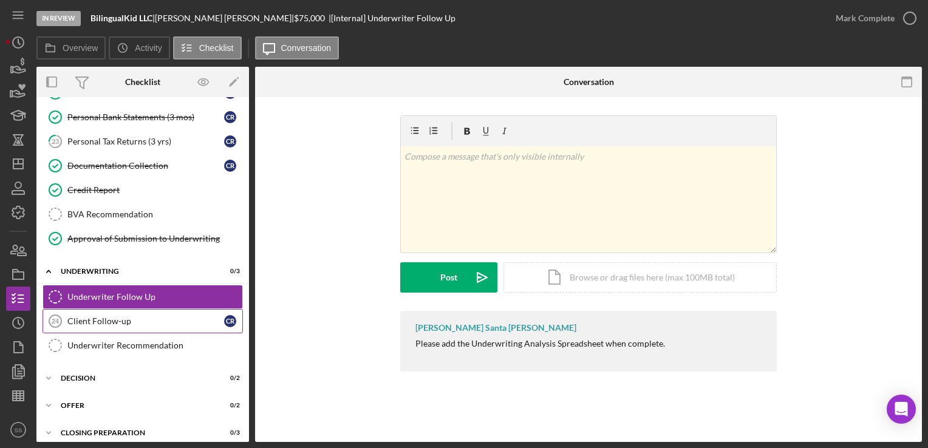
click at [128, 316] on div "Client Follow-up" at bounding box center [145, 321] width 157 height 10
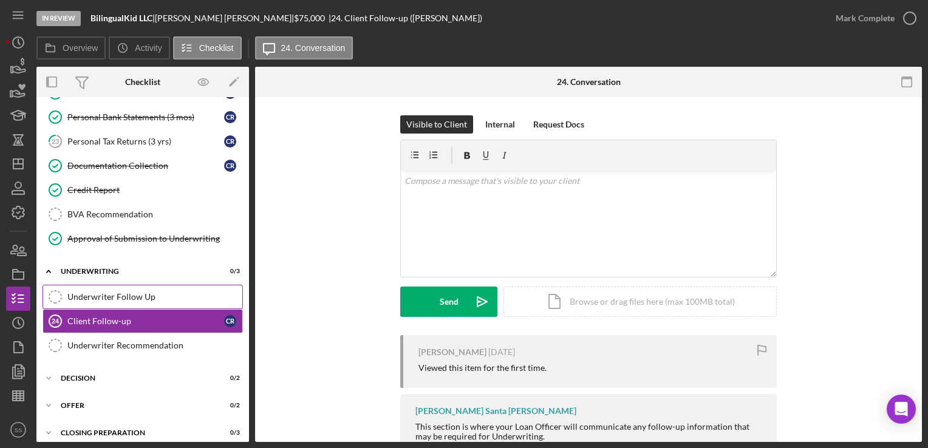
click at [125, 292] on div "Underwriter Follow Up" at bounding box center [154, 297] width 175 height 10
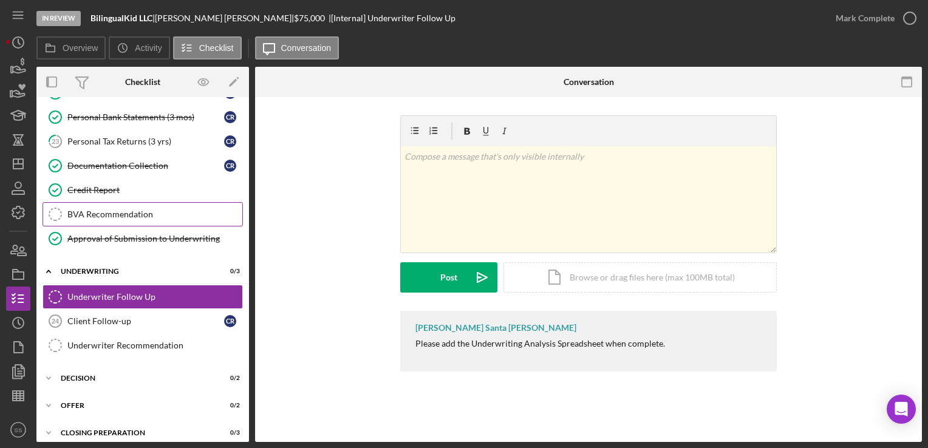
click at [98, 210] on div "BVA Recommendation" at bounding box center [154, 215] width 175 height 10
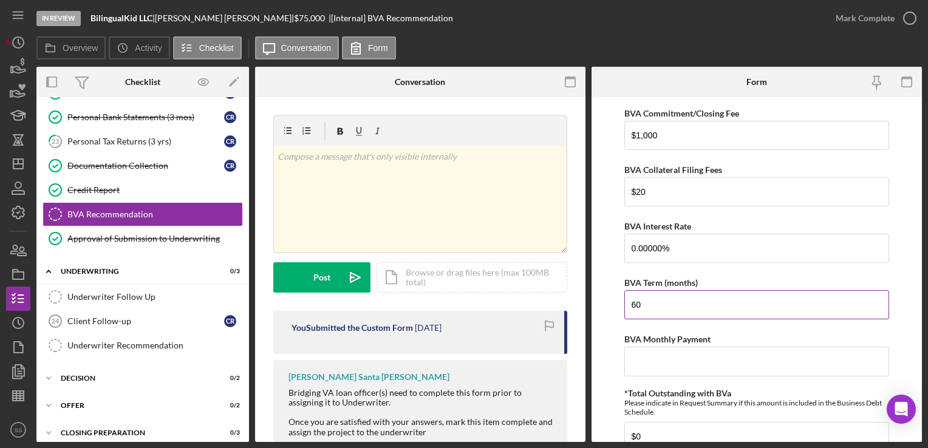
scroll to position [97, 0]
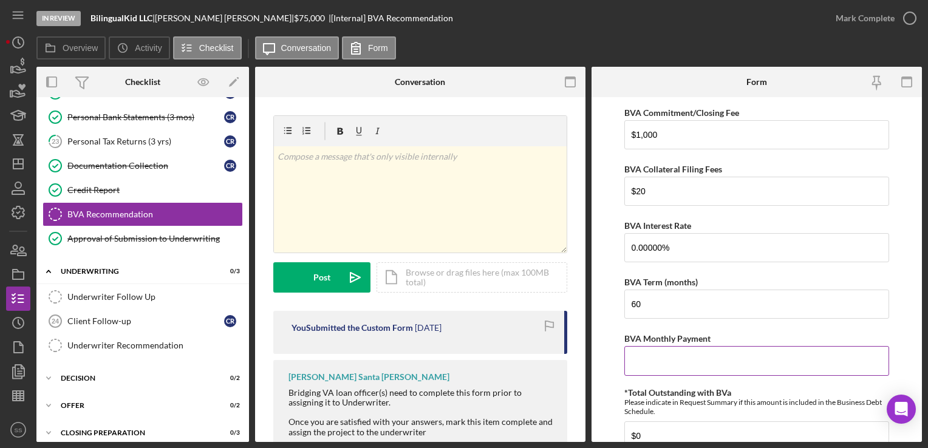
click at [649, 351] on input "BVA Monthly Payment" at bounding box center [756, 360] width 264 height 29
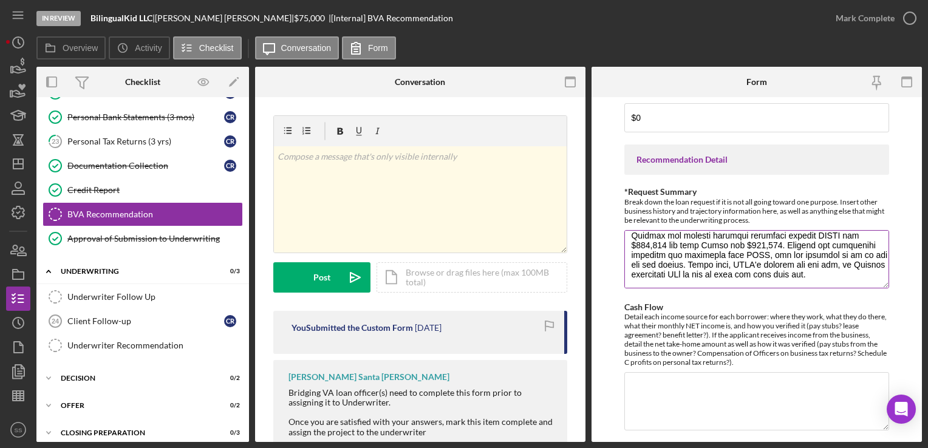
scroll to position [185, 0]
type input "$1,041.67"
click at [859, 256] on textarea "*Request Summary" at bounding box center [756, 259] width 264 height 58
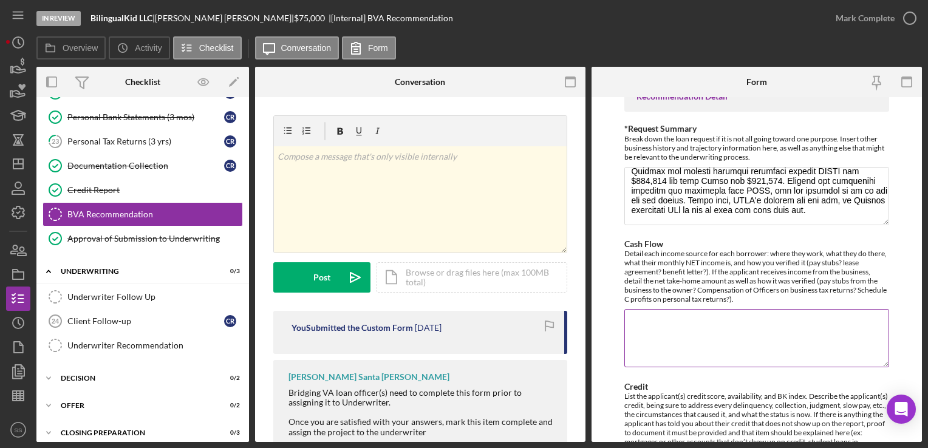
click at [670, 324] on textarea "Cash Flow" at bounding box center [756, 338] width 264 height 58
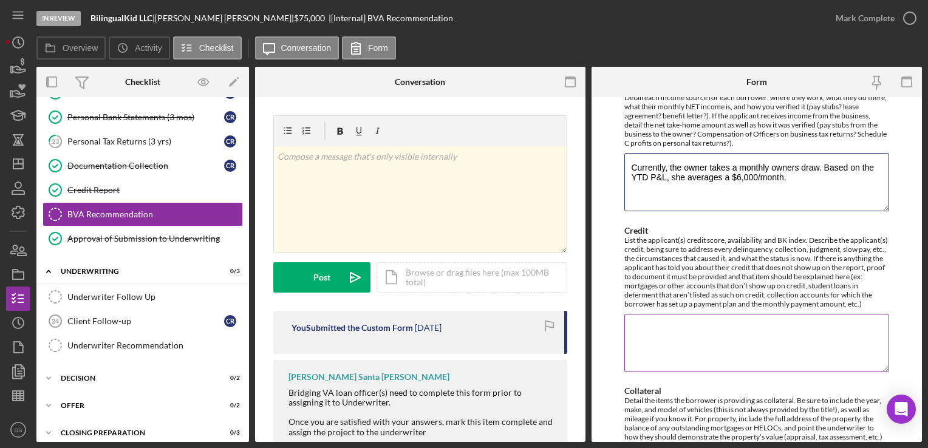
scroll to position [771, 0]
type textarea "Currently, the owner takes a monthly owners draw. Based on the YTD P&L, she ave…"
click at [644, 347] on textarea "Credit" at bounding box center [756, 342] width 264 height 58
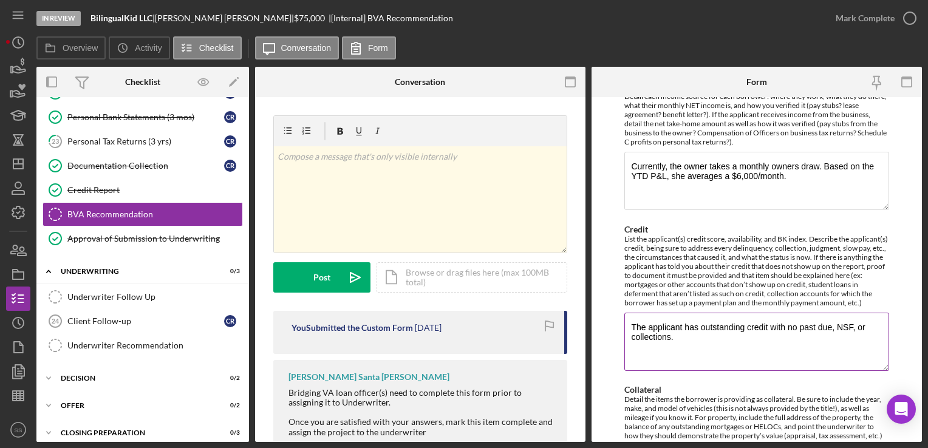
click at [770, 334] on textarea "The applicant has outstanding credit with no past due, NSF, or collections." at bounding box center [756, 342] width 264 height 58
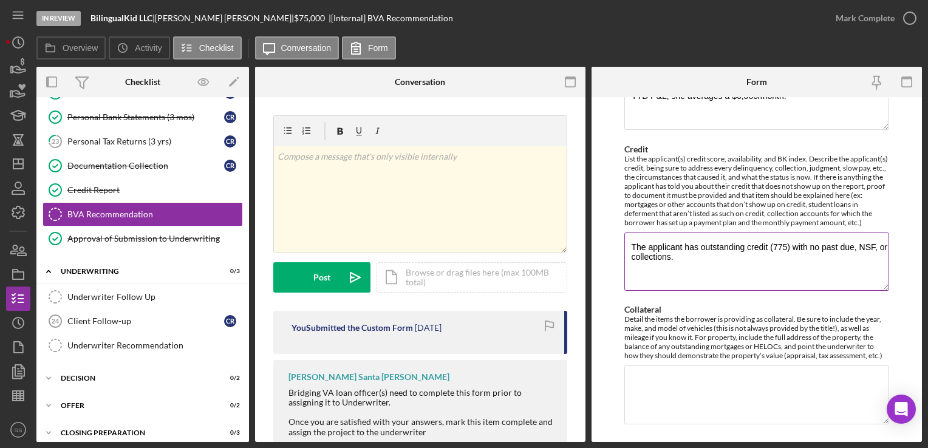
scroll to position [886, 0]
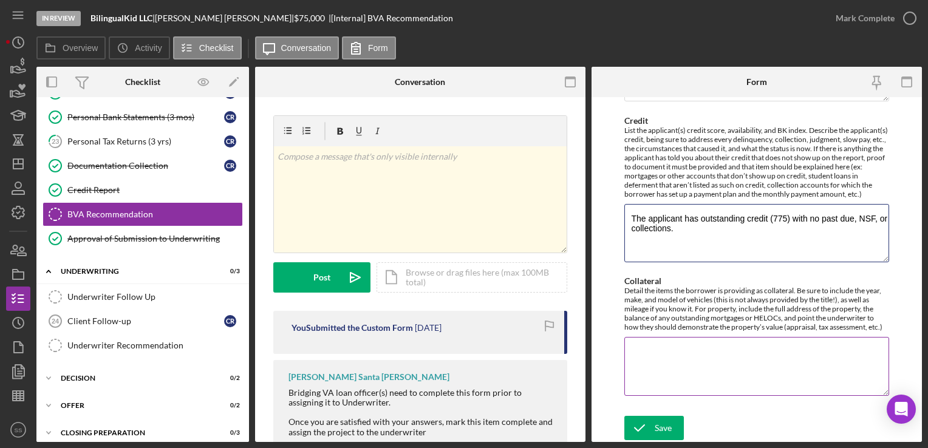
type textarea "The applicant has outstanding credit (775) with no past due, NSF, or collection…"
click at [691, 363] on textarea "Collateral" at bounding box center [756, 366] width 264 height 58
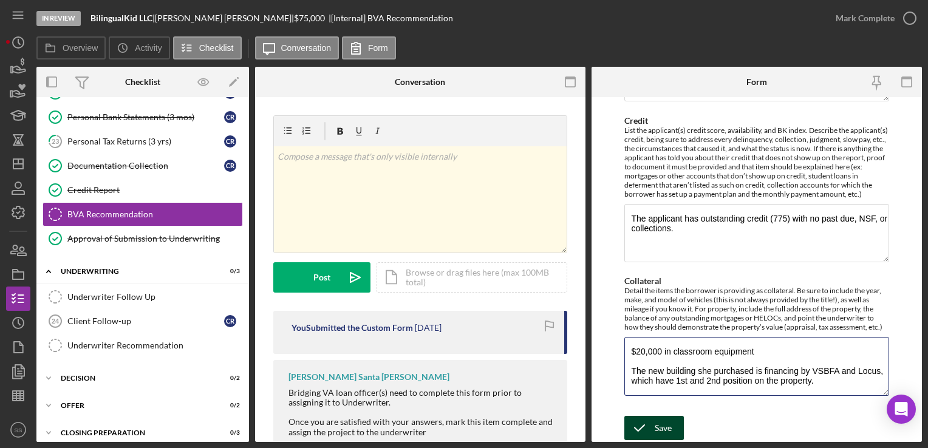
type textarea "$20,000 in classroom equipment The new building she purchased is financing by V…"
click at [649, 429] on icon "submit" at bounding box center [639, 428] width 30 height 30
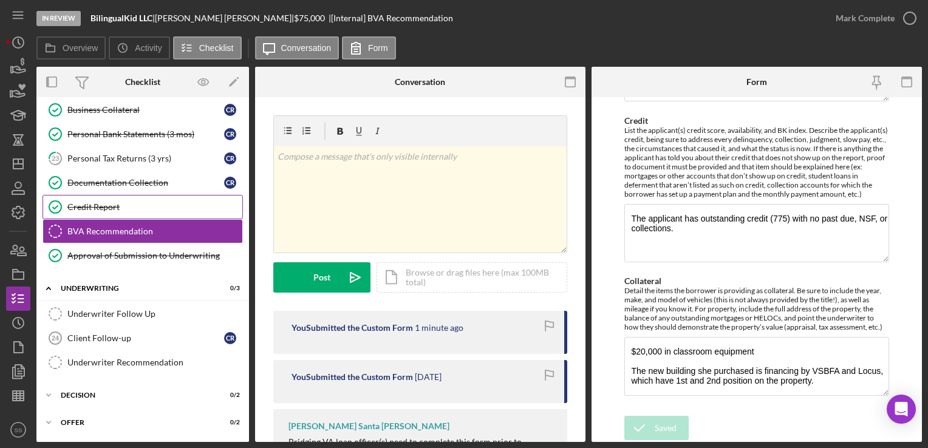
scroll to position [532, 0]
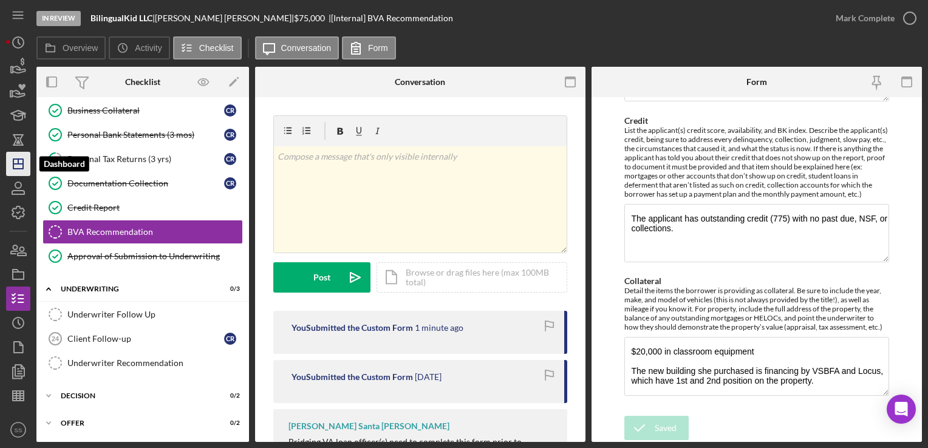
click at [23, 165] on polygon "button" at bounding box center [18, 164] width 10 height 10
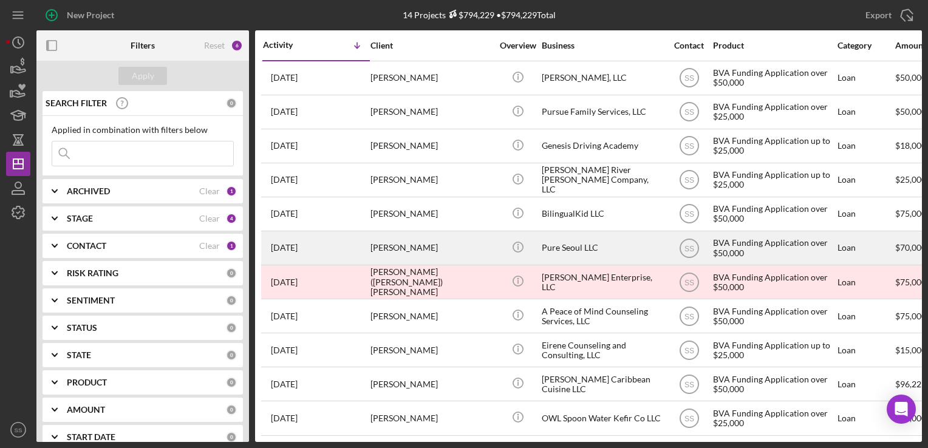
scroll to position [111, 0]
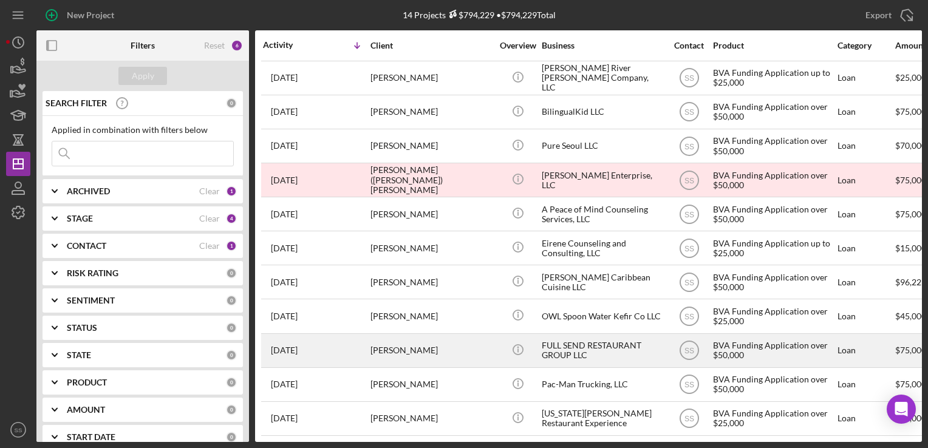
click at [378, 341] on div "[PERSON_NAME]" at bounding box center [431, 351] width 121 height 32
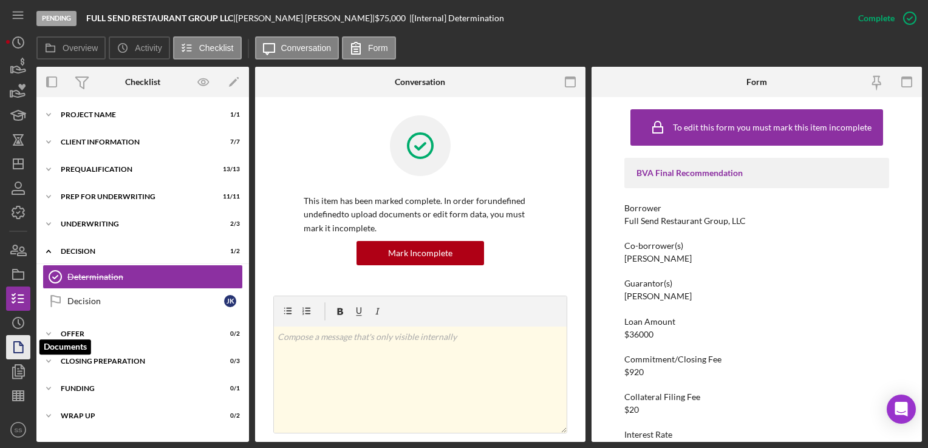
click at [15, 351] on icon "button" at bounding box center [18, 347] width 30 height 30
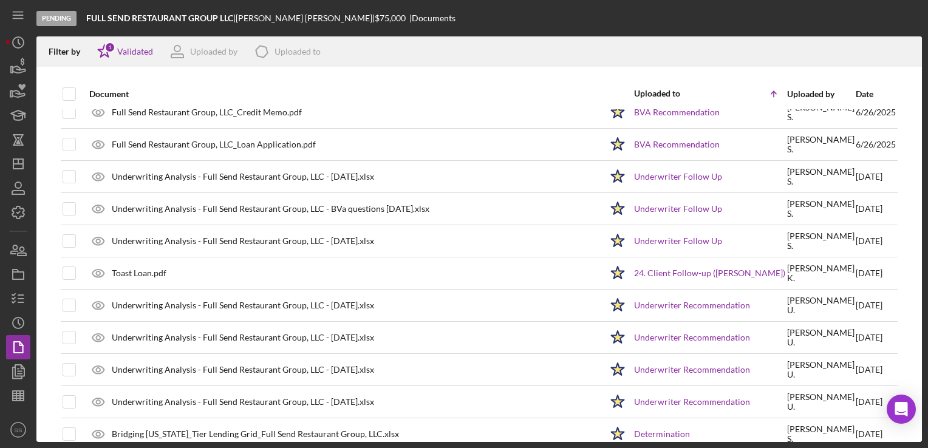
scroll to position [1239, 0]
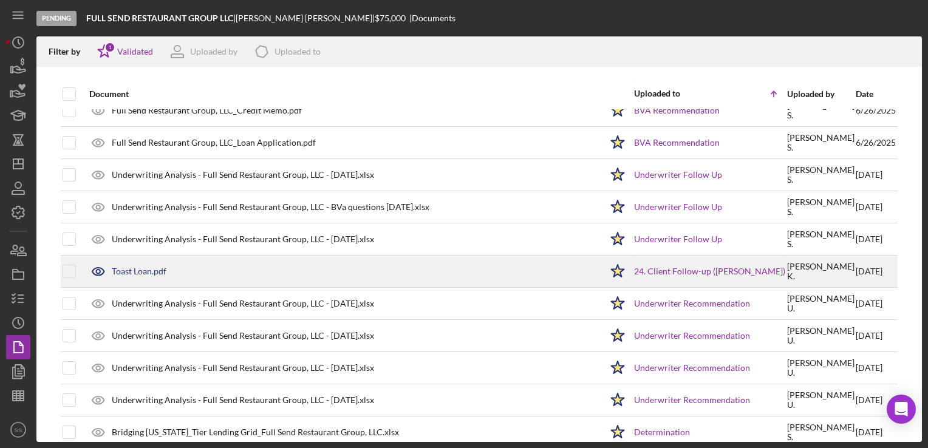
click at [145, 267] on div "Toast Loan.pdf" at bounding box center [139, 272] width 55 height 10
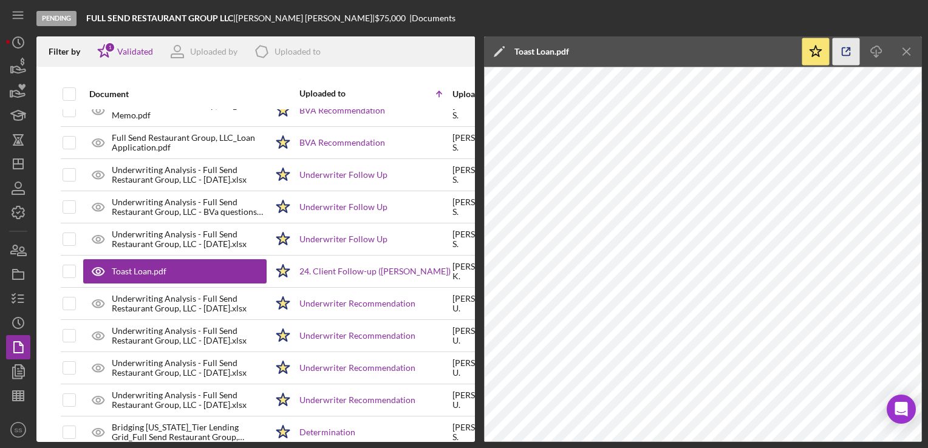
click at [845, 56] on icon "button" at bounding box center [846, 51] width 27 height 27
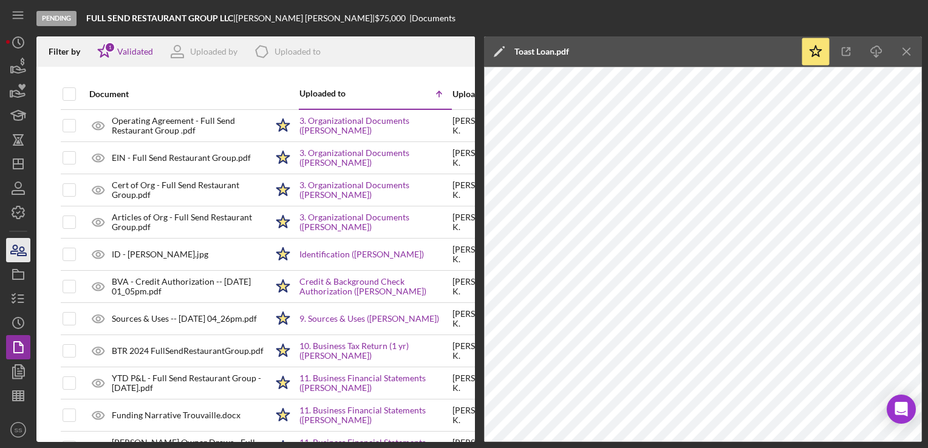
scroll to position [1239, 0]
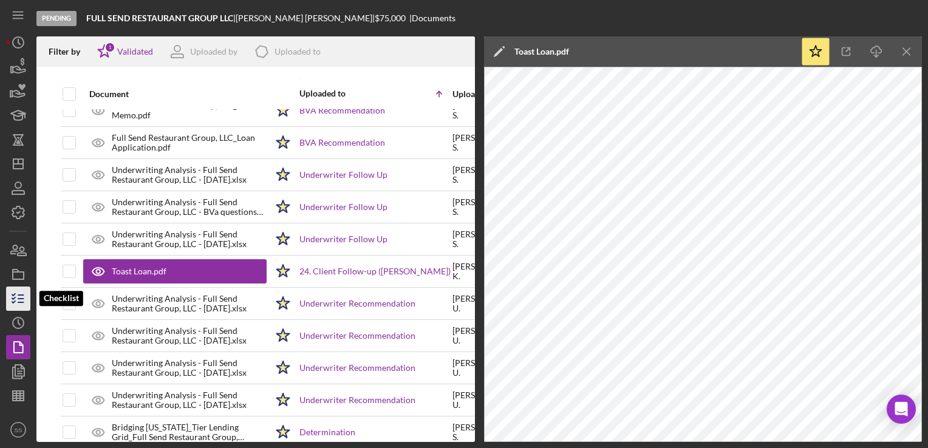
click at [23, 303] on line "button" at bounding box center [20, 303] width 5 height 0
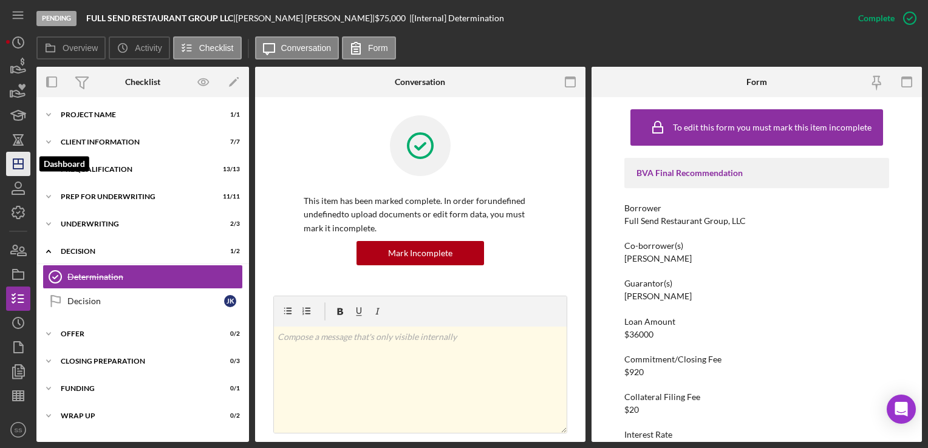
click at [8, 169] on icon "Icon/Dashboard" at bounding box center [18, 164] width 30 height 30
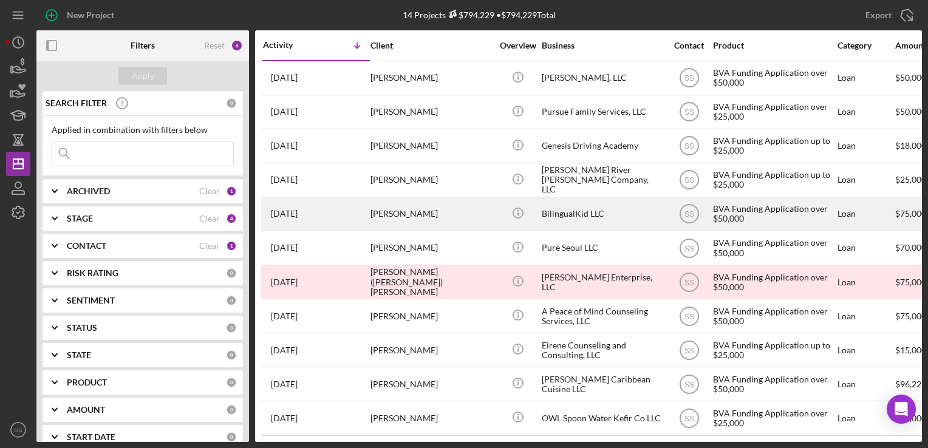
click at [391, 210] on div "Claudia Robles" at bounding box center [431, 214] width 121 height 32
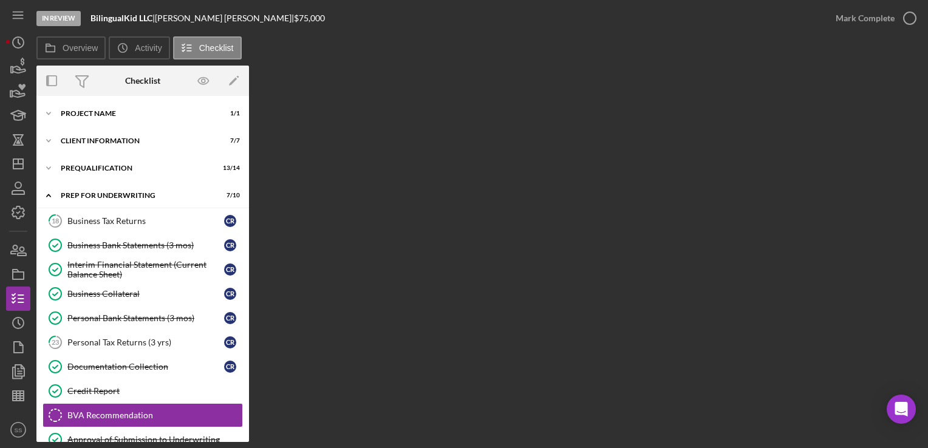
scroll to position [144, 0]
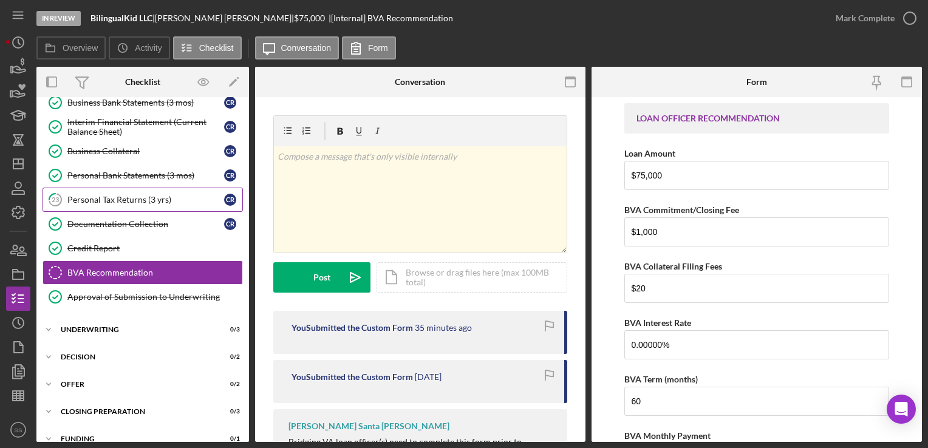
click at [138, 201] on div "Personal Tax Returns (3 yrs)" at bounding box center [145, 200] width 157 height 10
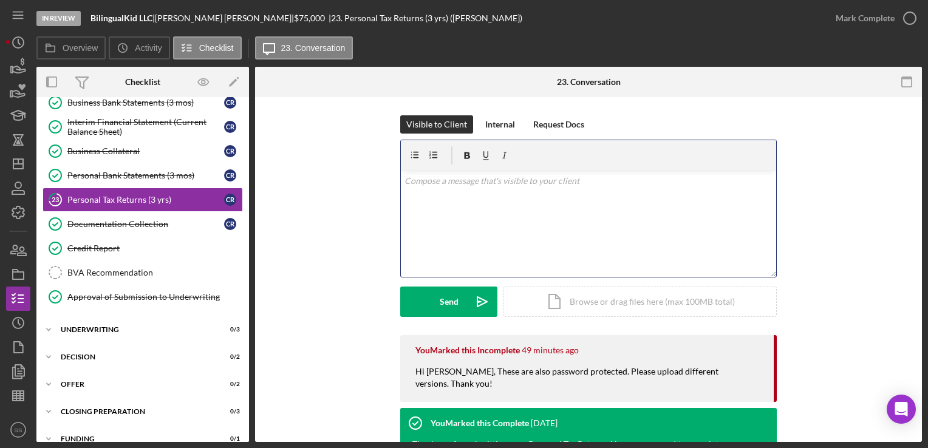
click at [488, 213] on div "v Color teal Color pink Remove color Add row above Add row below Add column bef…" at bounding box center [588, 224] width 375 height 106
click at [428, 290] on button "Send Icon/icon-invite-send" at bounding box center [448, 302] width 97 height 30
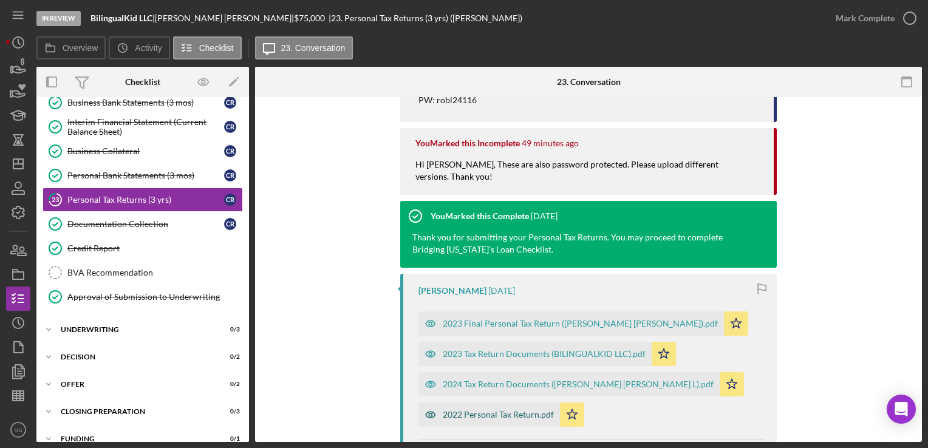
scroll to position [318, 0]
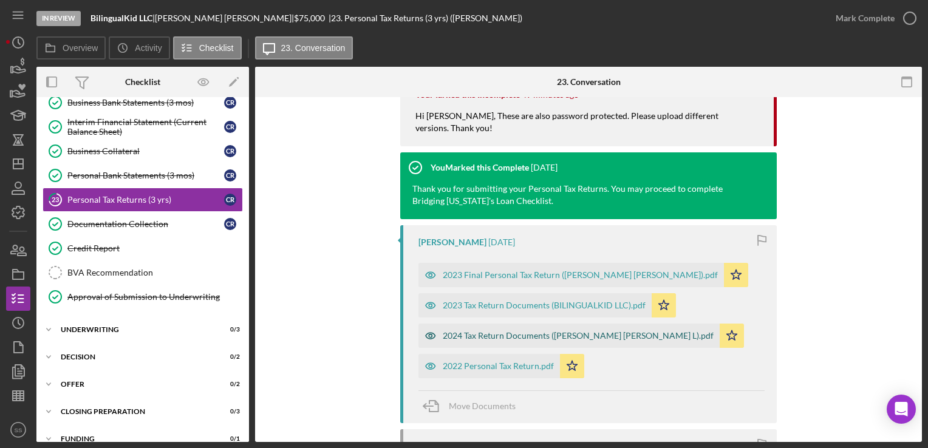
click at [528, 338] on div "2024 Tax Return Documents (ROBLES ARIAS CLAUDIA L).pdf" at bounding box center [578, 336] width 271 height 10
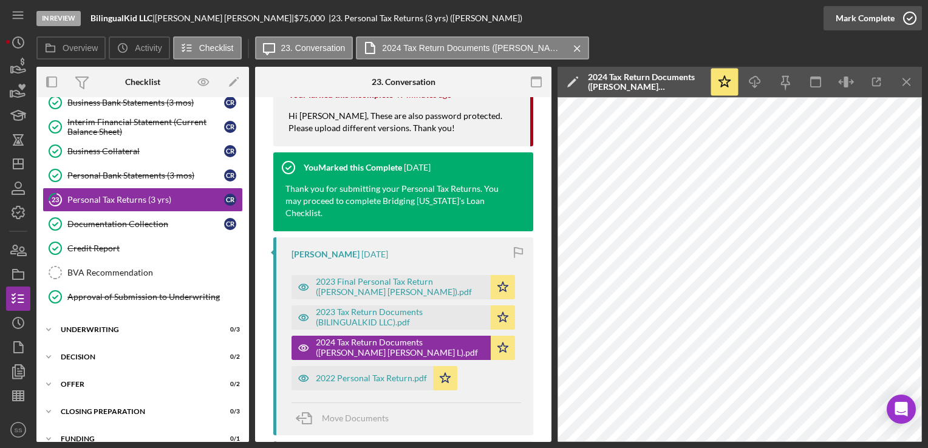
click at [880, 12] on div "Mark Complete" at bounding box center [865, 18] width 59 height 24
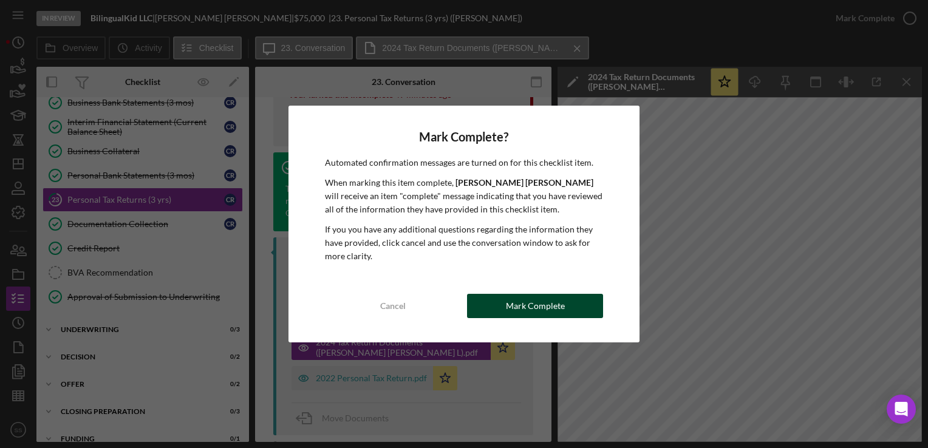
click at [519, 300] on div "Mark Complete" at bounding box center [535, 306] width 59 height 24
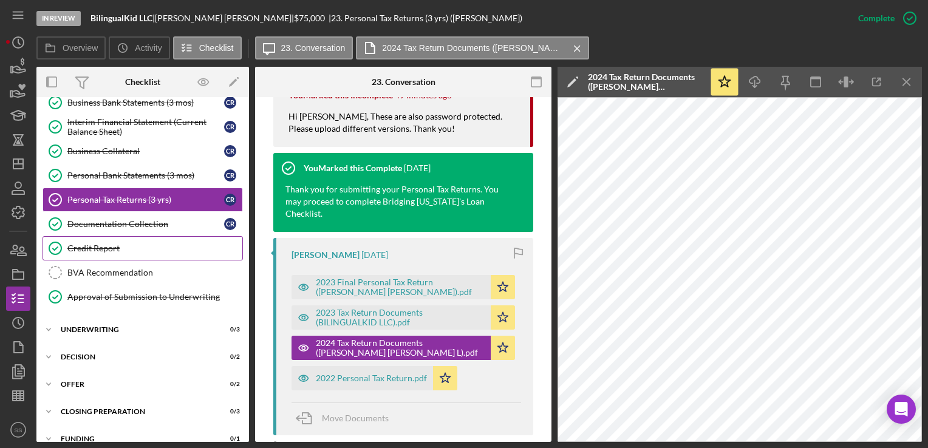
scroll to position [0, 0]
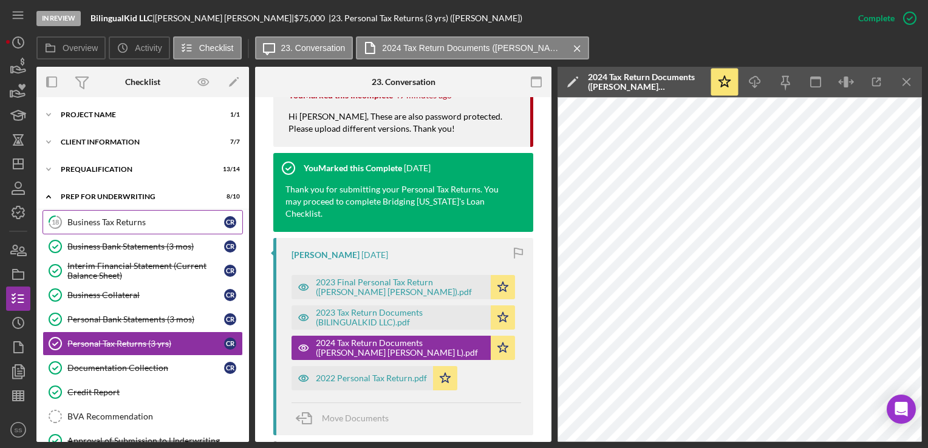
click at [105, 227] on link "18 Business Tax Returns C R" at bounding box center [143, 222] width 200 height 24
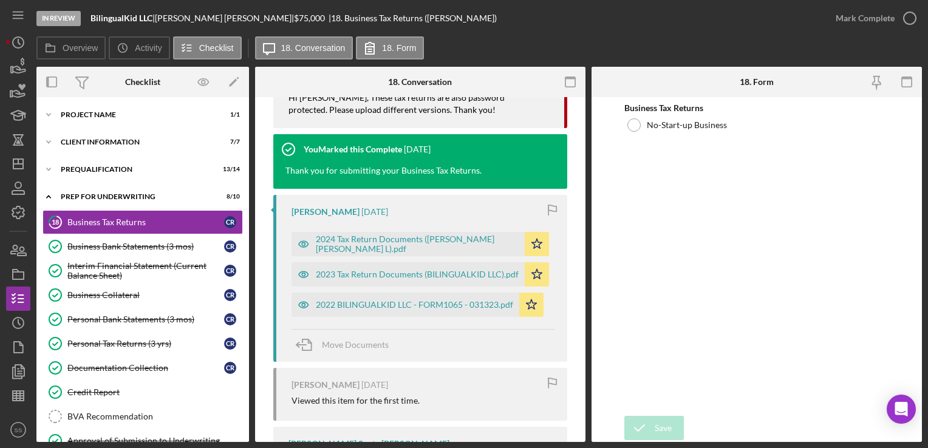
scroll to position [275, 0]
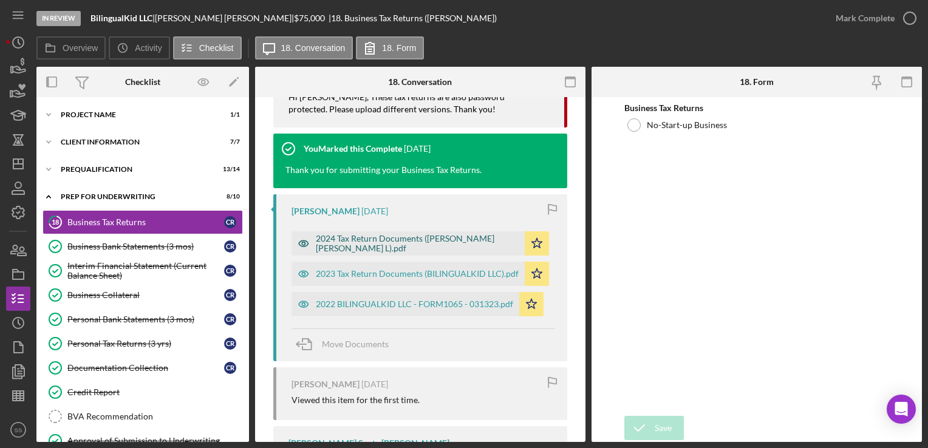
click at [388, 251] on div "2024 Tax Return Documents (ROBLES ARIAS CLAUDIA L).pdf" at bounding box center [417, 243] width 203 height 19
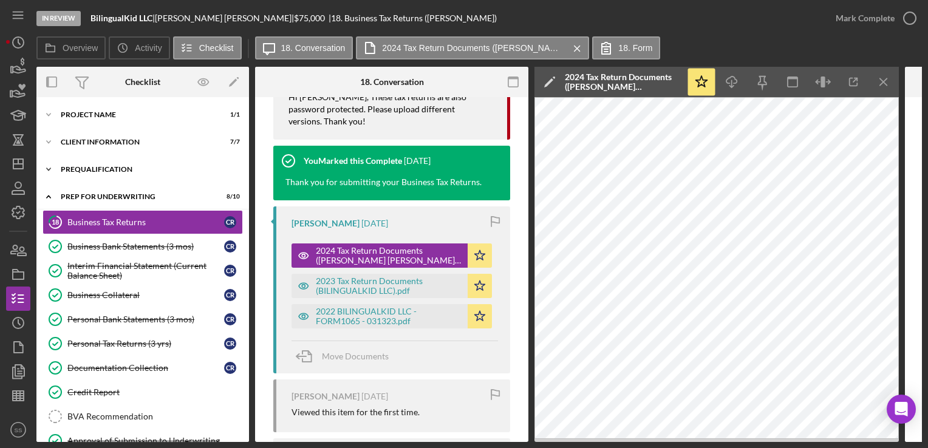
click at [107, 178] on div "Icon/Expander Prequalification 13 / 14" at bounding box center [142, 169] width 213 height 24
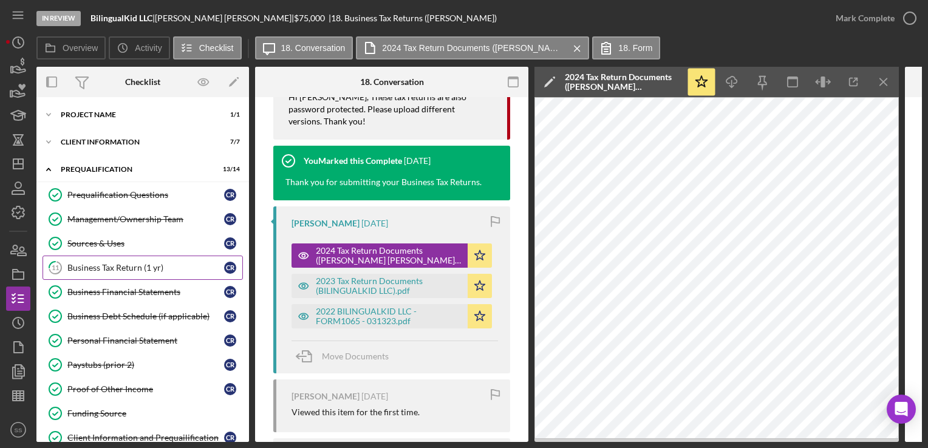
click at [102, 256] on link "11 Business Tax Return (1 yr) C R" at bounding box center [143, 268] width 200 height 24
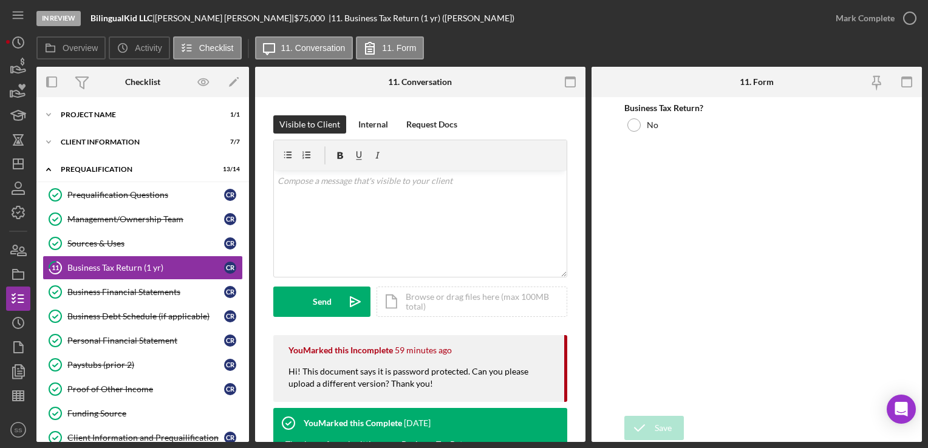
scroll to position [141, 0]
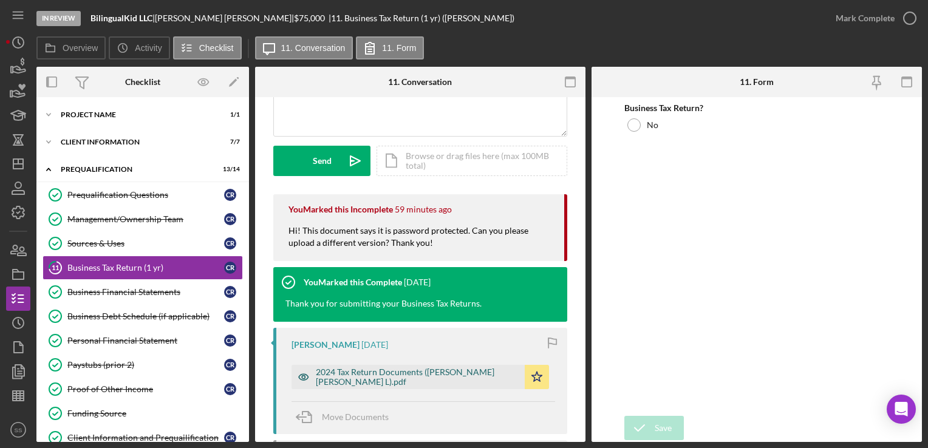
click at [369, 375] on div "2024 Tax Return Documents (ROBLES ARIAS CLAUDIA L).pdf" at bounding box center [417, 377] width 203 height 19
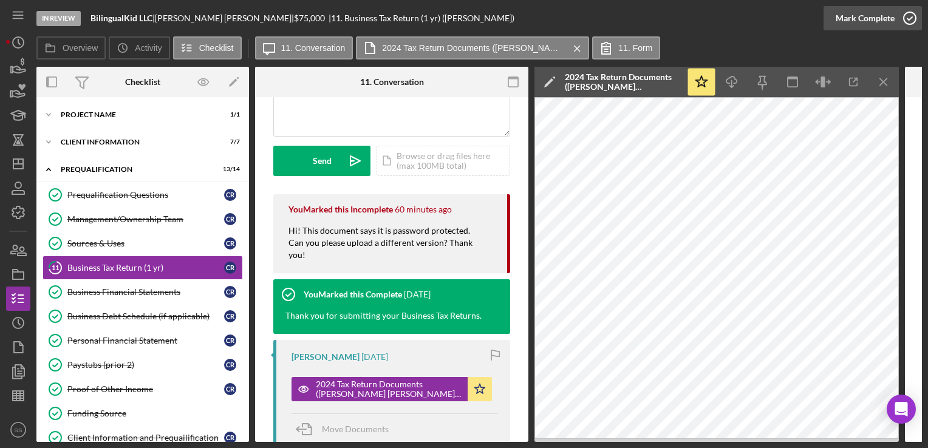
click at [909, 12] on circle "button" at bounding box center [910, 18] width 12 height 12
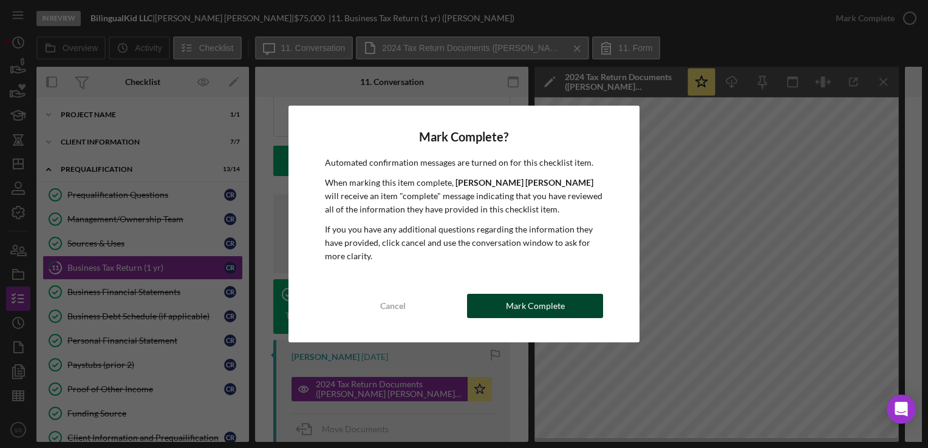
click at [485, 298] on button "Mark Complete" at bounding box center [535, 306] width 136 height 24
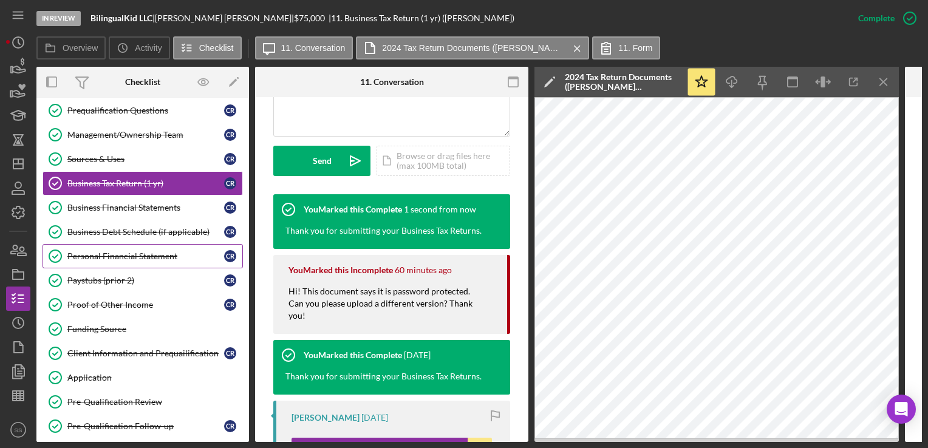
scroll to position [87, 0]
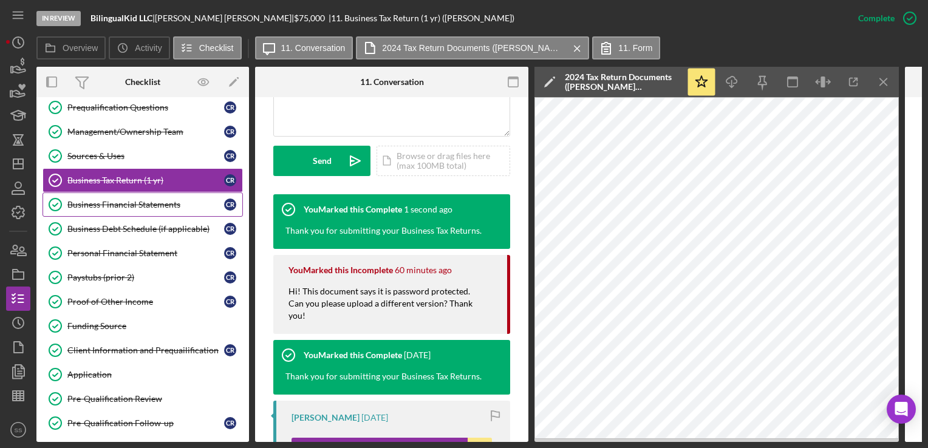
click at [115, 197] on link "Business Financial Statements Business Financial Statements C R" at bounding box center [143, 205] width 200 height 24
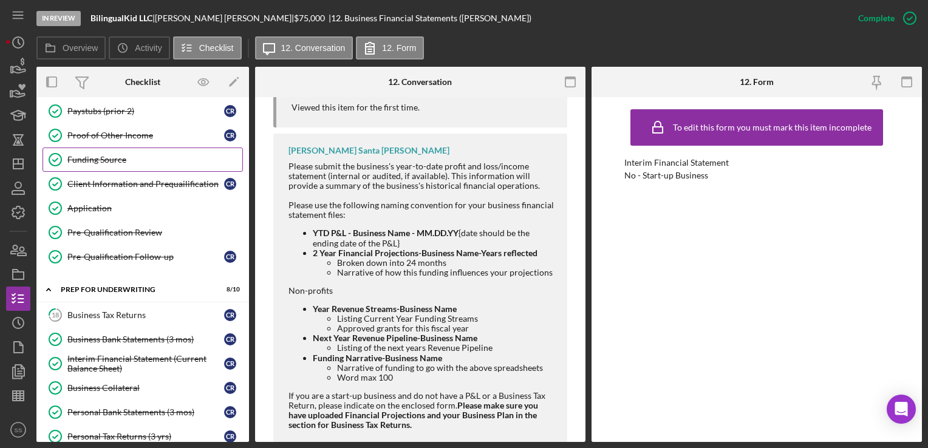
scroll to position [340, 0]
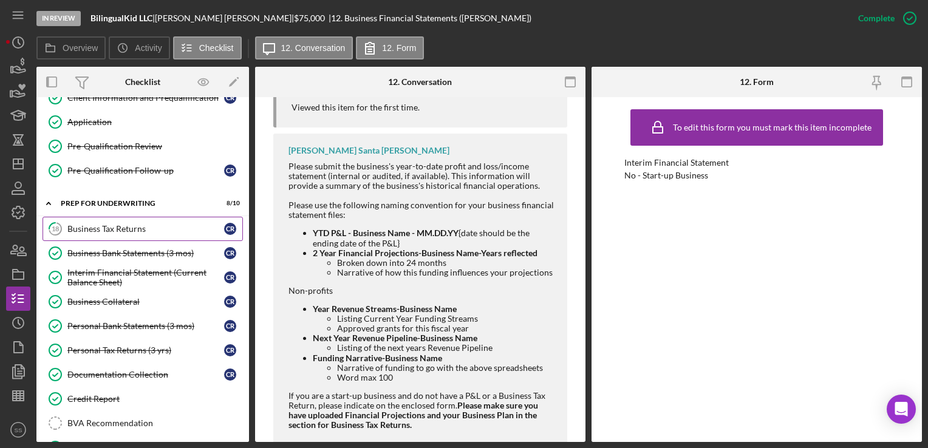
click at [129, 231] on link "18 Business Tax Returns C R" at bounding box center [143, 229] width 200 height 24
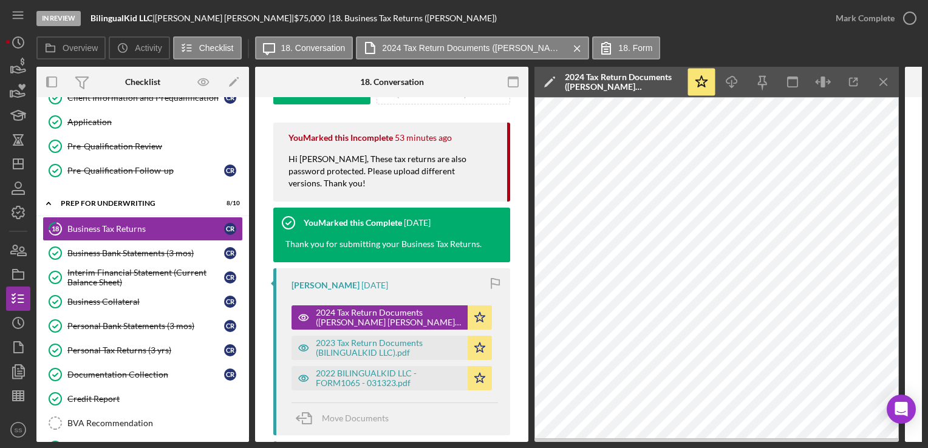
scroll to position [213, 0]
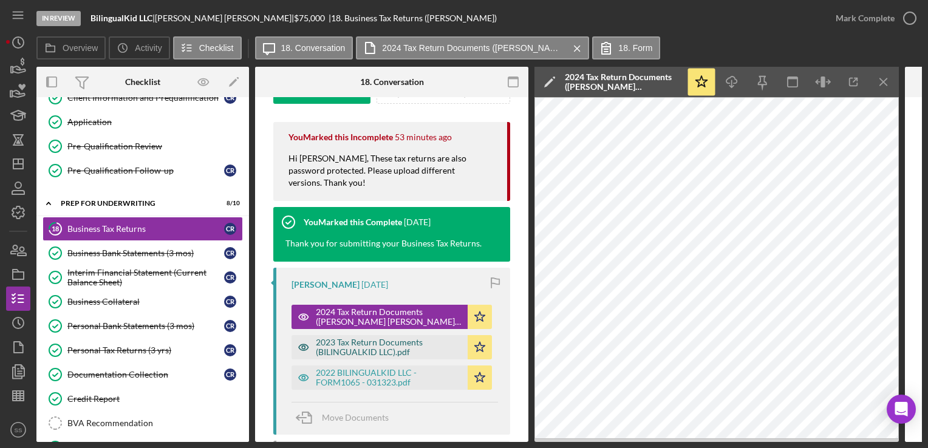
click at [385, 339] on div "2023 Tax Return Documents (BILINGUALKID LLC).pdf" at bounding box center [389, 347] width 146 height 19
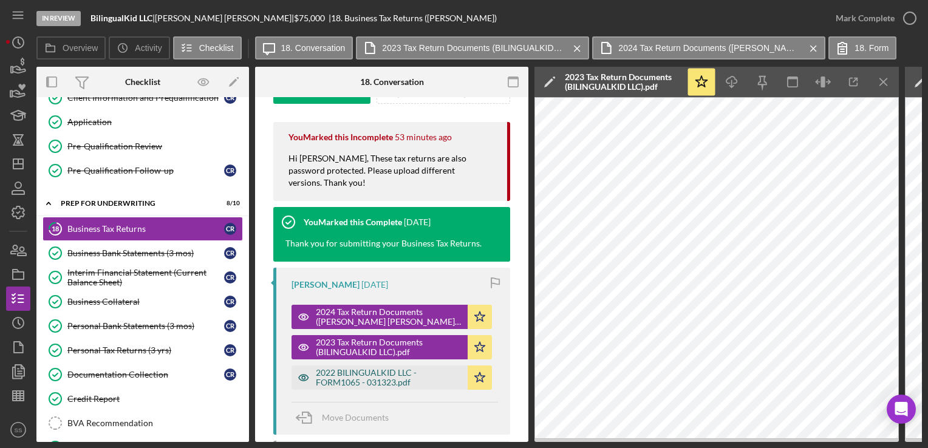
click at [351, 377] on div "2022 BILINGUALKID LLC - FORM1065 - 031323.pdf" at bounding box center [389, 377] width 146 height 19
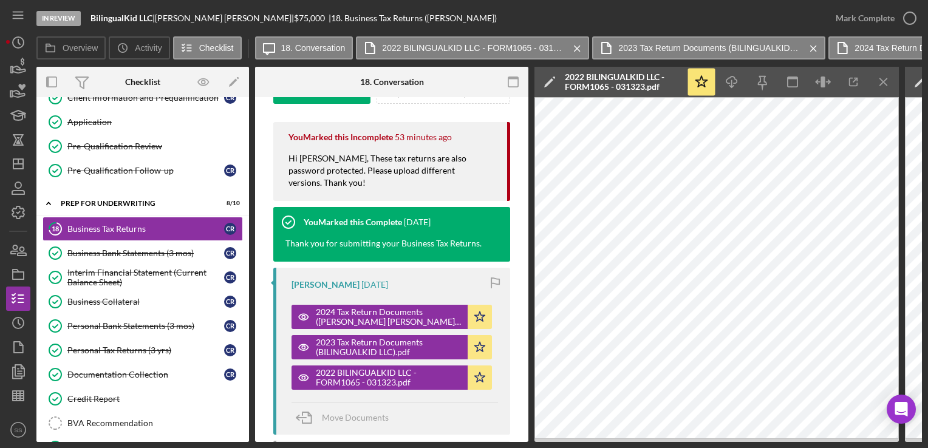
scroll to position [176, 0]
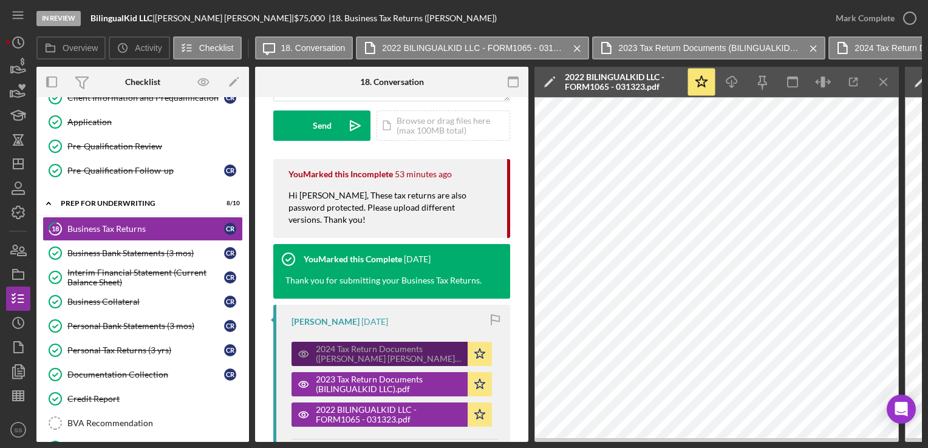
click at [362, 356] on div "2024 Tax Return Documents (ROBLES ARIAS CLAUDIA L).pdf" at bounding box center [389, 353] width 146 height 19
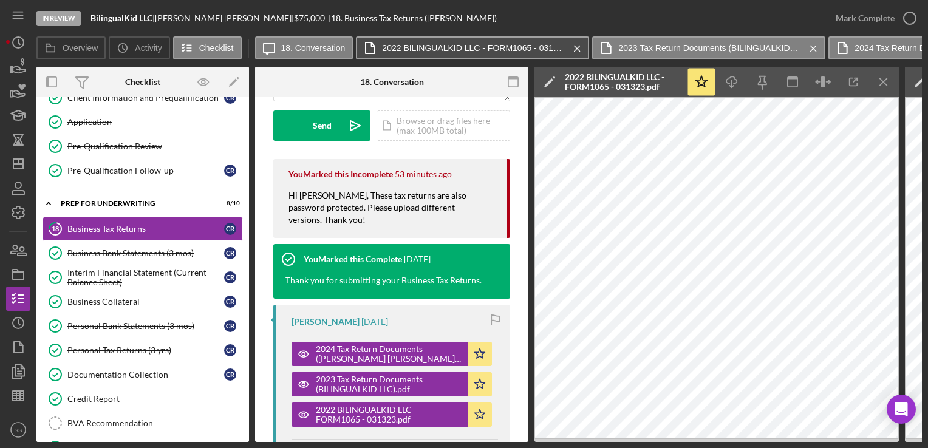
click at [532, 46] on label "2022 BILINGUALKID LLC - FORM1065 - 031323.pdf" at bounding box center [473, 48] width 182 height 10
click at [568, 44] on icon "Icon/Menu Close" at bounding box center [577, 48] width 21 height 30
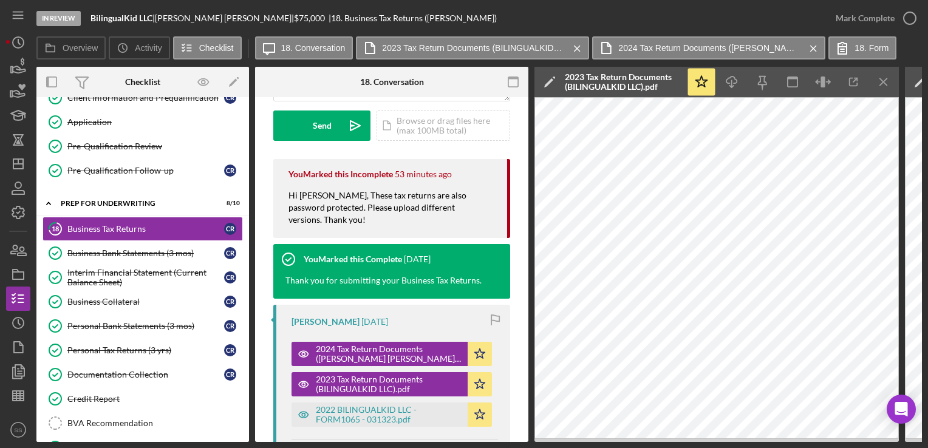
click at [568, 44] on icon "Icon/Menu Close" at bounding box center [577, 48] width 21 height 30
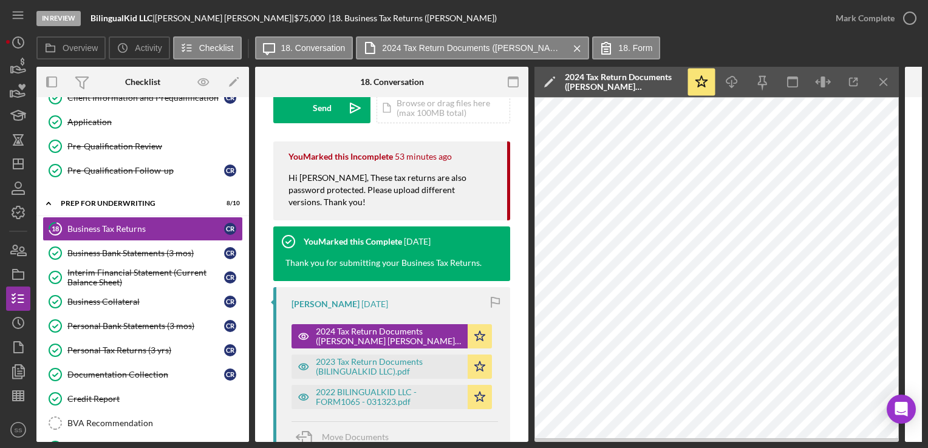
scroll to position [0, 0]
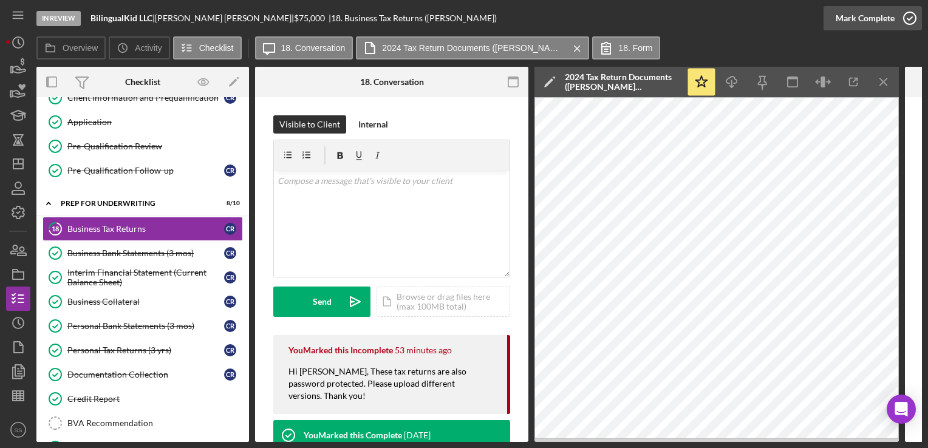
click at [902, 24] on icon "button" at bounding box center [910, 18] width 30 height 30
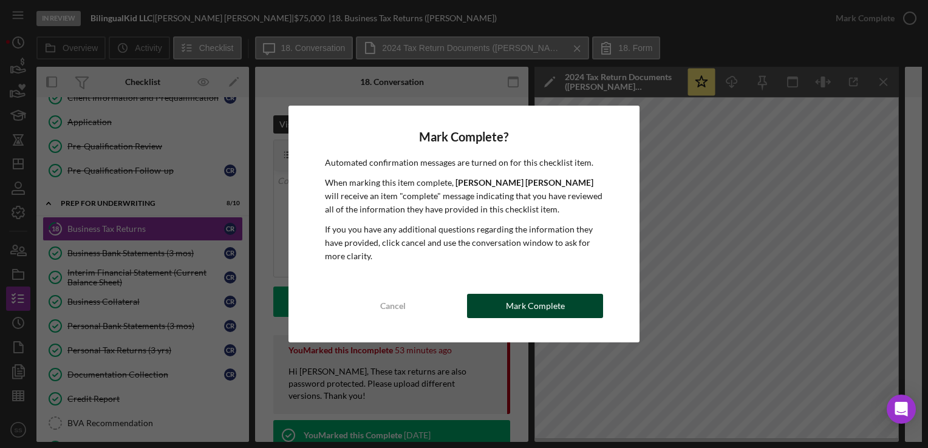
click at [547, 312] on div "Mark Complete" at bounding box center [535, 306] width 59 height 24
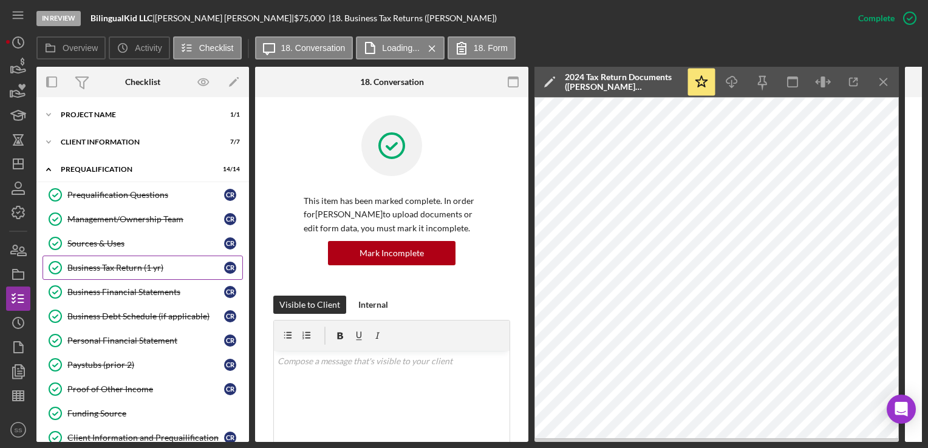
click at [117, 267] on div "Business Tax Return (1 yr)" at bounding box center [145, 268] width 157 height 10
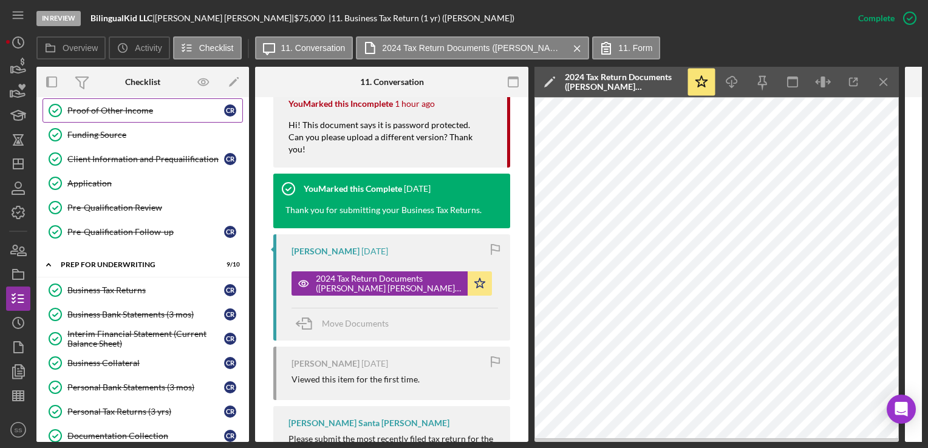
scroll to position [277, 0]
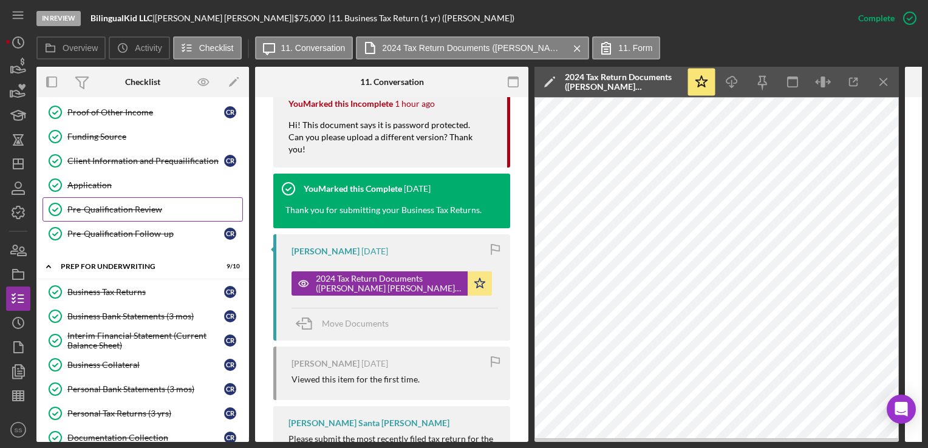
click at [160, 200] on link "Pre-Qualification Review Pre-Qualification Review" at bounding box center [143, 209] width 200 height 24
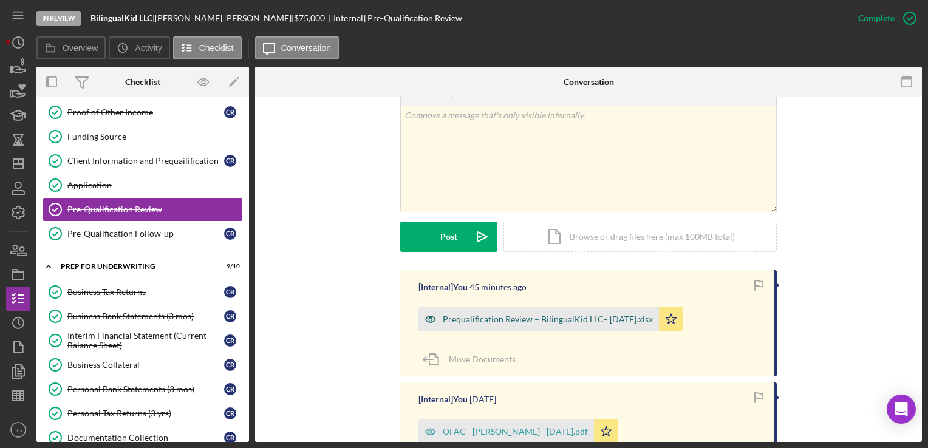
click at [490, 312] on div "Prequalification Review – BilingualKid LLC– [DATE].xlsx" at bounding box center [539, 319] width 241 height 24
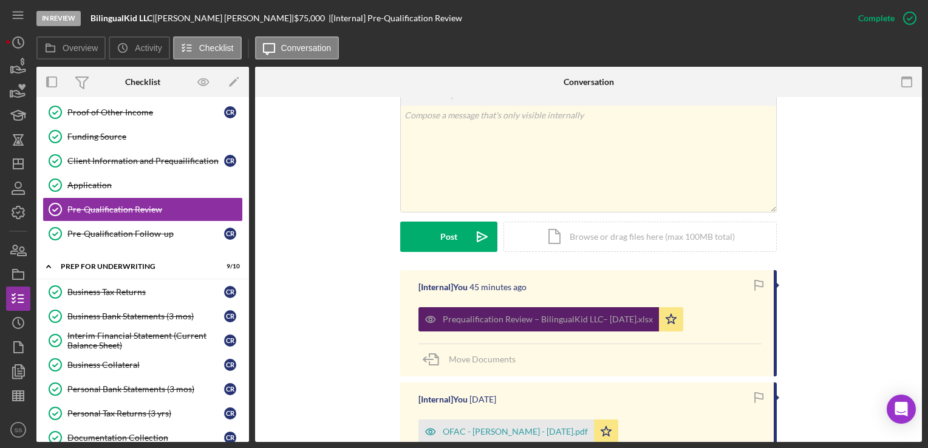
scroll to position [221, 0]
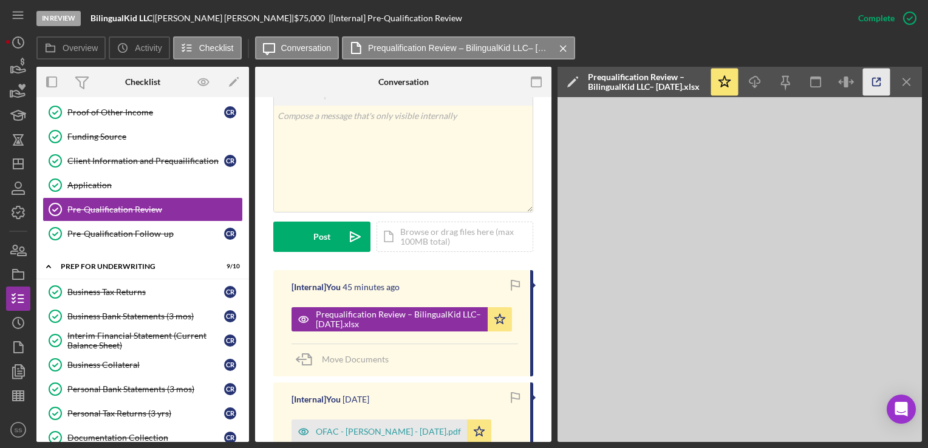
click at [880, 89] on icon "button" at bounding box center [876, 82] width 27 height 27
click at [497, 319] on icon "Icon/Star" at bounding box center [500, 319] width 24 height 24
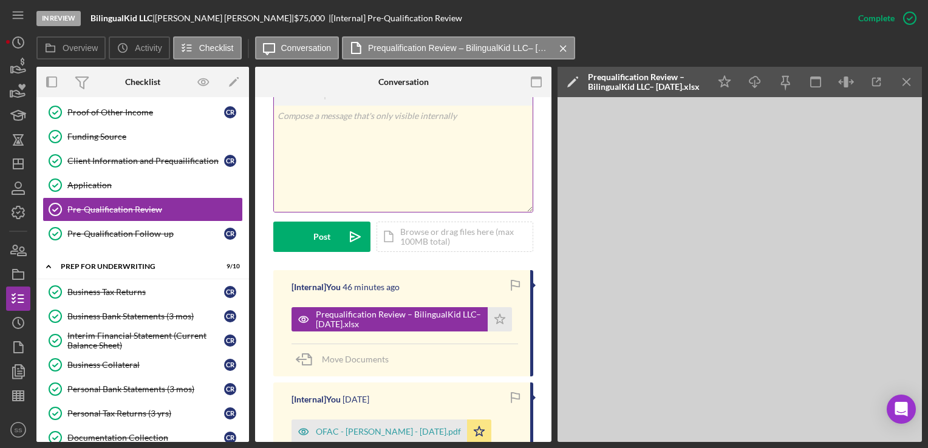
click at [392, 154] on div "v Color teal Color pink Remove color Add row above Add row below Add column bef…" at bounding box center [403, 159] width 259 height 106
click at [408, 237] on div "Icon/Document Browse or drag files here (max 100MB total) Tap to choose files o…" at bounding box center [455, 237] width 157 height 30
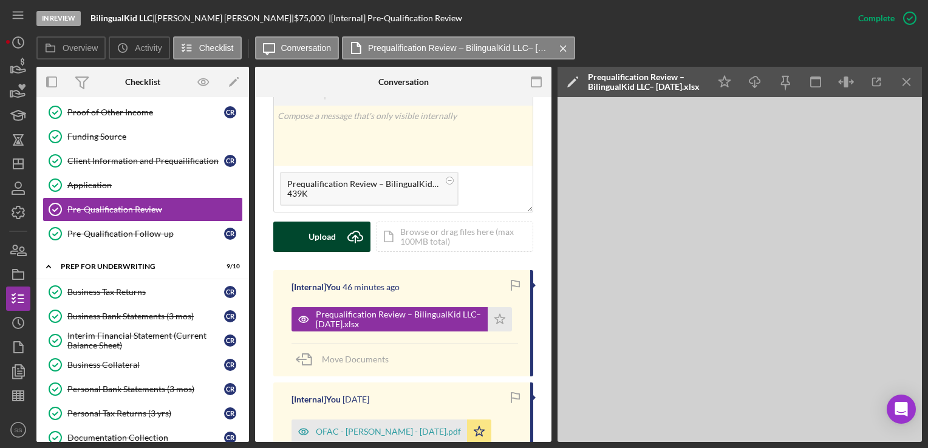
click at [335, 231] on button "Upload Icon/Upload" at bounding box center [321, 237] width 97 height 30
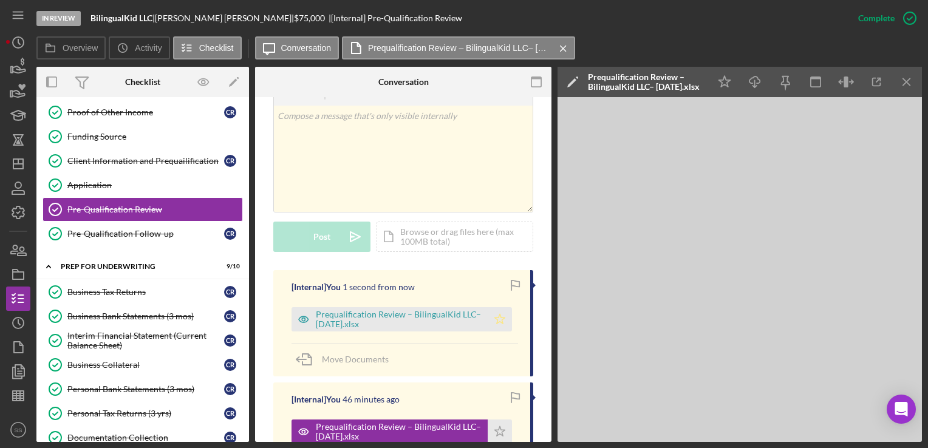
click at [496, 319] on icon "Icon/Star" at bounding box center [500, 319] width 24 height 24
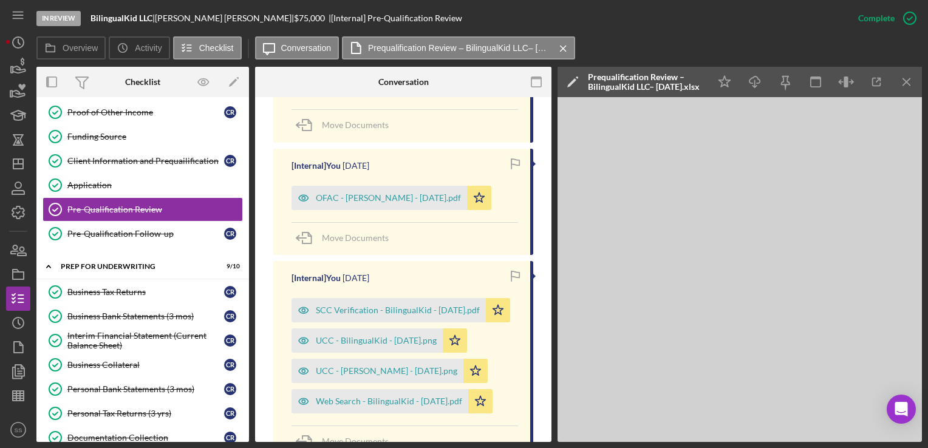
scroll to position [567, 0]
click at [112, 288] on div "Business Tax Returns" at bounding box center [145, 292] width 157 height 10
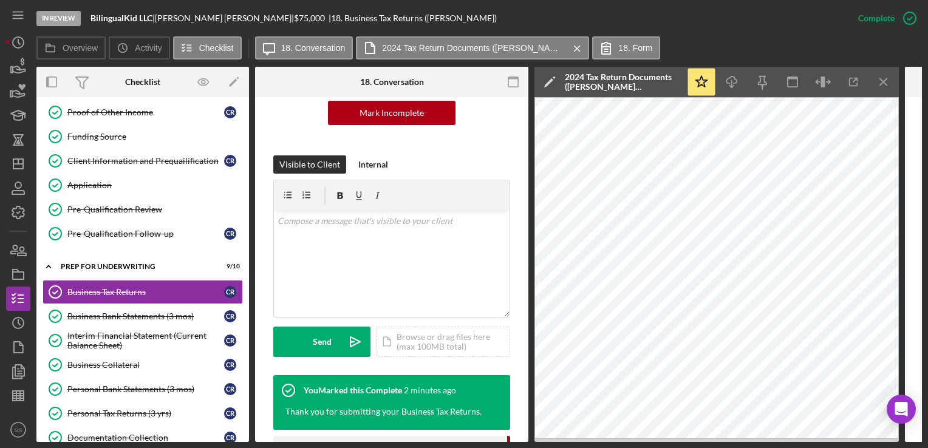
scroll to position [143, 0]
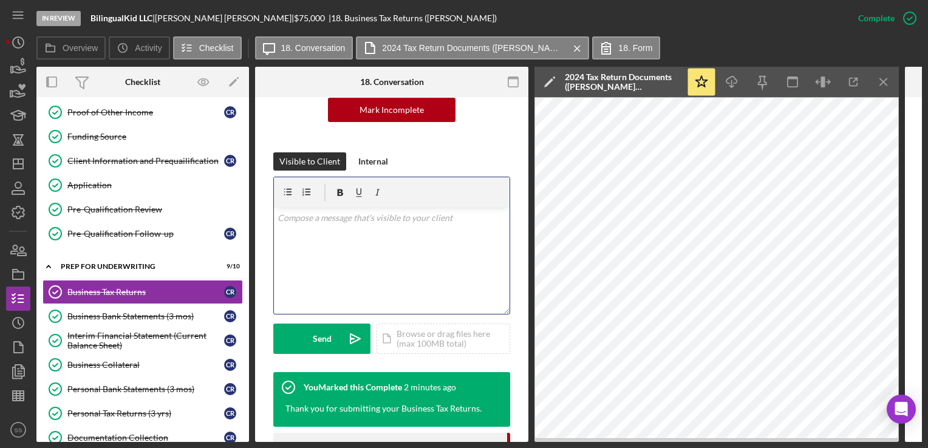
click at [367, 236] on div "v Color teal Color pink Remove color Add row above Add row below Add column bef…" at bounding box center [392, 261] width 236 height 106
click at [328, 338] on div "Send" at bounding box center [322, 339] width 19 height 30
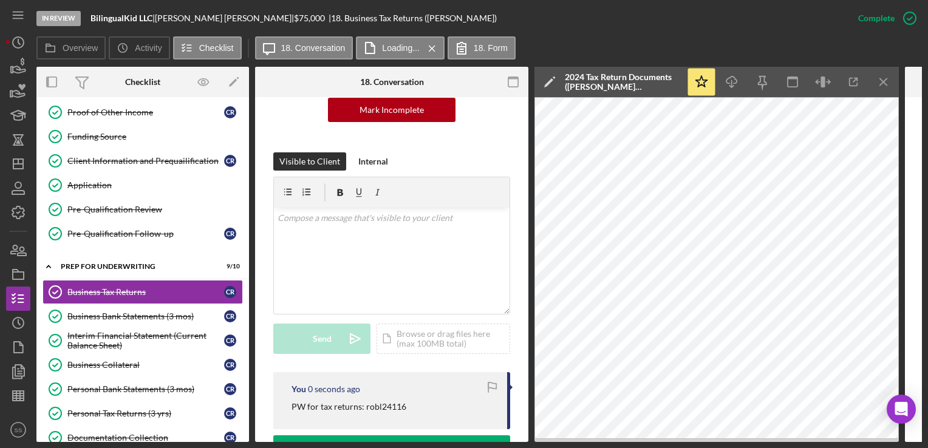
scroll to position [256, 0]
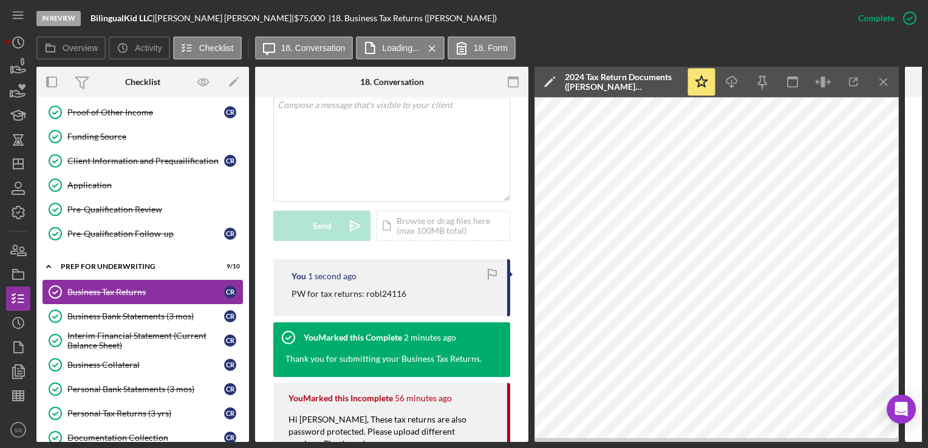
click at [103, 280] on link "Business Tax Returns Business Tax Returns C R" at bounding box center [143, 292] width 200 height 24
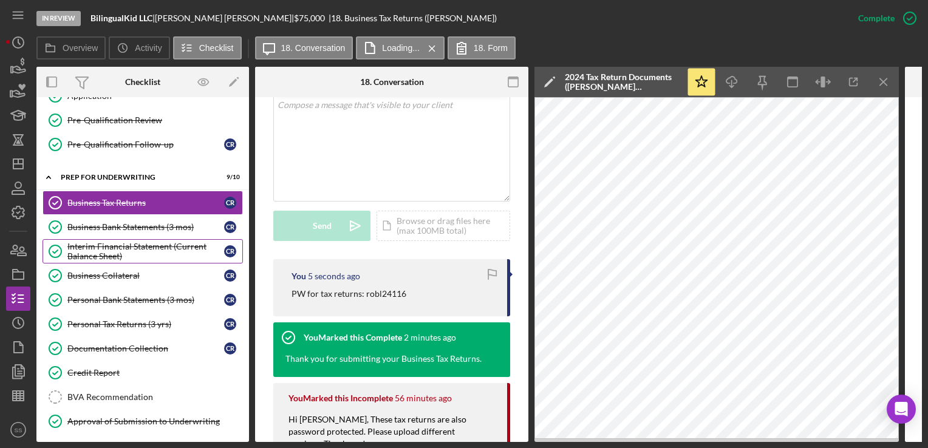
scroll to position [367, 0]
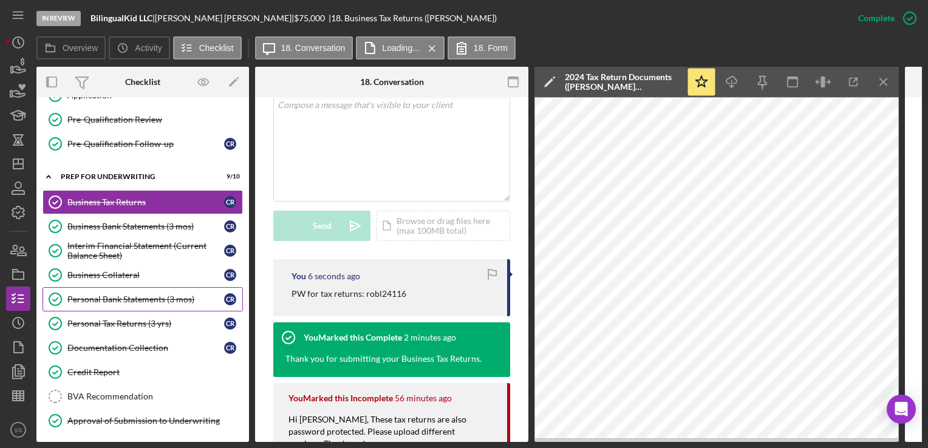
click at [134, 305] on link "Personal Bank Statements (3 mos) Personal Bank Statements (3 mos) C R" at bounding box center [143, 299] width 200 height 24
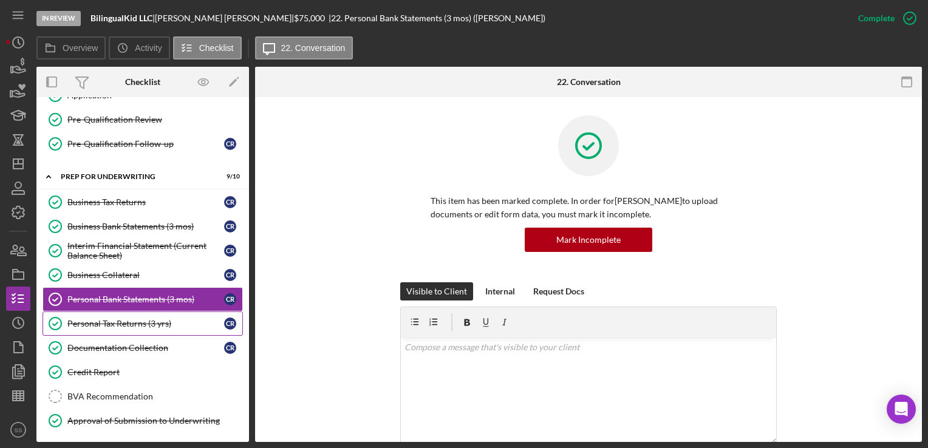
click at [138, 319] on div "Personal Tax Returns (3 yrs)" at bounding box center [145, 324] width 157 height 10
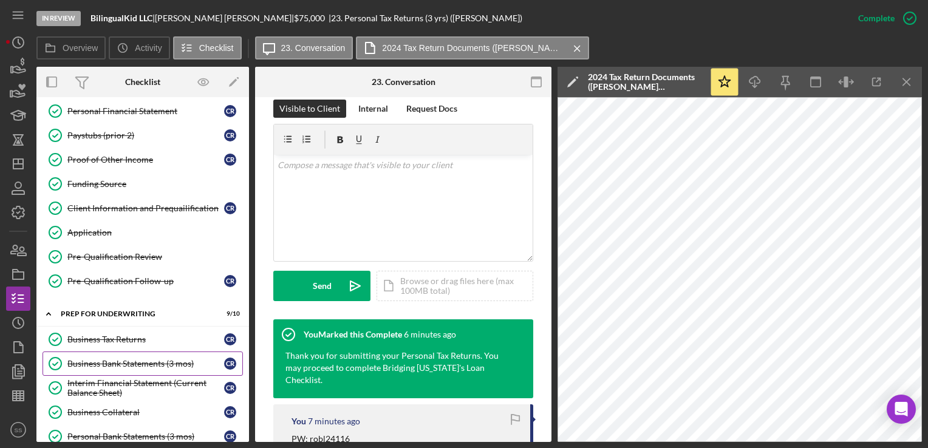
scroll to position [128, 0]
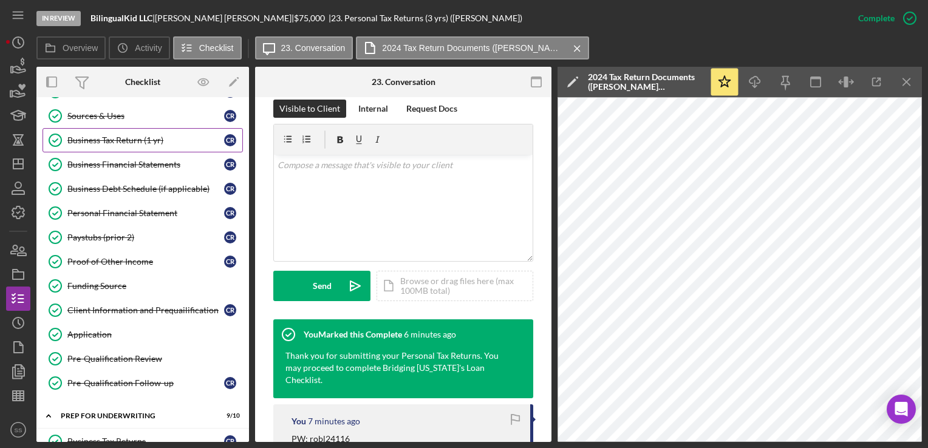
click at [100, 146] on link "Business Tax Return (1 yr) Business Tax Return (1 yr) C R" at bounding box center [143, 140] width 200 height 24
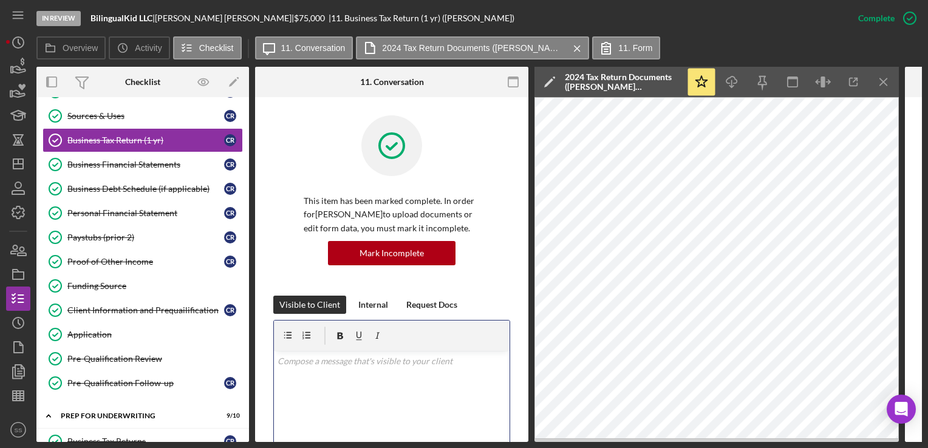
click at [339, 368] on div "v Color teal Color pink Remove color Add row above Add row below Add column bef…" at bounding box center [392, 404] width 236 height 106
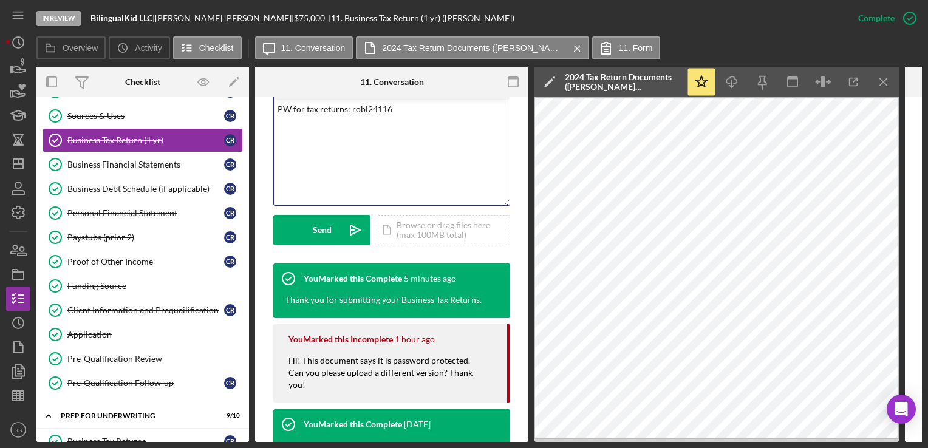
scroll to position [258, 0]
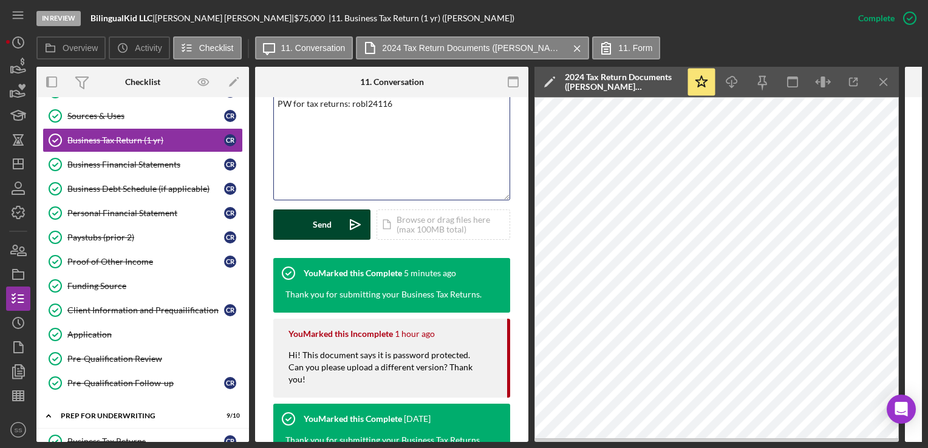
click at [332, 221] on button "Send Icon/icon-invite-send" at bounding box center [321, 225] width 97 height 30
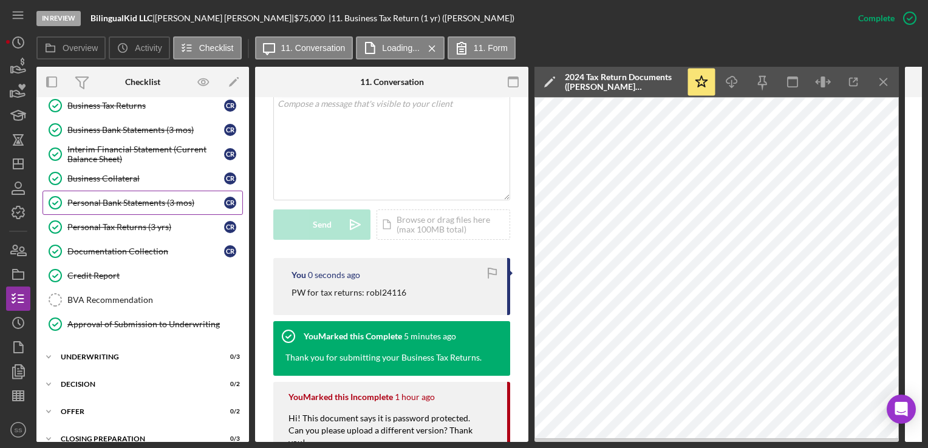
scroll to position [464, 0]
click at [97, 295] on div "BVA Recommendation" at bounding box center [154, 300] width 175 height 10
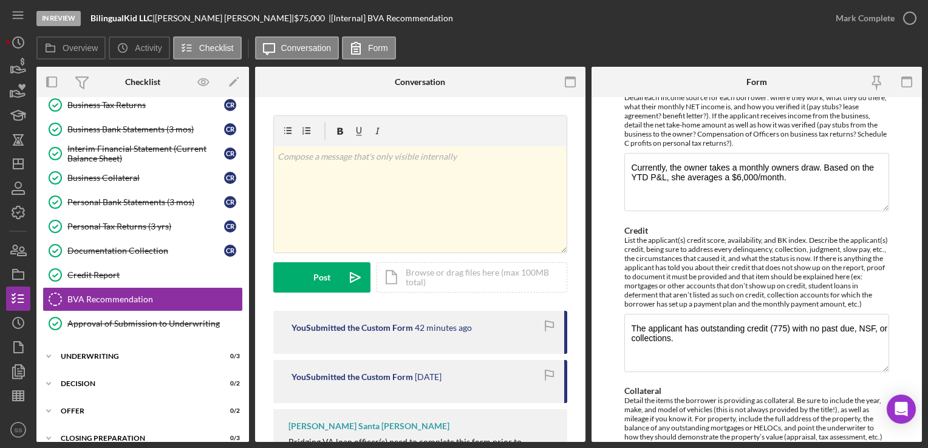
scroll to position [771, 0]
click at [798, 171] on textarea "Currently, the owner takes a monthly owners draw. Based on the YTD P&L, she ave…" at bounding box center [756, 181] width 264 height 58
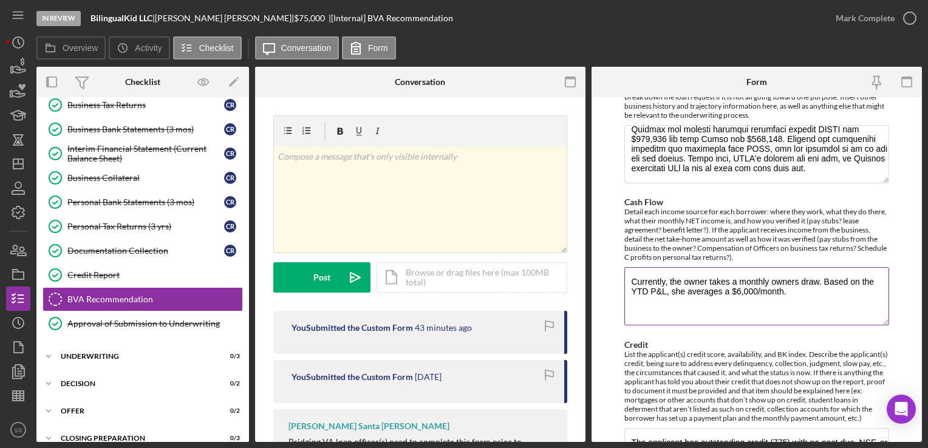
scroll to position [886, 0]
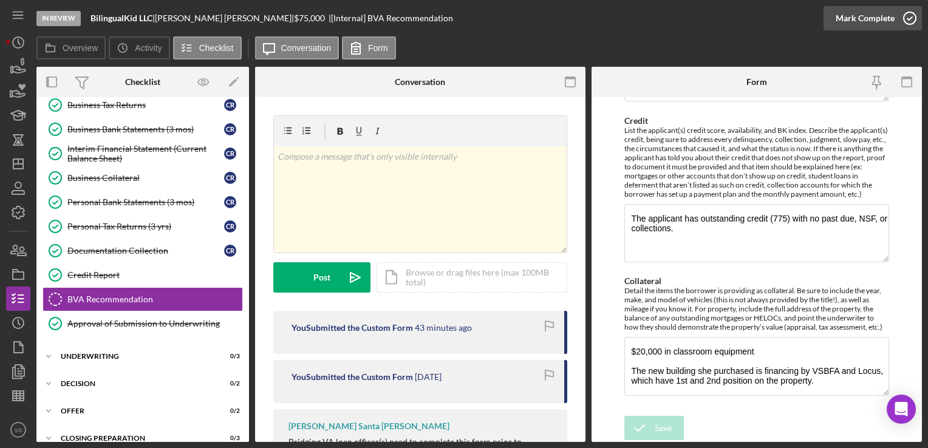
click at [892, 22] on div "Mark Complete" at bounding box center [865, 18] width 59 height 24
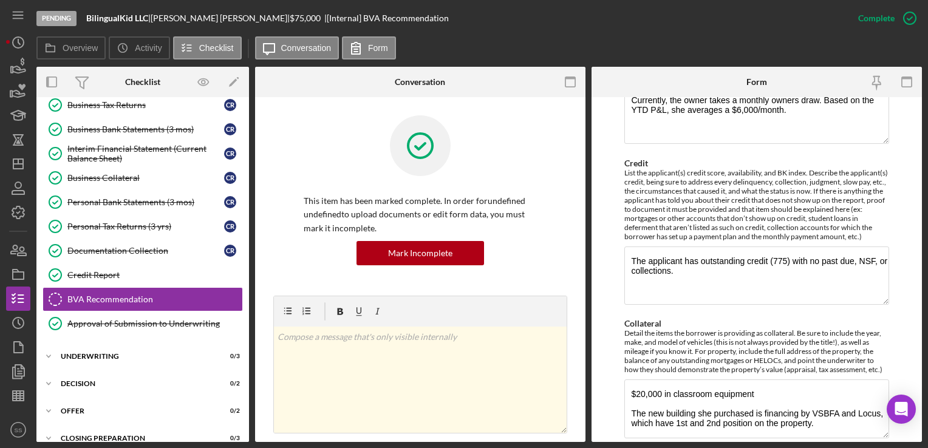
scroll to position [935, 0]
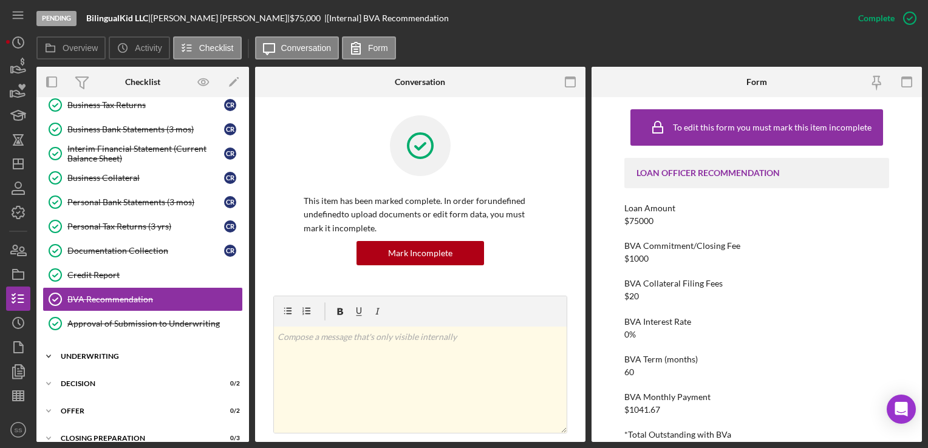
click at [93, 354] on div "Underwriting" at bounding box center [147, 356] width 173 height 7
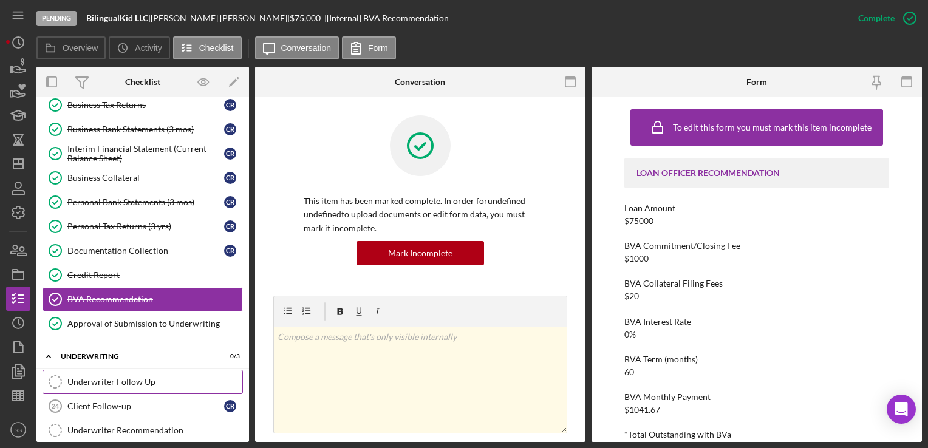
click at [113, 377] on div "Underwriter Follow Up" at bounding box center [154, 382] width 175 height 10
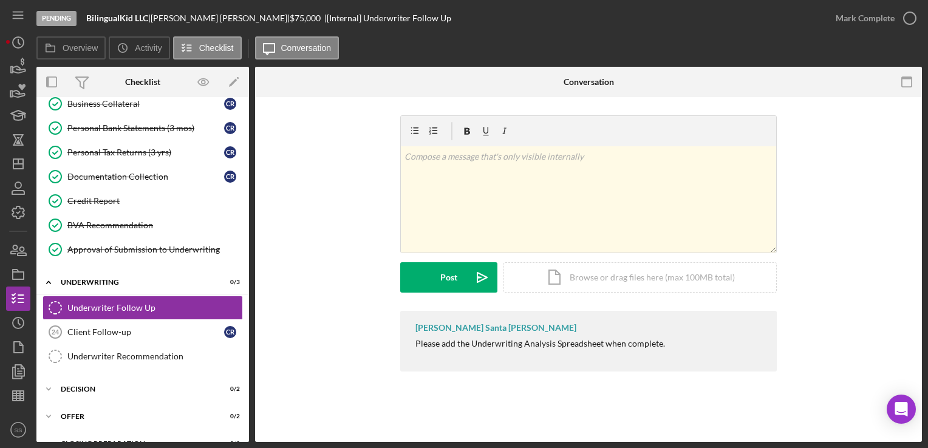
scroll to position [537, 0]
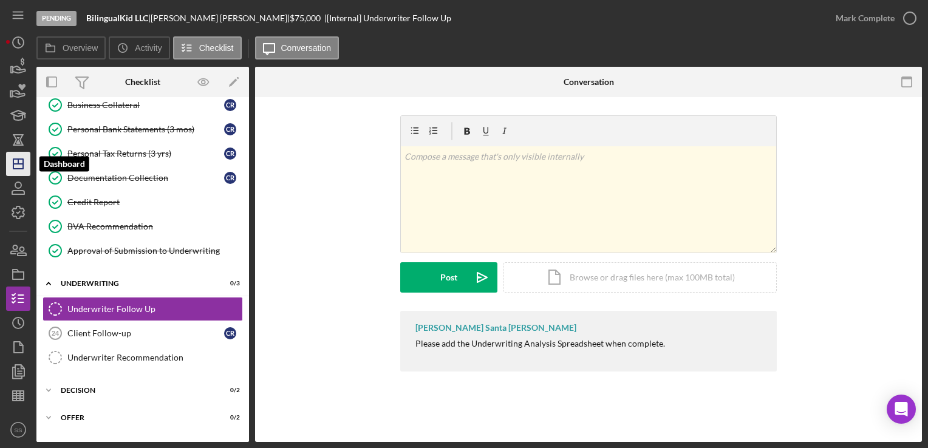
click at [15, 164] on line "button" at bounding box center [18, 164] width 10 height 0
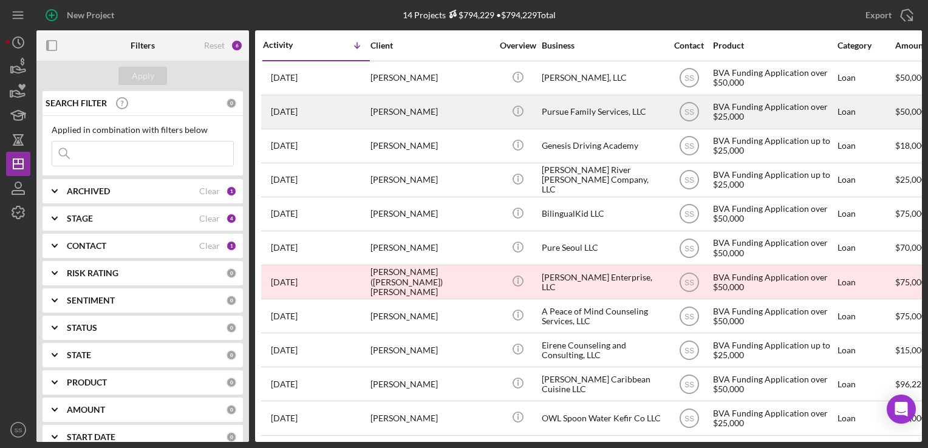
click at [423, 119] on div "Trina Davis" at bounding box center [431, 112] width 121 height 32
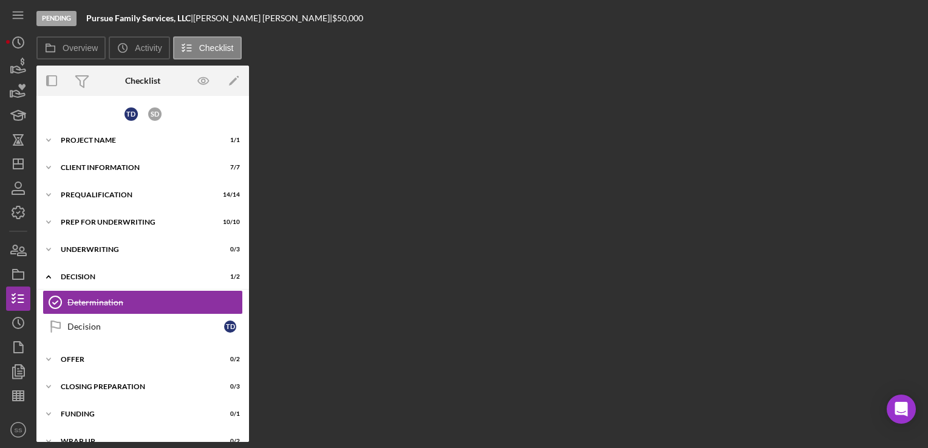
scroll to position [16, 0]
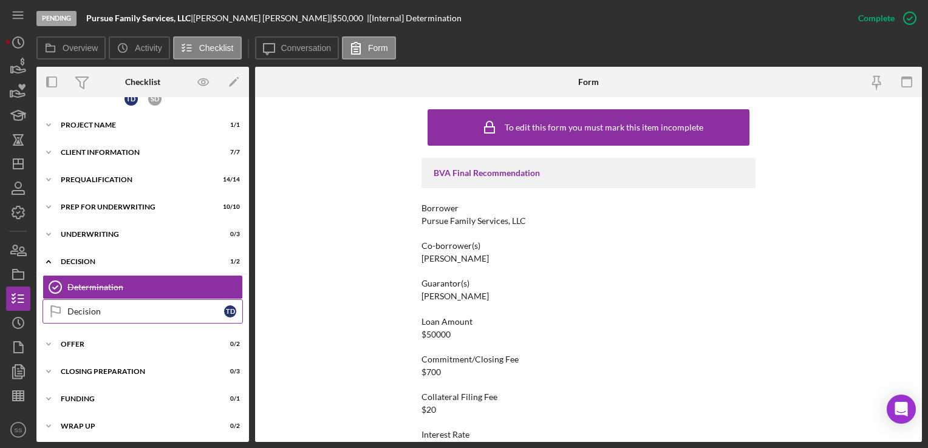
click at [142, 303] on link "Decision Decision T D" at bounding box center [143, 311] width 200 height 24
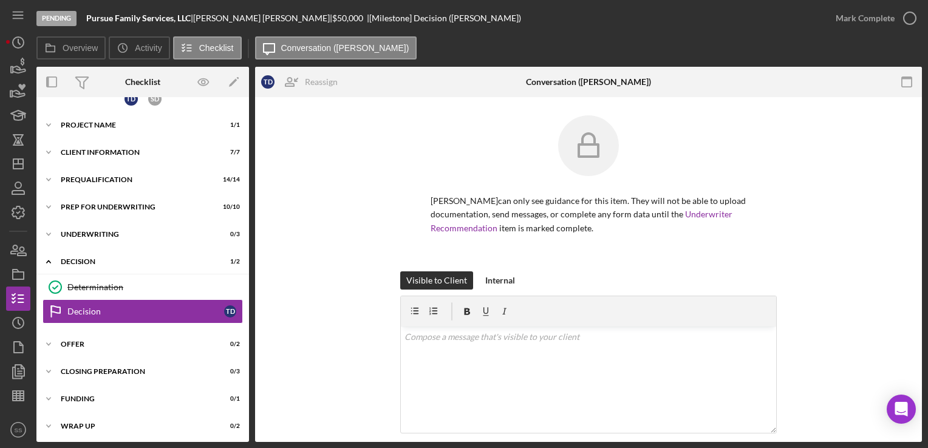
scroll to position [194, 0]
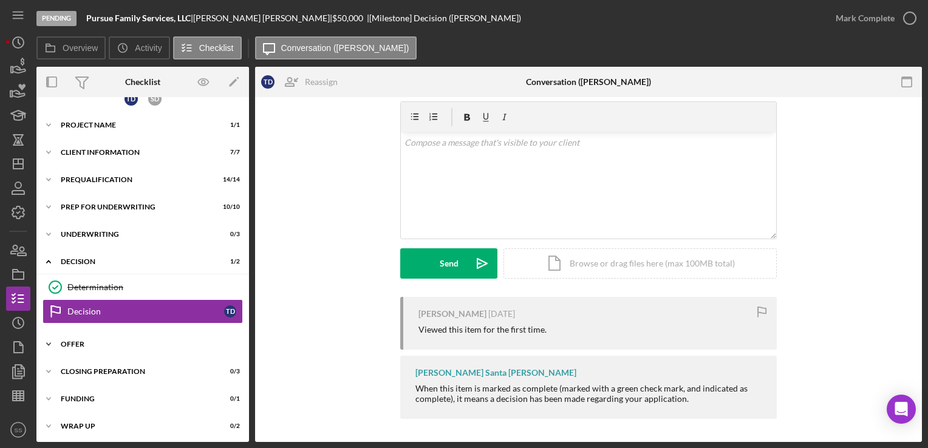
click at [142, 343] on div "Offer" at bounding box center [147, 344] width 173 height 7
